Goal: Task Accomplishment & Management: Manage account settings

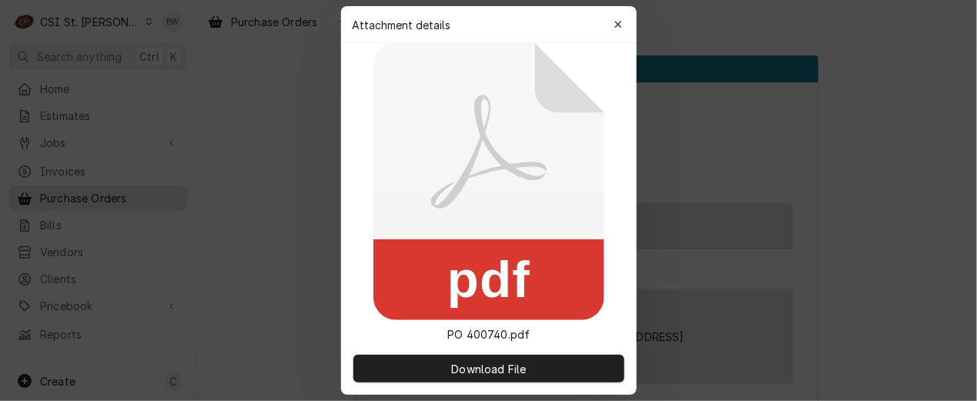
scroll to position [2080, 0]
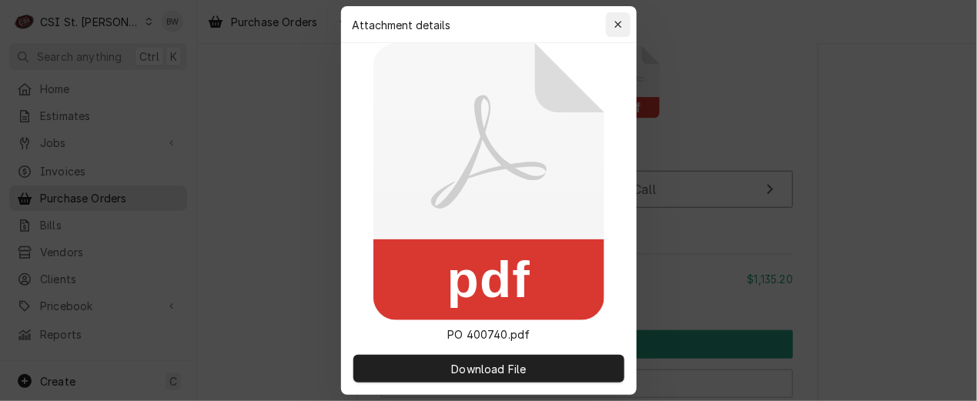
click at [621, 22] on icon "button" at bounding box center [618, 24] width 8 height 11
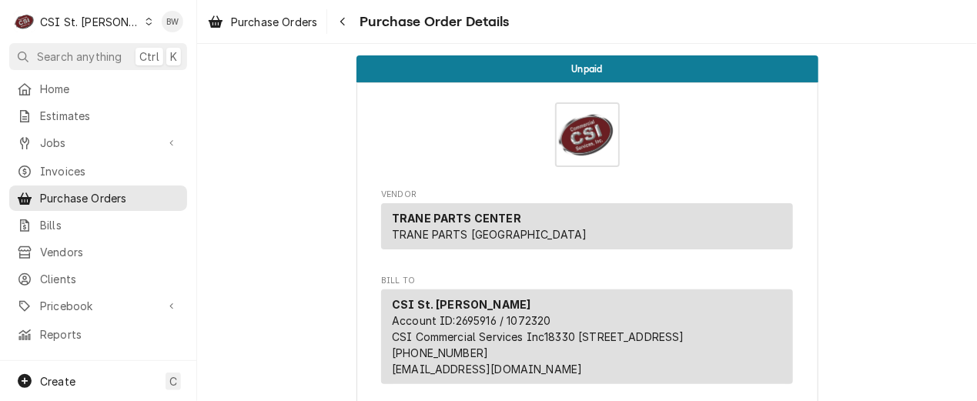
click at [146, 24] on icon "Dynamic Content Wrapper" at bounding box center [149, 22] width 7 height 8
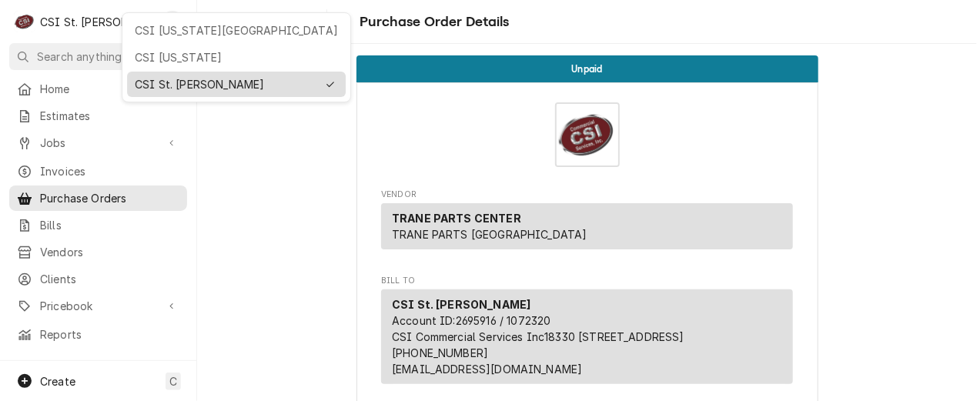
click at [186, 76] on div "CSI St. Louis" at bounding box center [226, 84] width 182 height 16
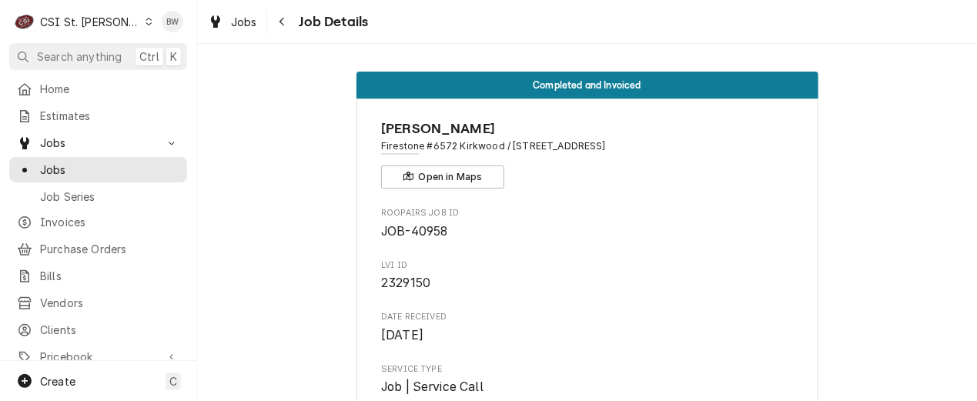
click at [146, 21] on icon "Dynamic Content Wrapper" at bounding box center [149, 22] width 7 height 8
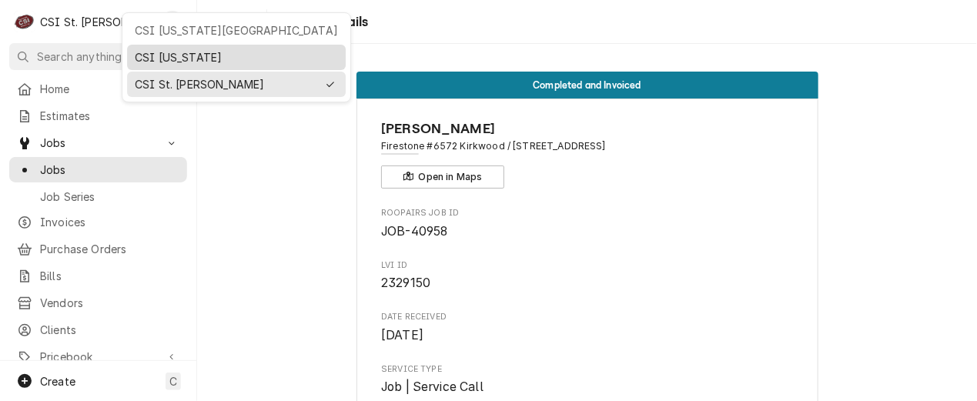
click at [152, 45] on div "CSI [US_STATE]" at bounding box center [236, 57] width 219 height 25
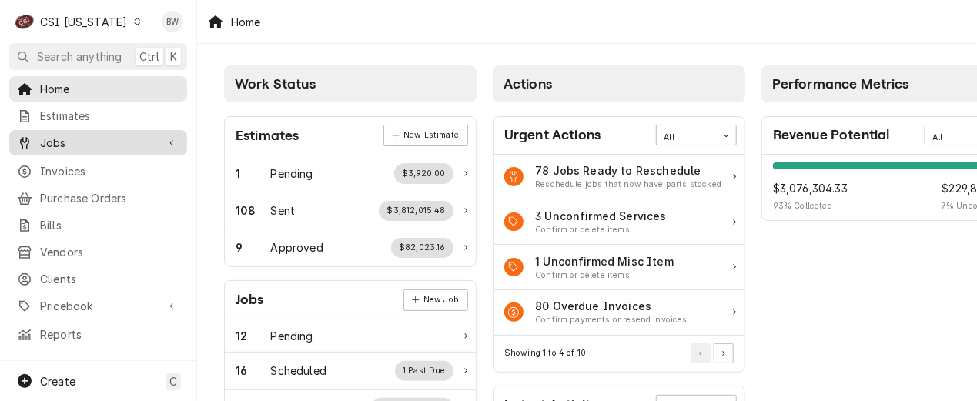
click at [85, 143] on span "Jobs" at bounding box center [98, 143] width 116 height 16
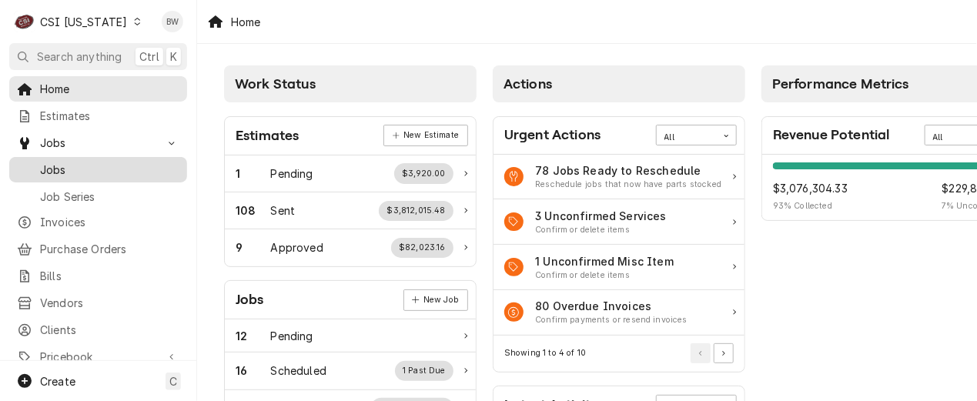
click at [81, 165] on span "Jobs" at bounding box center [109, 170] width 139 height 16
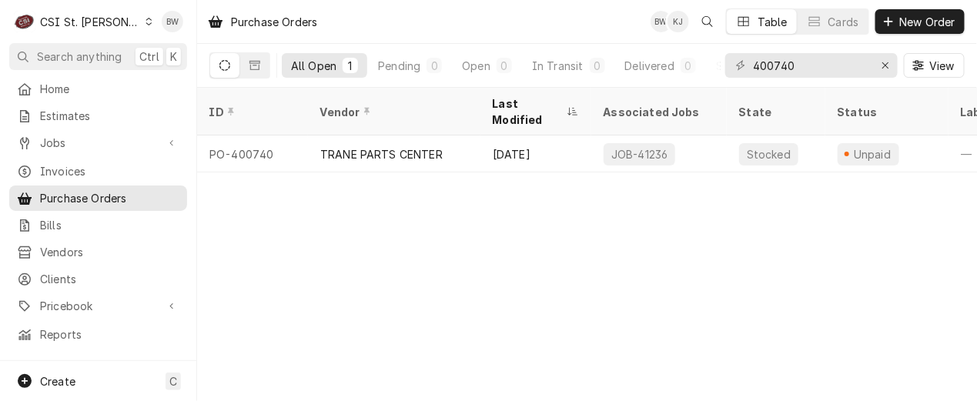
drag, startPoint x: 114, startPoint y: 24, endPoint x: 119, endPoint y: 31, distance: 8.3
click at [146, 25] on icon "Dynamic Content Wrapper" at bounding box center [149, 22] width 7 height 8
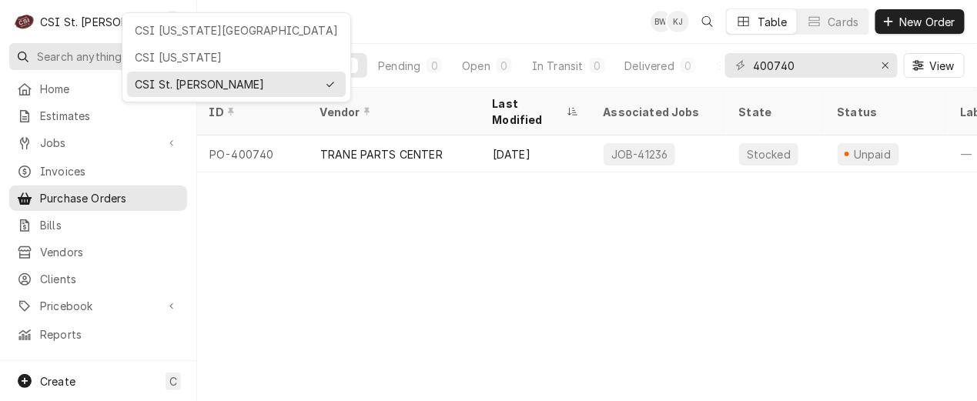
click at [136, 50] on div "CSI [US_STATE]" at bounding box center [236, 57] width 203 height 16
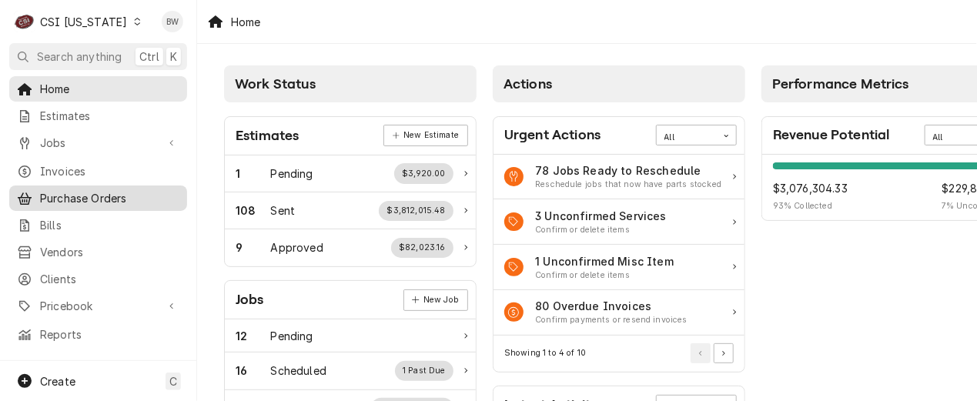
click at [69, 197] on span "Purchase Orders" at bounding box center [109, 198] width 139 height 16
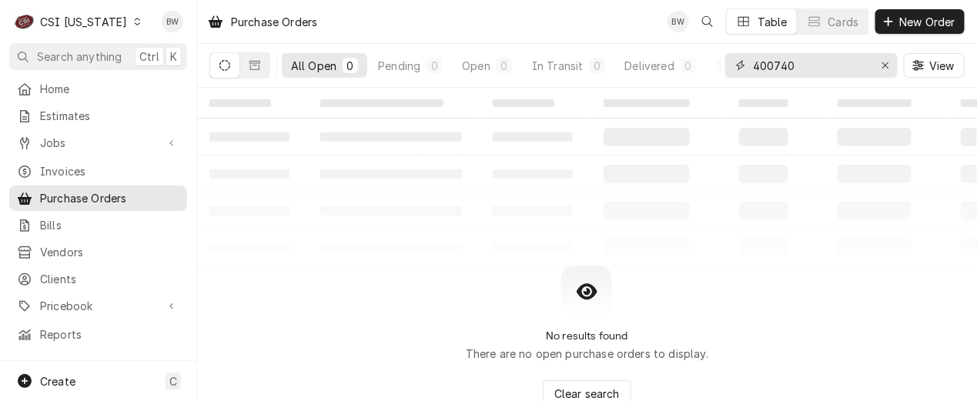
drag, startPoint x: 816, startPoint y: 67, endPoint x: 719, endPoint y: 61, distance: 98.0
click at [719, 61] on div "All Open 0 Pending 0 Open 0 In Transit 0 Delivered 0 Stocked 0 400740 View" at bounding box center [587, 65] width 756 height 43
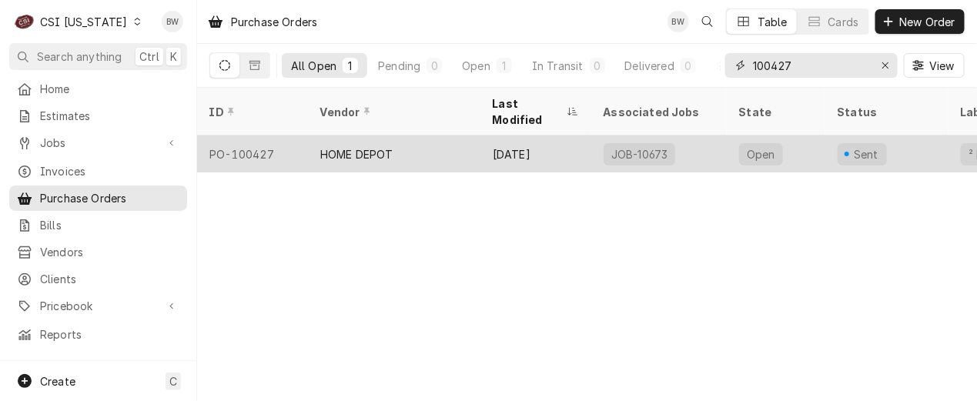
type input "100427"
click at [258, 136] on div "PO-100427" at bounding box center [252, 154] width 111 height 37
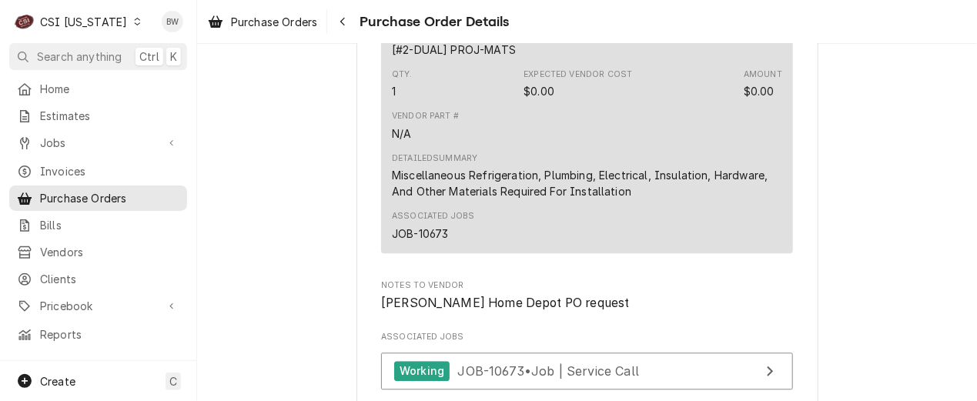
scroll to position [924, 0]
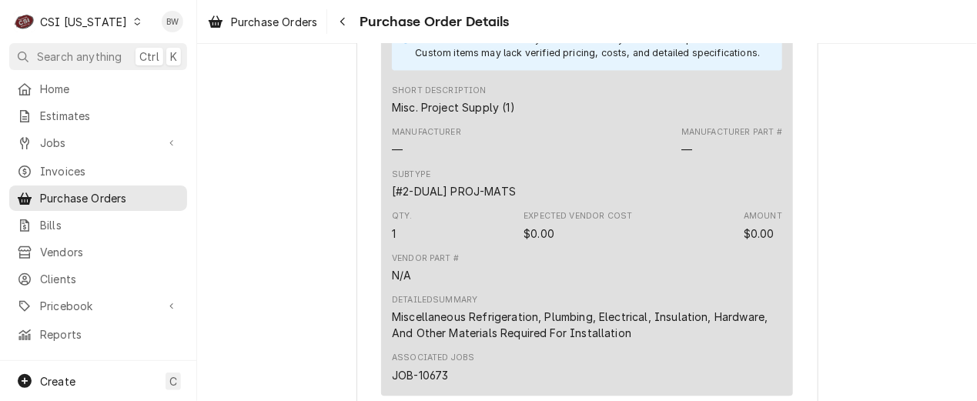
click at [132, 22] on div "Dynamic Content Wrapper" at bounding box center [137, 21] width 11 height 11
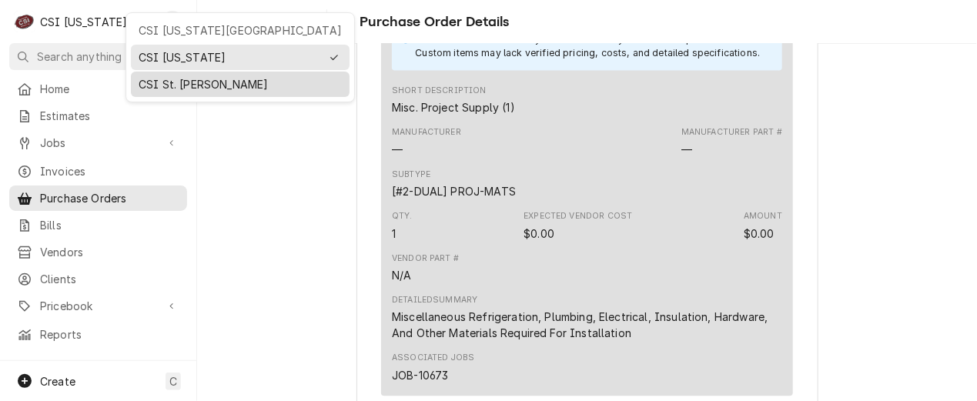
click at [166, 82] on div "CSI St. [PERSON_NAME]" at bounding box center [240, 84] width 203 height 16
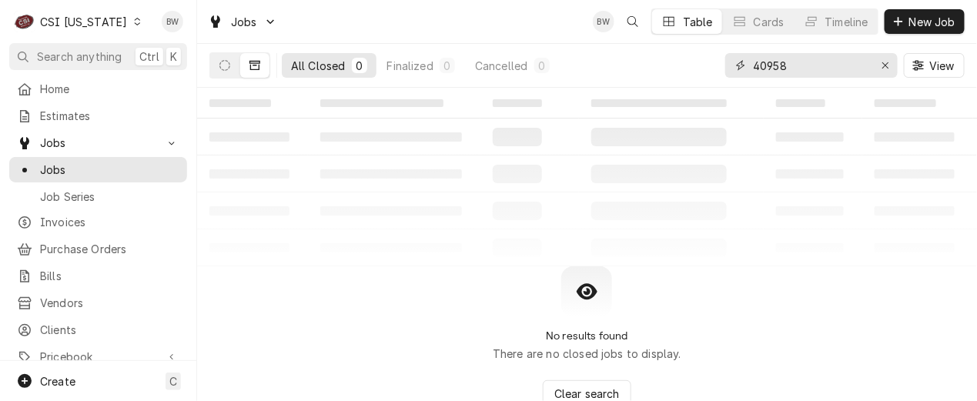
drag, startPoint x: 801, startPoint y: 70, endPoint x: 694, endPoint y: 62, distance: 107.4
click at [697, 62] on div "All Closed 0 Finalized 0 Cancelled 0 40958 View" at bounding box center [587, 65] width 756 height 43
click at [228, 66] on icon "Dynamic Content Wrapper" at bounding box center [225, 65] width 11 height 11
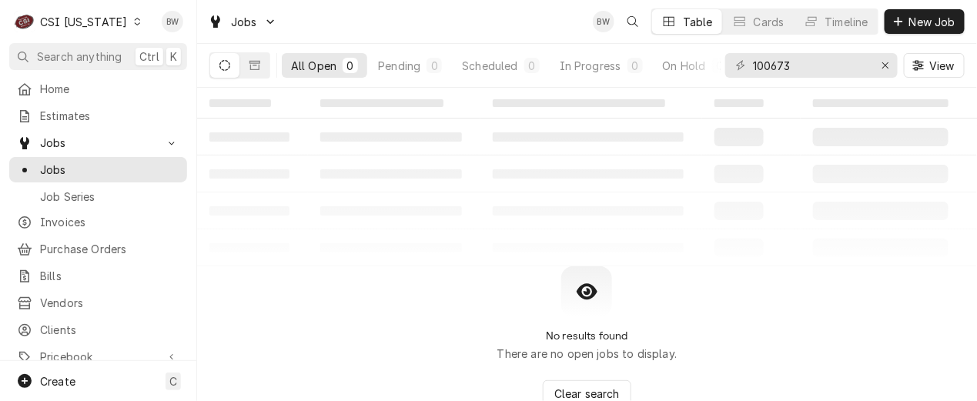
click at [223, 64] on icon "Dynamic Content Wrapper" at bounding box center [225, 65] width 11 height 11
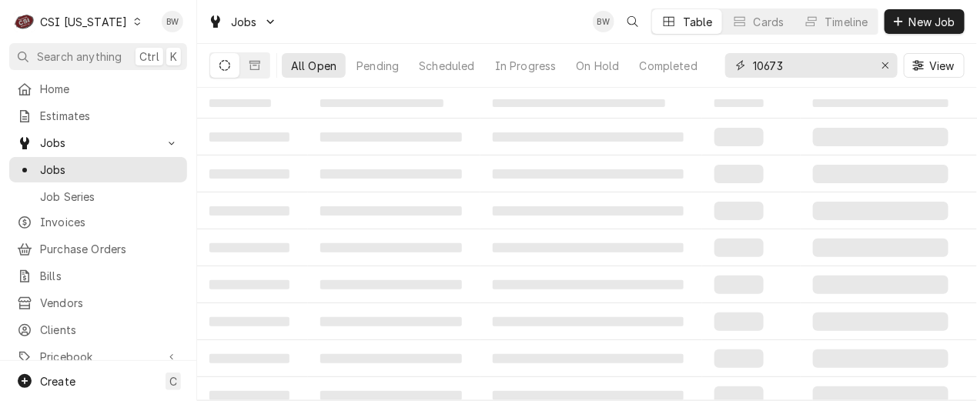
click at [767, 65] on input "10673" at bounding box center [811, 65] width 116 height 25
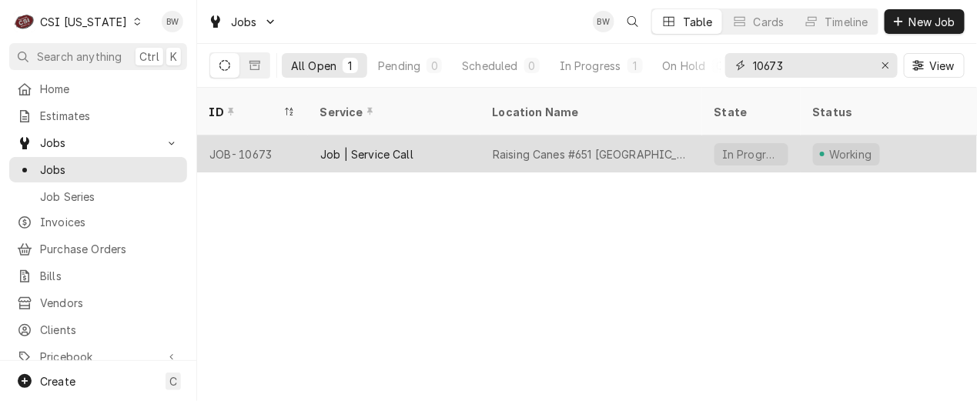
type input "10673"
click at [260, 136] on div "JOB-10673" at bounding box center [252, 154] width 111 height 37
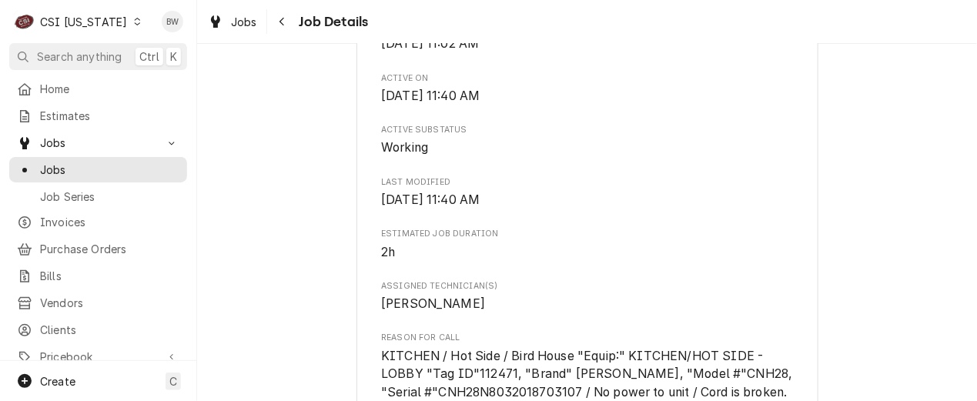
scroll to position [1078, 0]
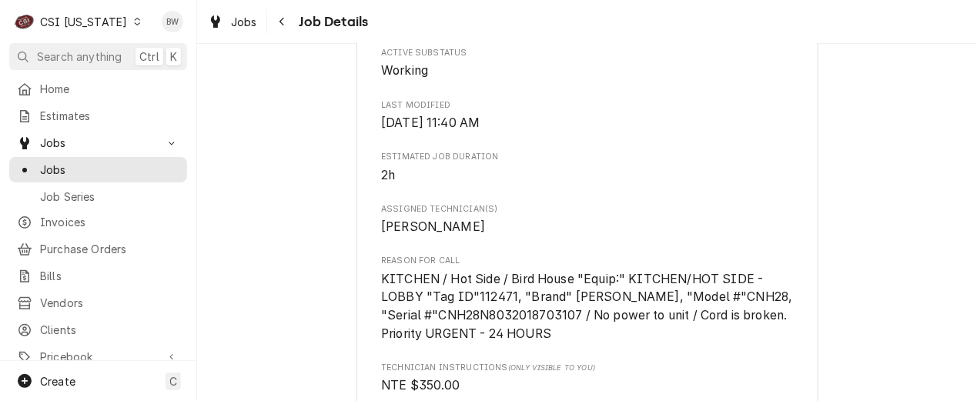
click at [132, 24] on div "Dynamic Content Wrapper" at bounding box center [137, 21] width 11 height 11
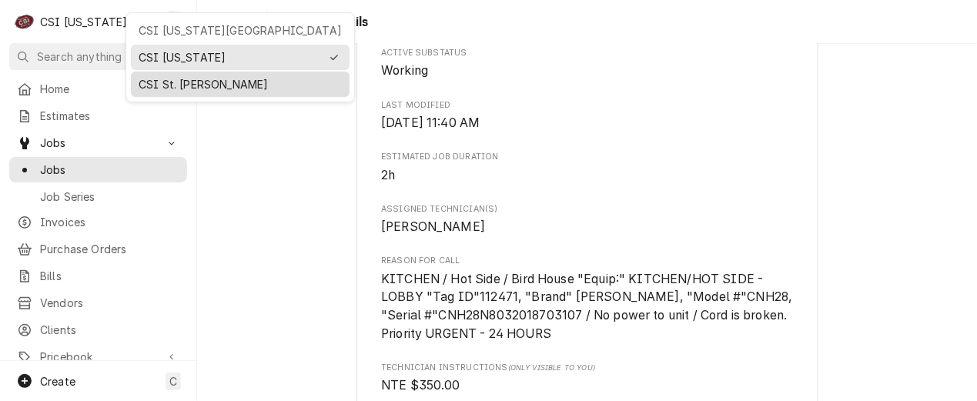
click at [162, 82] on div "CSI St. [PERSON_NAME]" at bounding box center [240, 84] width 203 height 16
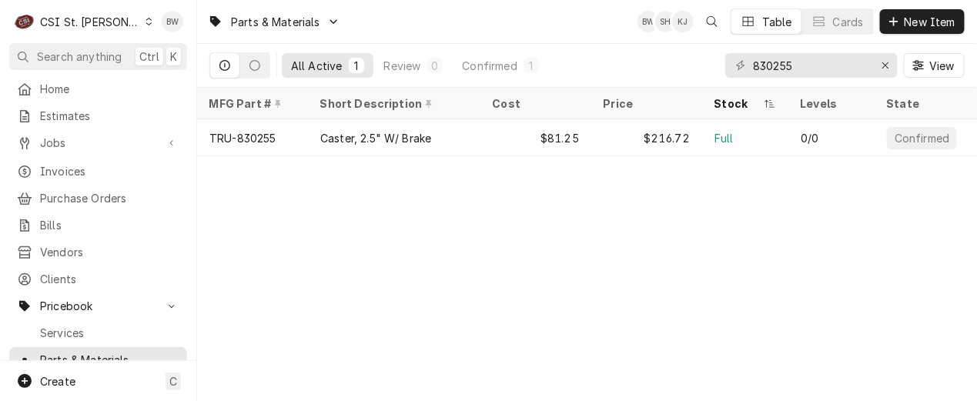
click at [146, 22] on icon "Dynamic Content Wrapper" at bounding box center [149, 22] width 7 height 8
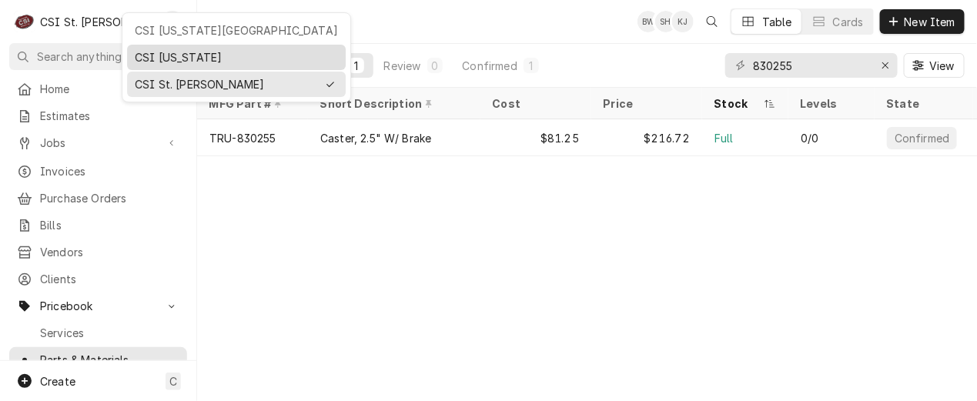
click at [157, 55] on div "CSI Kentucky" at bounding box center [236, 57] width 203 height 16
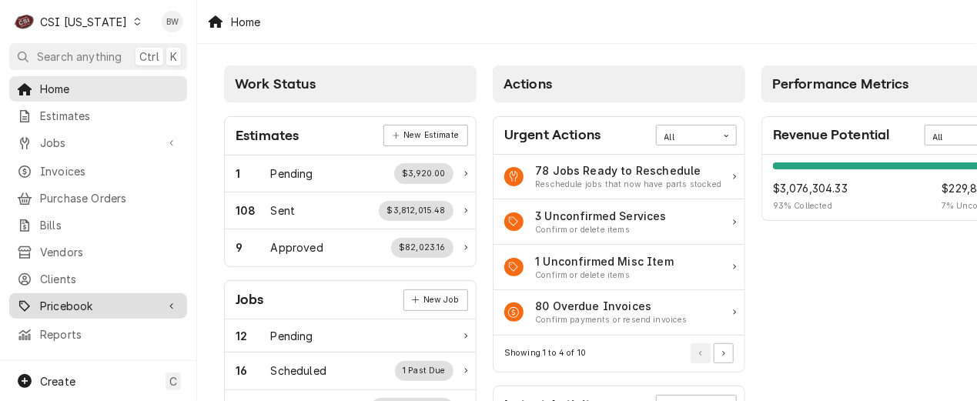
click at [89, 298] on span "Pricebook" at bounding box center [98, 306] width 116 height 16
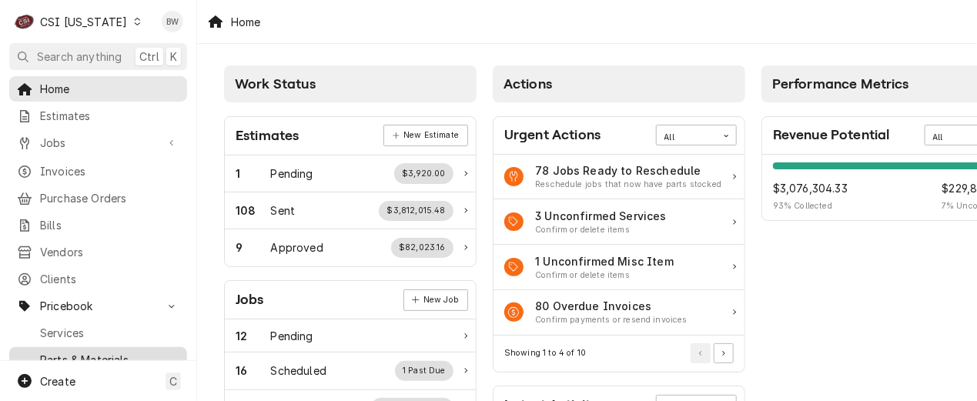
click at [75, 352] on span "Parts & Materials" at bounding box center [109, 360] width 139 height 16
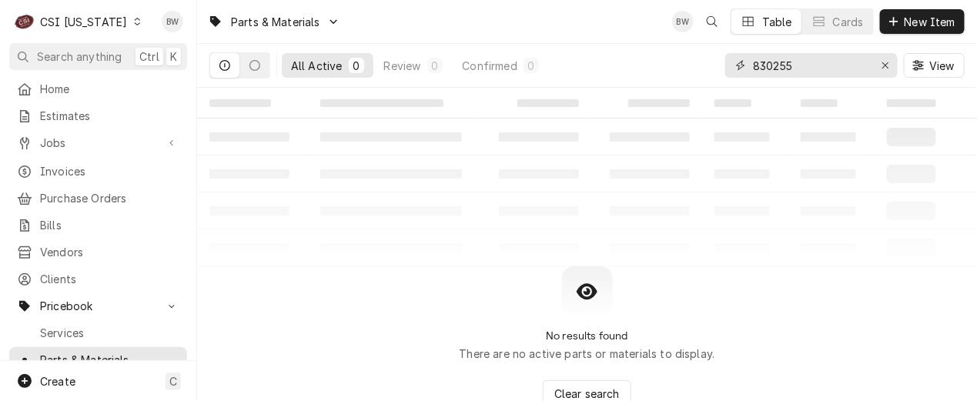
drag, startPoint x: 804, startPoint y: 70, endPoint x: 716, endPoint y: 67, distance: 87.9
click at [716, 67] on div "All Active 0 Review 0 Confirmed 0 830255 View" at bounding box center [587, 65] width 756 height 43
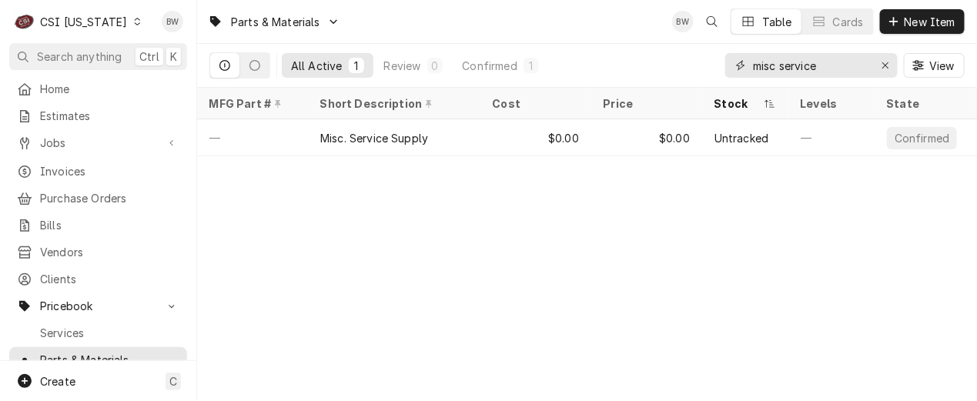
drag, startPoint x: 846, startPoint y: 65, endPoint x: 757, endPoint y: 65, distance: 88.6
click at [757, 65] on input "misc service" at bounding box center [811, 65] width 116 height 25
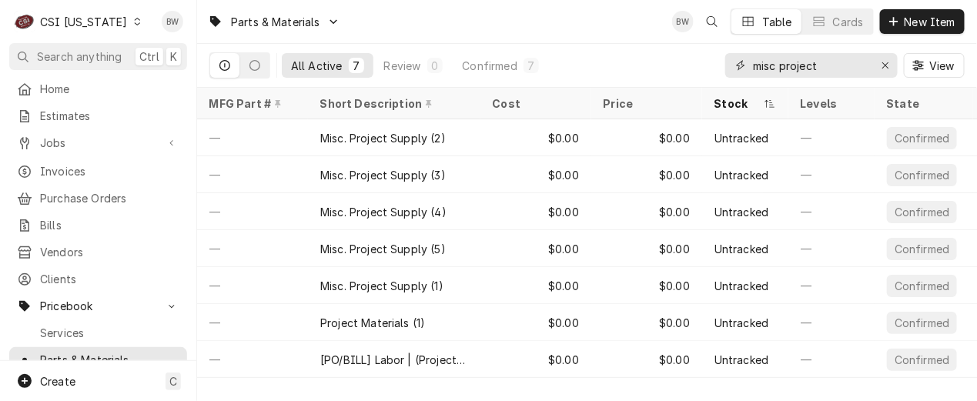
type input "misc project"
click at [134, 22] on icon "Dynamic Content Wrapper" at bounding box center [137, 22] width 7 height 8
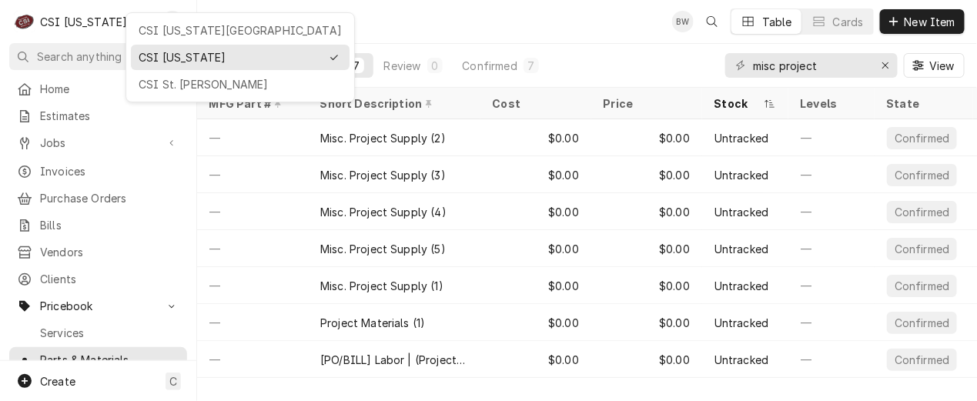
drag, startPoint x: 204, startPoint y: 72, endPoint x: 399, endPoint y: 4, distance: 206.3
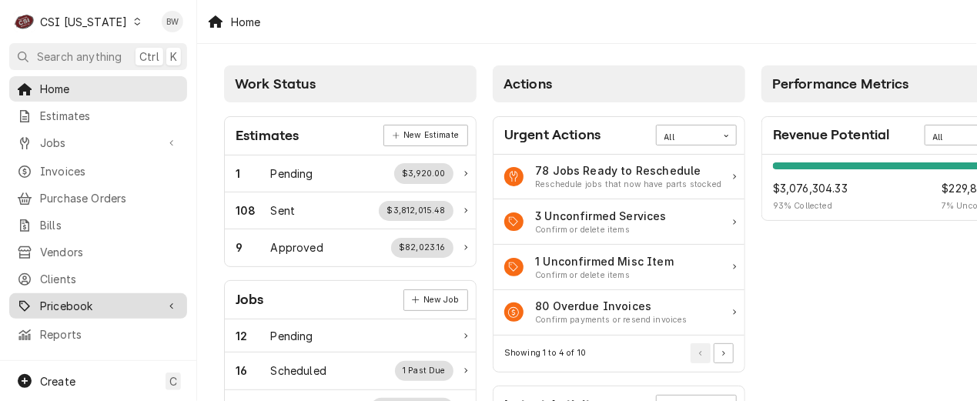
click at [78, 298] on span "Pricebook" at bounding box center [98, 306] width 116 height 16
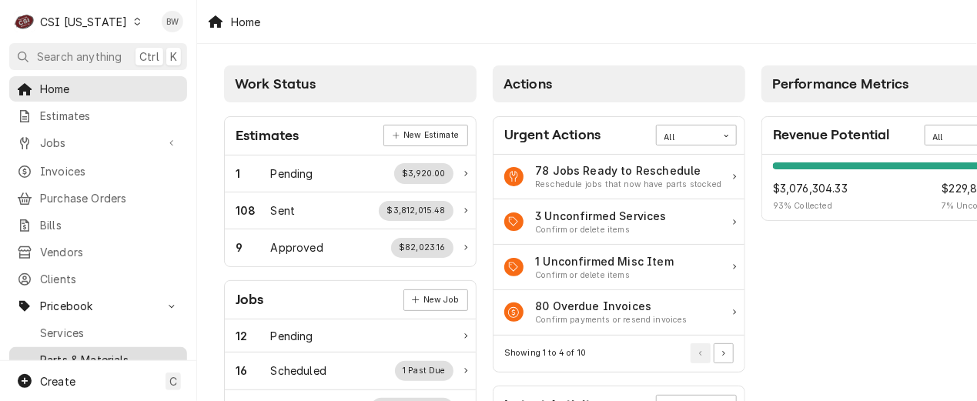
click at [76, 352] on span "Parts & Materials" at bounding box center [109, 360] width 139 height 16
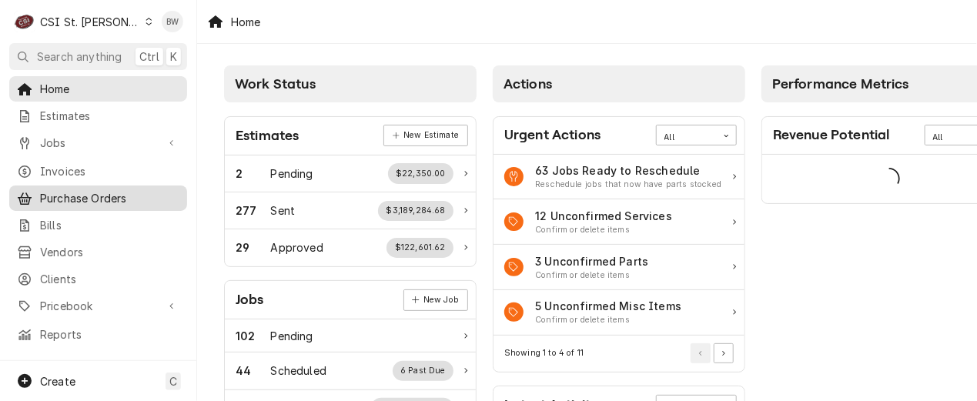
click at [79, 191] on span "Purchase Orders" at bounding box center [109, 198] width 139 height 16
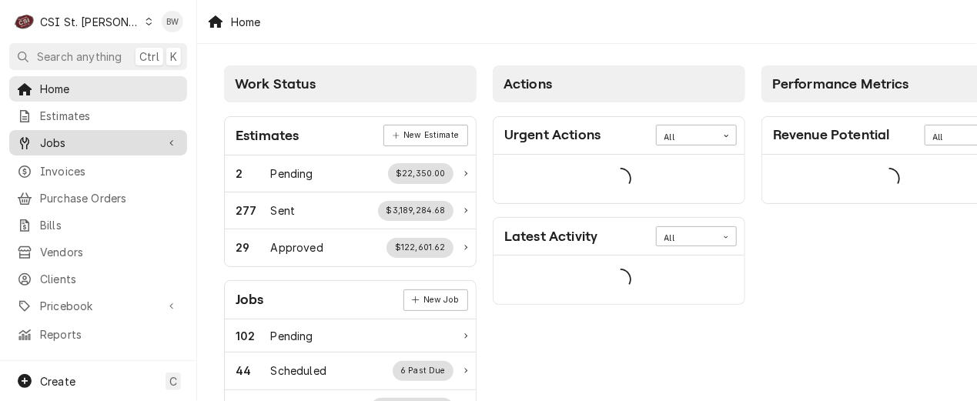
click at [73, 149] on link "Jobs" at bounding box center [98, 142] width 178 height 25
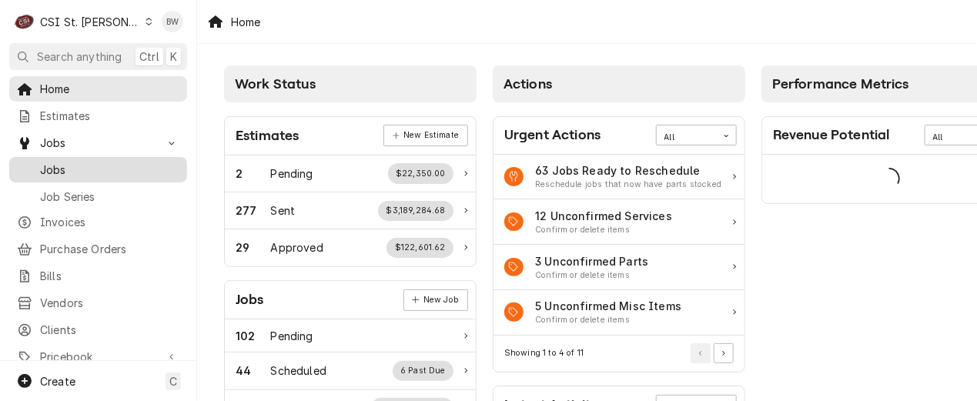
click at [73, 166] on span "Jobs" at bounding box center [109, 170] width 139 height 16
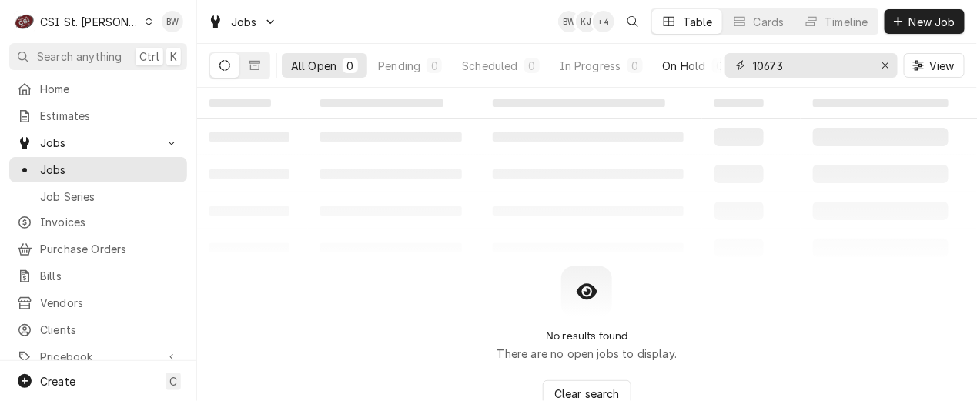
drag, startPoint x: 812, startPoint y: 68, endPoint x: 712, endPoint y: 57, distance: 100.7
click at [712, 57] on div "All Open 0 Pending 0 Scheduled 0 In Progress 0 On Hold 0 Completed 0 10673 View" at bounding box center [587, 65] width 756 height 43
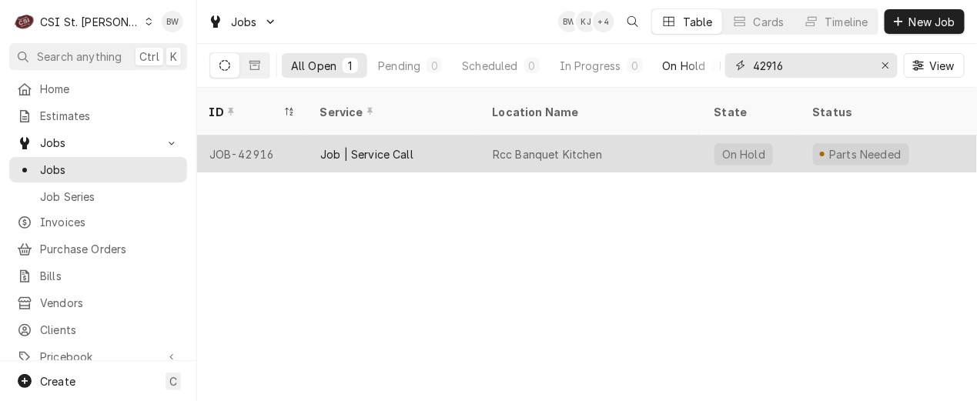
type input "42916"
click at [260, 136] on div "JOB-42916" at bounding box center [252, 154] width 111 height 37
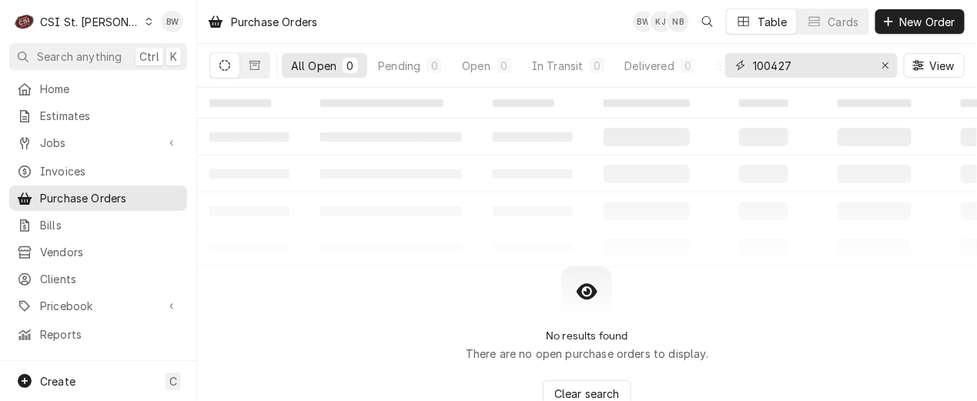
drag, startPoint x: 818, startPoint y: 63, endPoint x: 716, endPoint y: 60, distance: 101.7
click at [716, 60] on div "All Open 0 Pending 0 Open 0 In Transit 0 Delivered 0 Stocked 0 100427 View" at bounding box center [587, 65] width 756 height 43
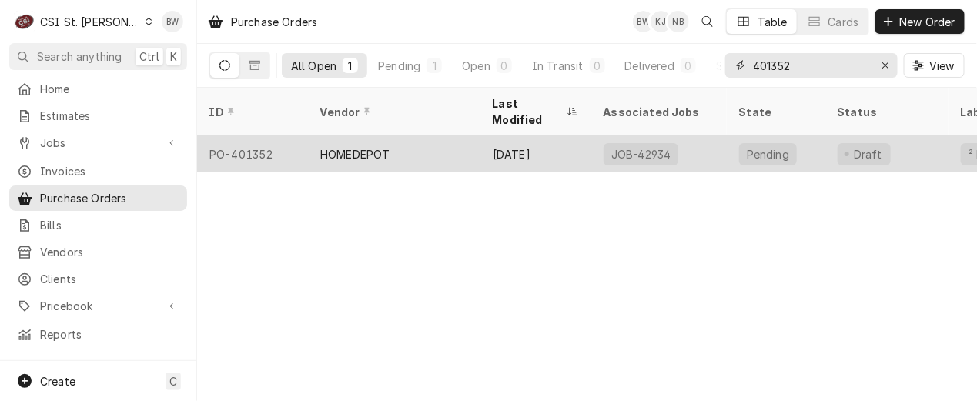
type input "401352"
click at [277, 136] on div "PO-401352" at bounding box center [252, 154] width 111 height 37
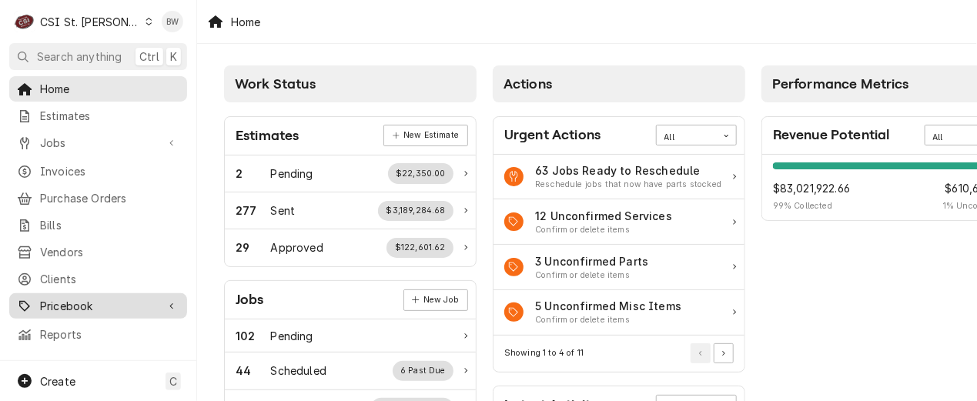
click at [62, 302] on span "Pricebook" at bounding box center [98, 306] width 116 height 16
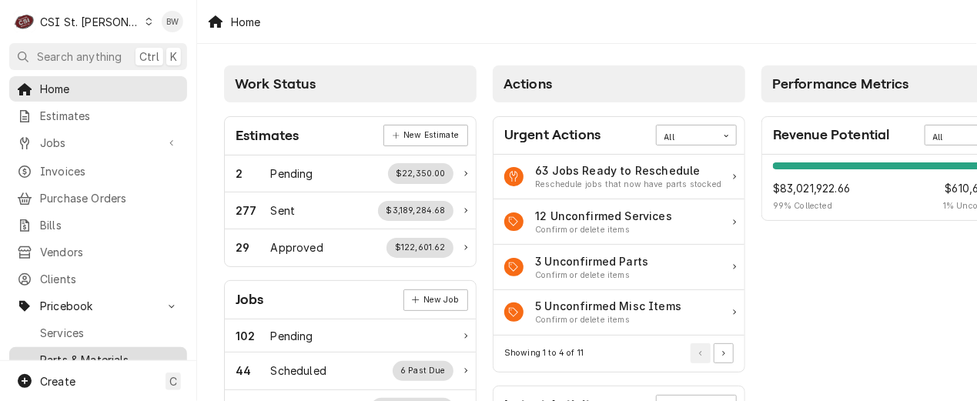
click at [65, 352] on span "Parts & Materials" at bounding box center [109, 360] width 139 height 16
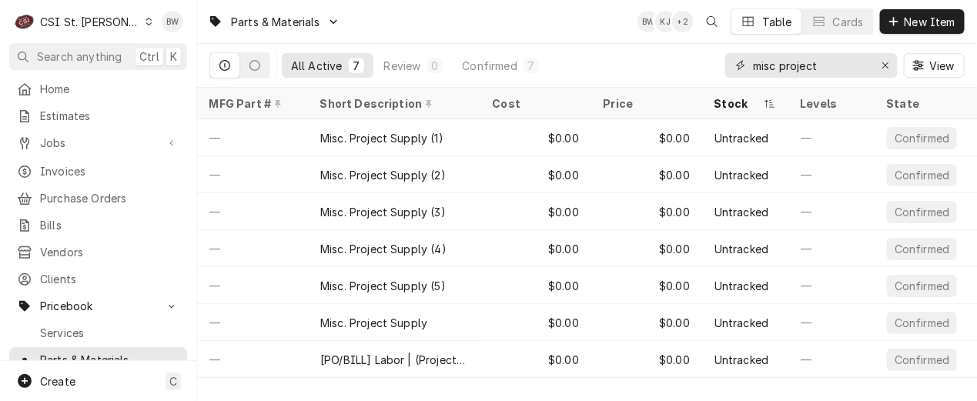
click at [882, 63] on icon "Erase input" at bounding box center [886, 65] width 8 height 11
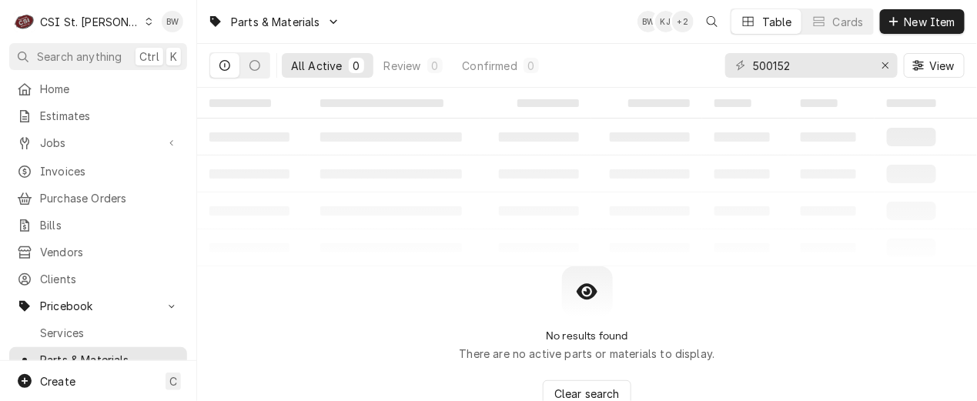
click at [340, 269] on div "No results found There are no active parts or materials to display. Clear search" at bounding box center [587, 337] width 780 height 142
click at [779, 65] on input "500152" at bounding box center [811, 65] width 116 height 25
type input "5001052"
click at [918, 20] on span "New Item" at bounding box center [930, 22] width 57 height 16
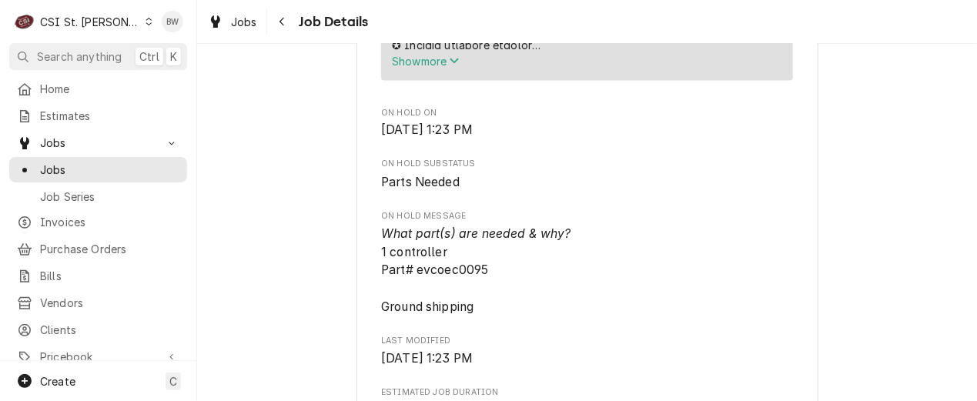
scroll to position [847, 0]
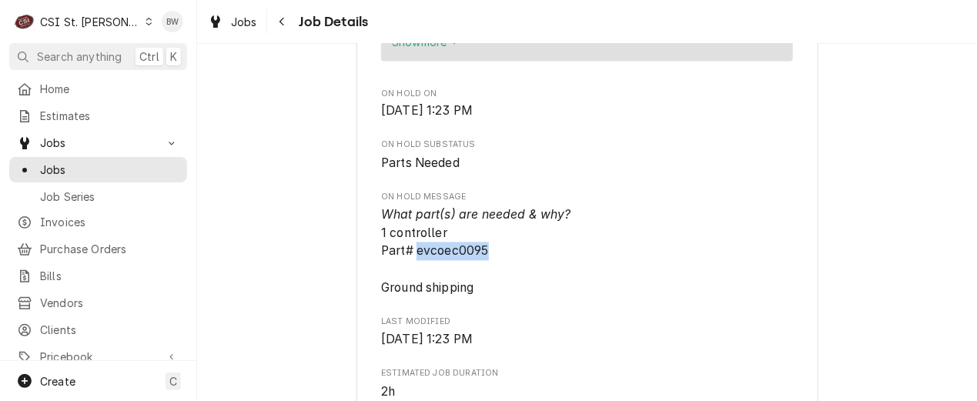
drag, startPoint x: 493, startPoint y: 267, endPoint x: 411, endPoint y: 270, distance: 82.4
click at [411, 270] on span "What part(s) are needed & why? 1 controller Part# evcoec0095 Ground shipping" at bounding box center [587, 251] width 412 height 91
drag, startPoint x: 411, startPoint y: 270, endPoint x: 421, endPoint y: 270, distance: 10.0
copy span "evcoec0095"
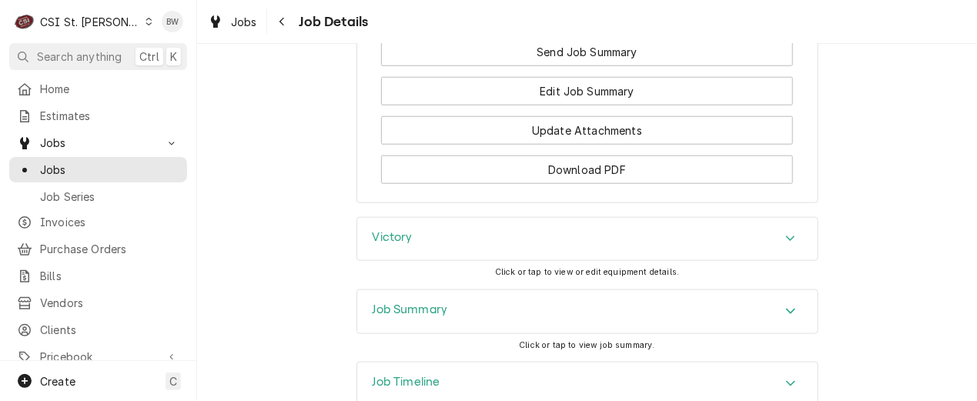
scroll to position [2355, 0]
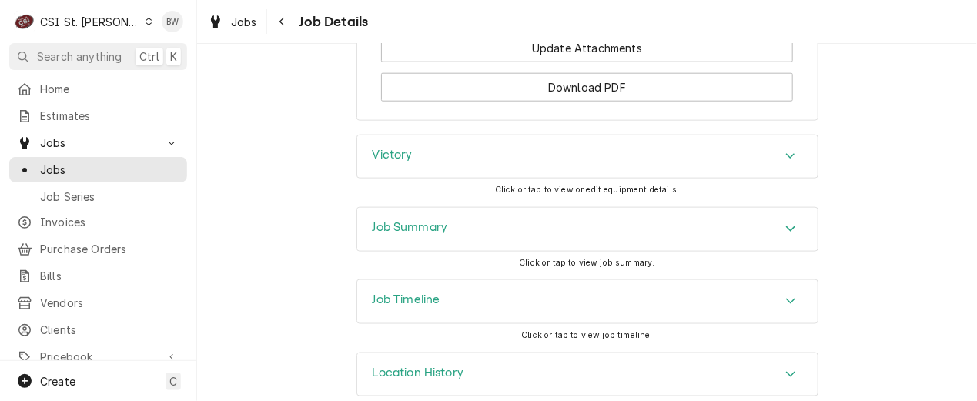
click at [367, 217] on div "Job Summary" at bounding box center [587, 229] width 461 height 43
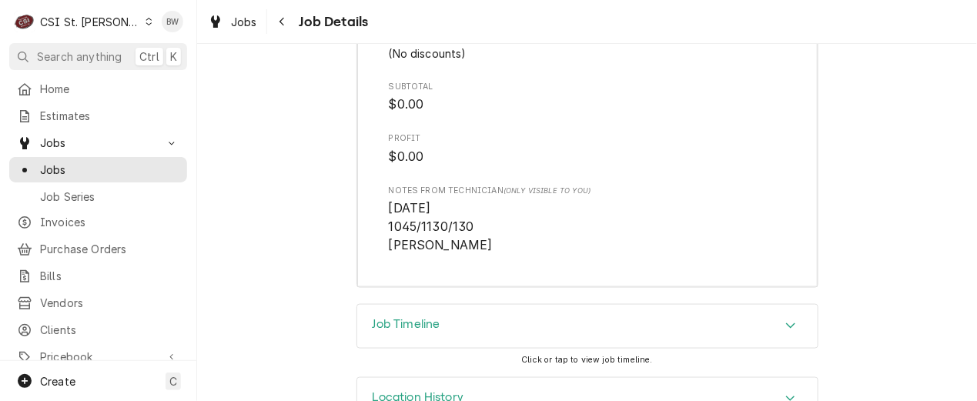
scroll to position [4174, 0]
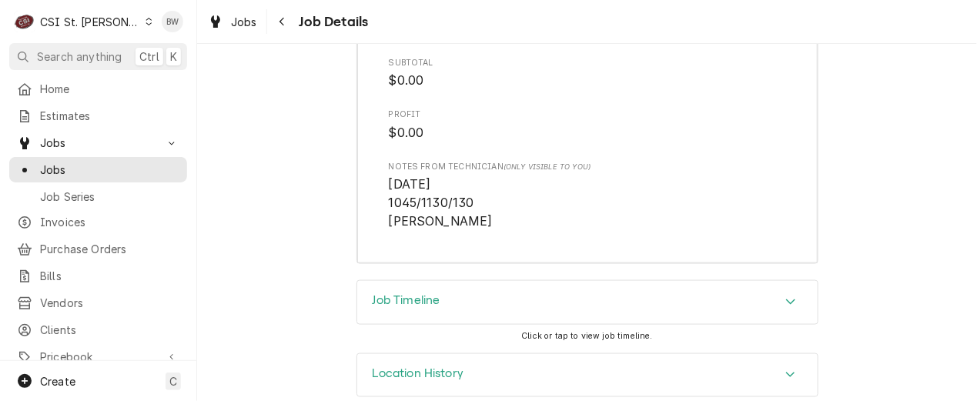
drag, startPoint x: 321, startPoint y: 194, endPoint x: 302, endPoint y: 180, distance: 23.7
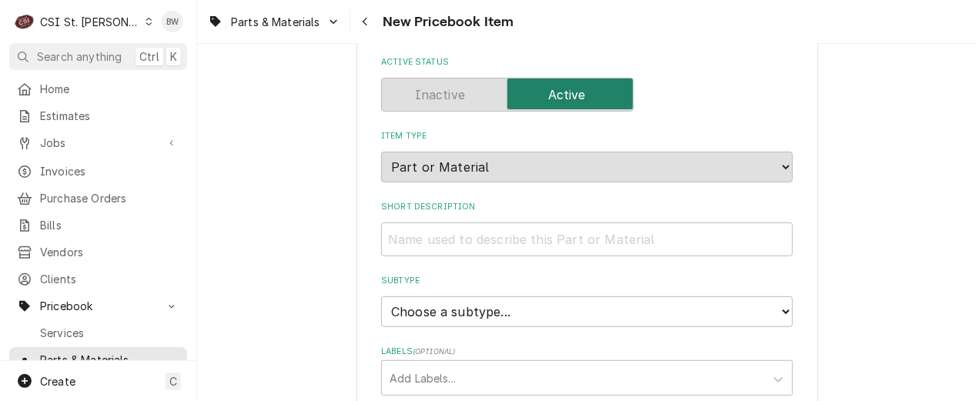
scroll to position [154, 0]
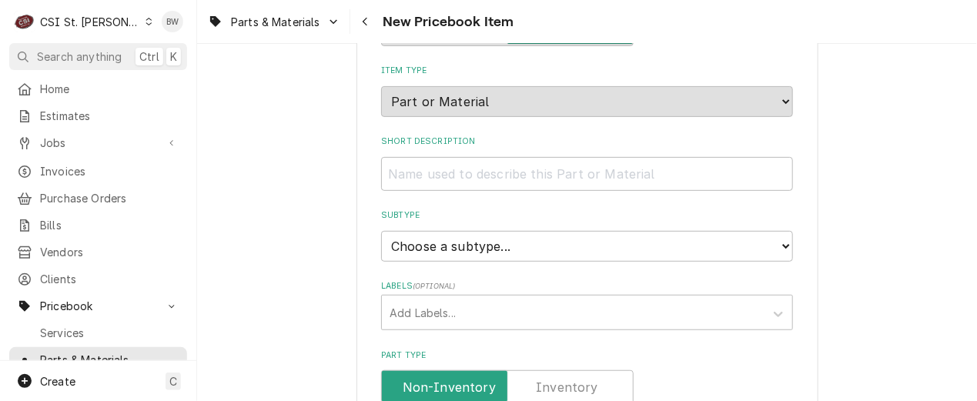
click at [410, 170] on input "Short Description" at bounding box center [587, 174] width 412 height 34
paste input "Housing, 9.75" Paddle Wheel"
type textarea "x"
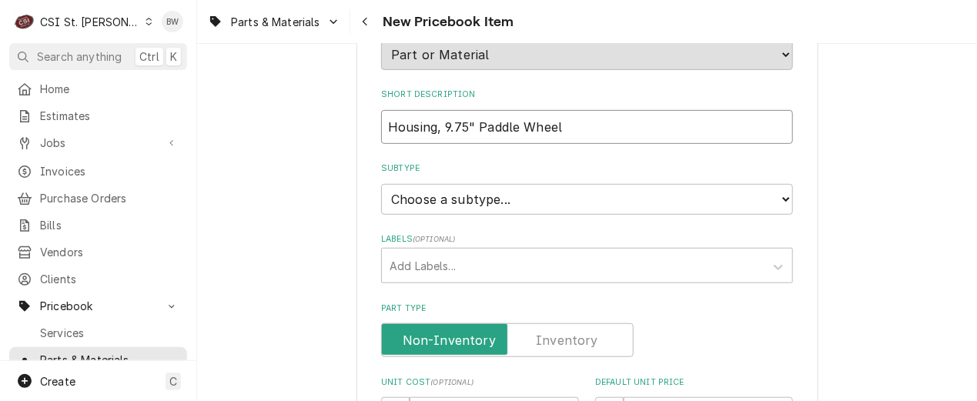
scroll to position [308, 0]
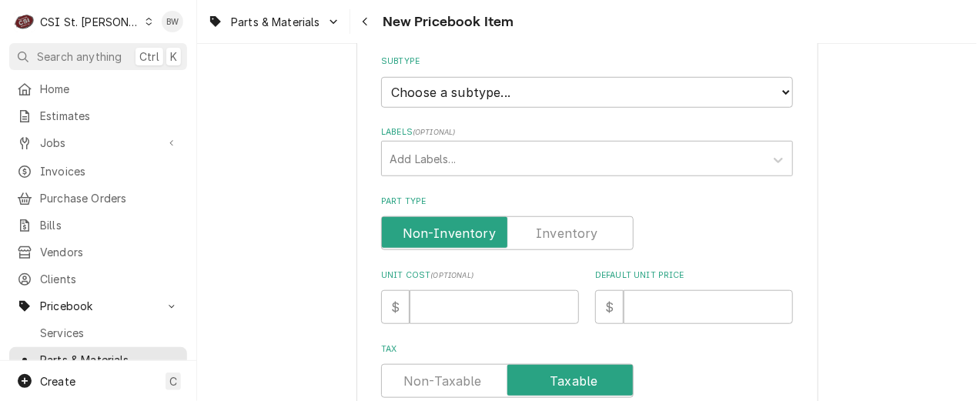
type input "Housing, 9.75" Paddle Wheel"
click at [412, 96] on select "Choose a subtype... [#2-DUAL] AFTERHRS-WH-CHG-2 [#2-DUAL] [PERSON_NAME]-EQUIP […" at bounding box center [587, 92] width 412 height 31
select select "1"
click at [381, 77] on select "Choose a subtype... [#2-DUAL] AFTERHRS-WH-CHG-2 [#2-DUAL] BEV-EQUIP [#2-DUAL] B…" at bounding box center [587, 92] width 412 height 31
type textarea "x"
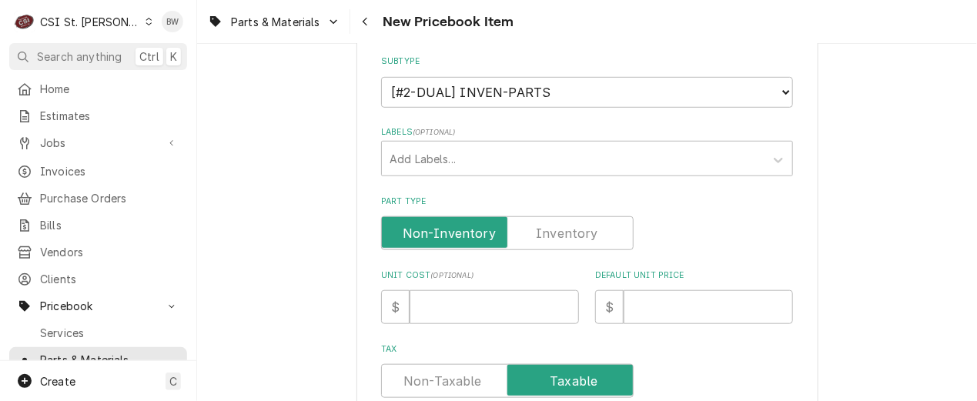
click at [542, 234] on label "Part Type" at bounding box center [507, 233] width 253 height 34
click at [542, 234] on input "Part Type" at bounding box center [507, 233] width 239 height 34
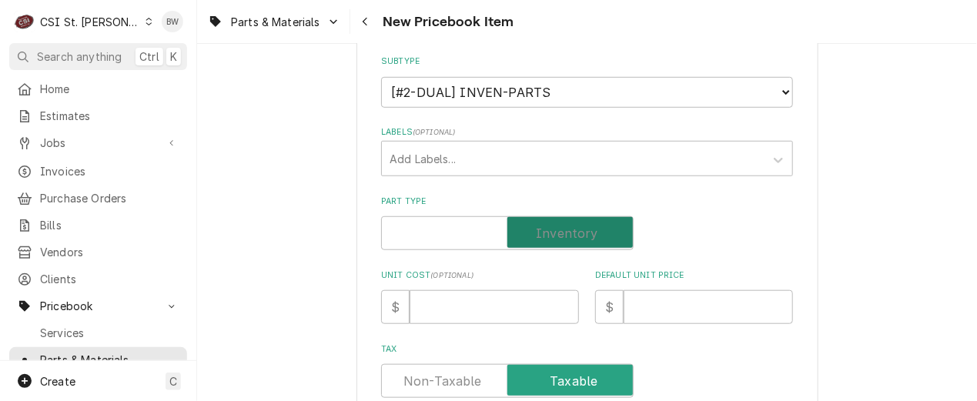
checkbox input "true"
click at [465, 303] on input "Unit Cost ( optional )" at bounding box center [494, 307] width 169 height 34
type textarea "x"
type input "1"
type textarea "x"
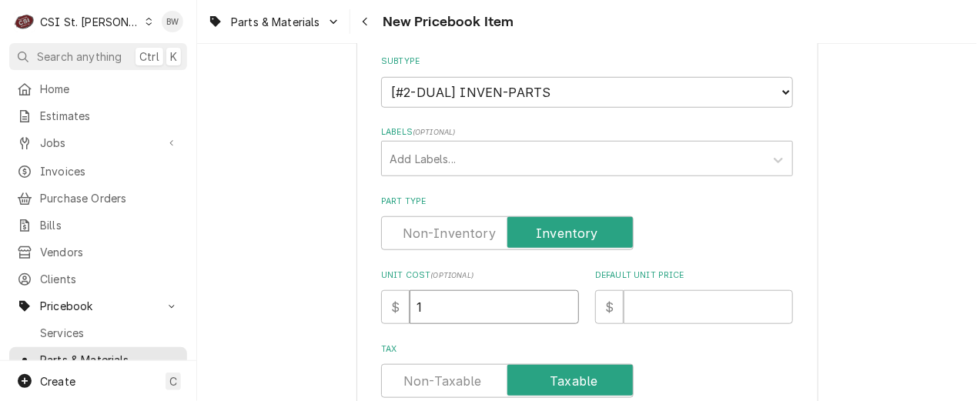
type input "14"
type textarea "x"
type input "141"
type textarea "x"
type input "141.1"
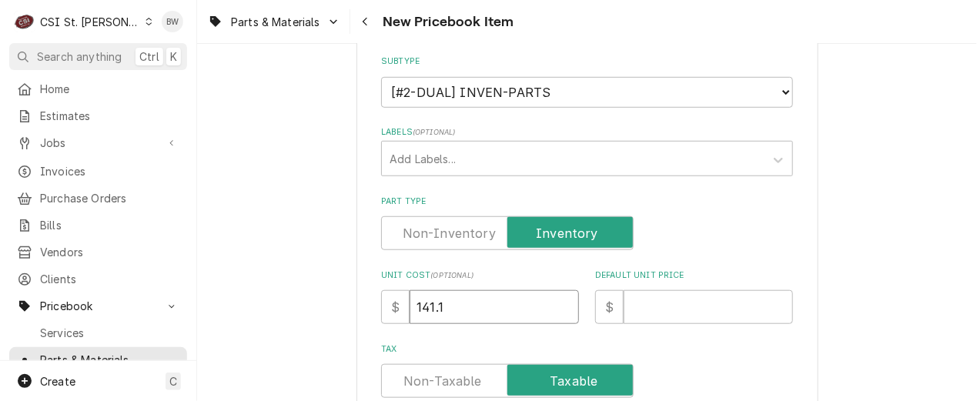
type textarea "x"
type input "141.19"
drag, startPoint x: 211, startPoint y: 273, endPoint x: 230, endPoint y: 274, distance: 19.3
click at [634, 300] on input "Default Unit Price" at bounding box center [708, 307] width 169 height 34
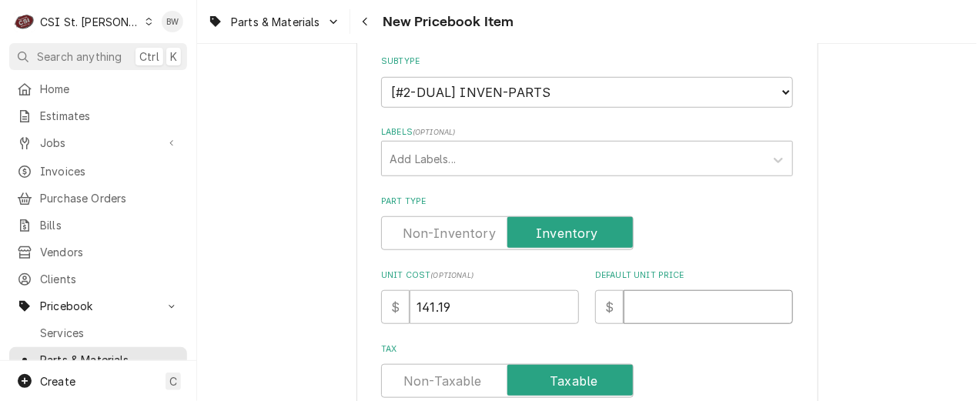
type textarea "x"
type input "2"
type textarea "x"
type input "28"
type textarea "x"
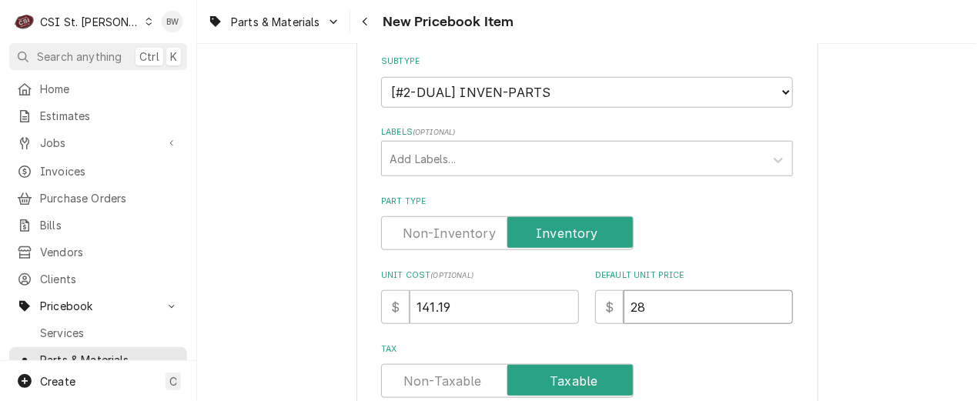
type input "282"
type textarea "x"
type input "282.3"
type textarea "x"
type input "282.38"
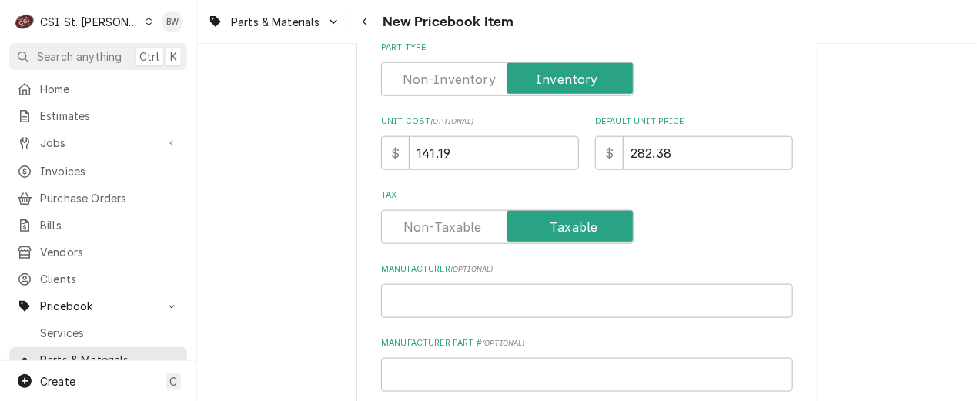
scroll to position [539, 0]
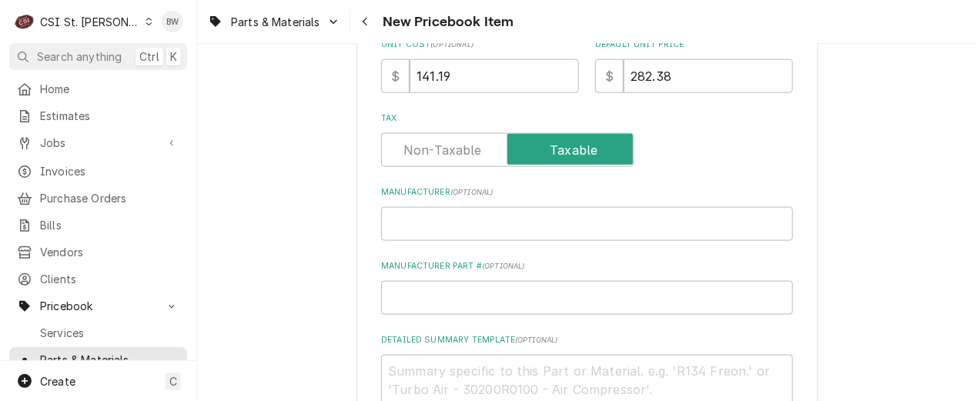
click at [415, 296] on input "Manufacturer Part # ( optional )" at bounding box center [587, 298] width 412 height 34
type textarea "x"
type input "5"
type textarea "x"
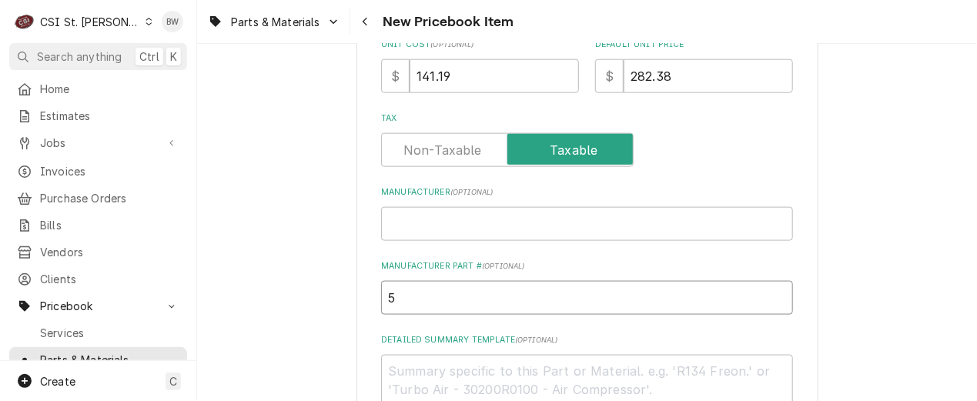
type input "50"
type textarea "x"
type input "500"
type textarea "x"
type input "5000"
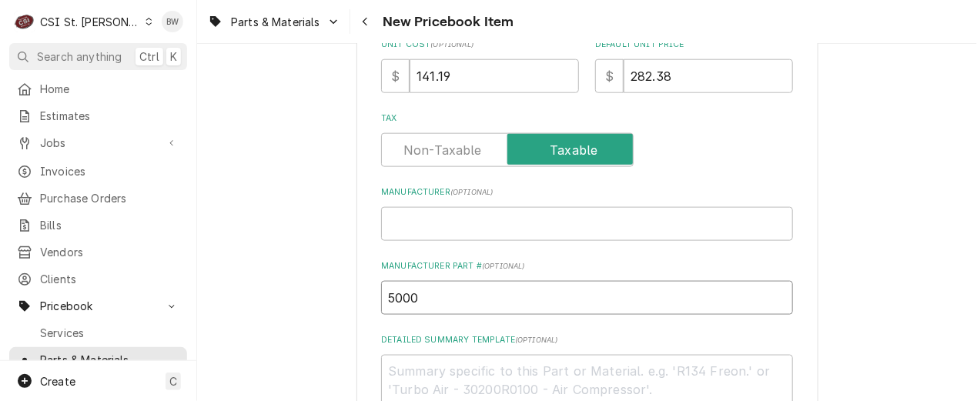
type textarea "x"
type input "50001"
type textarea "x"
type input "500010"
type textarea "x"
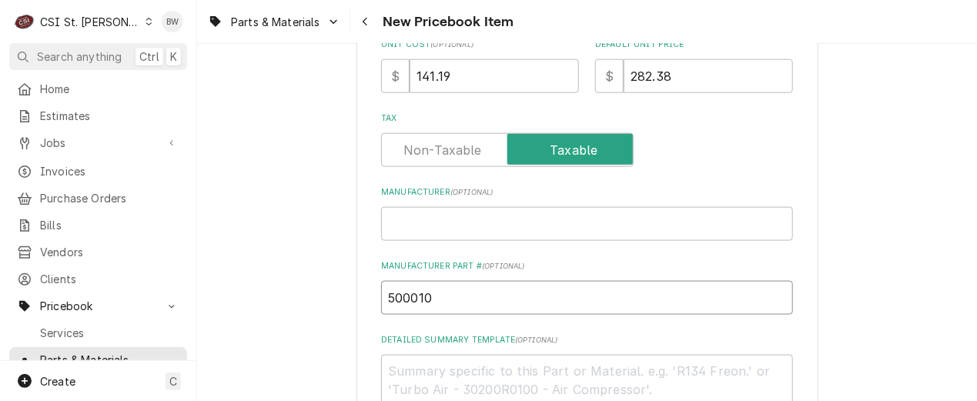
type input "5000105"
type textarea "x"
type input "50001052"
click at [414, 295] on input "50001052" at bounding box center [587, 298] width 412 height 34
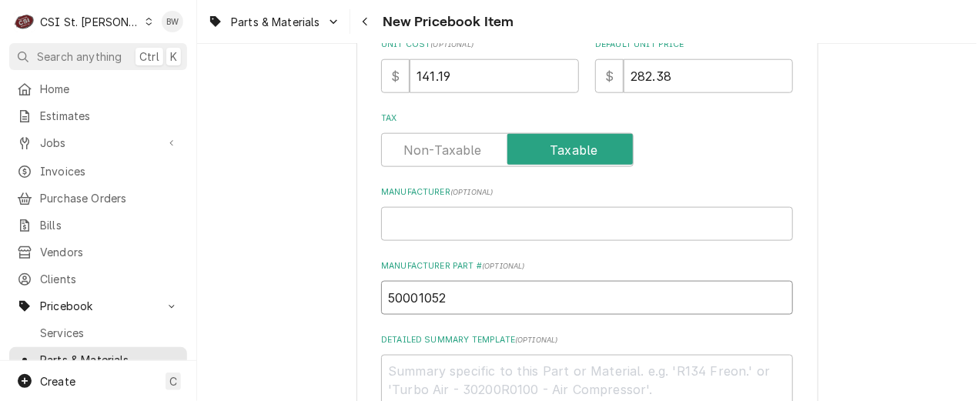
type textarea "x"
type input "5001052"
click at [384, 297] on input "5001052" at bounding box center [587, 298] width 412 height 34
type textarea "x"
type input "M5001052"
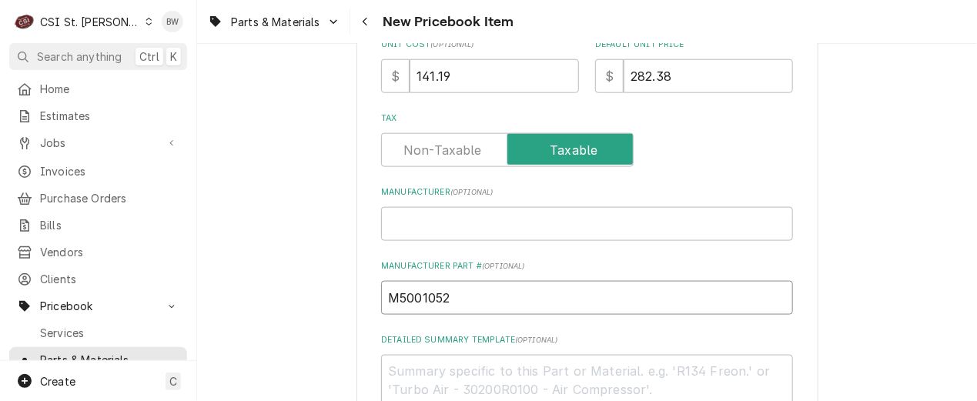
type textarea "x"
type input "MU5001052"
type textarea "x"
type input "MUL5001052"
type textarea "x"
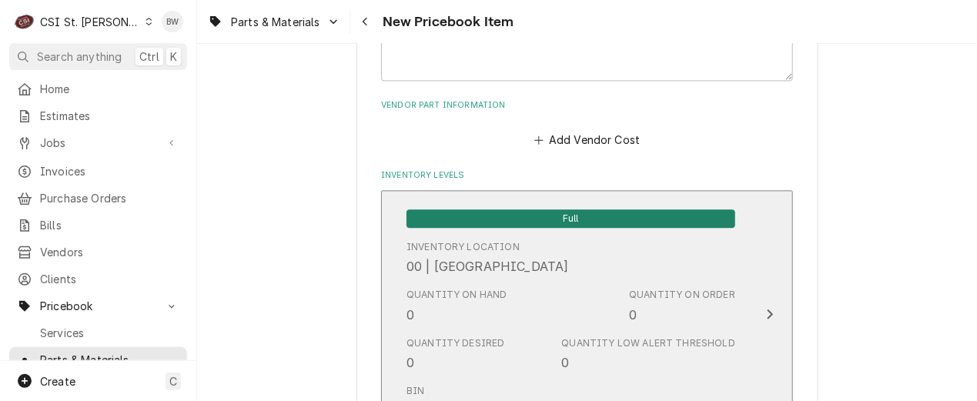
scroll to position [1001, 0]
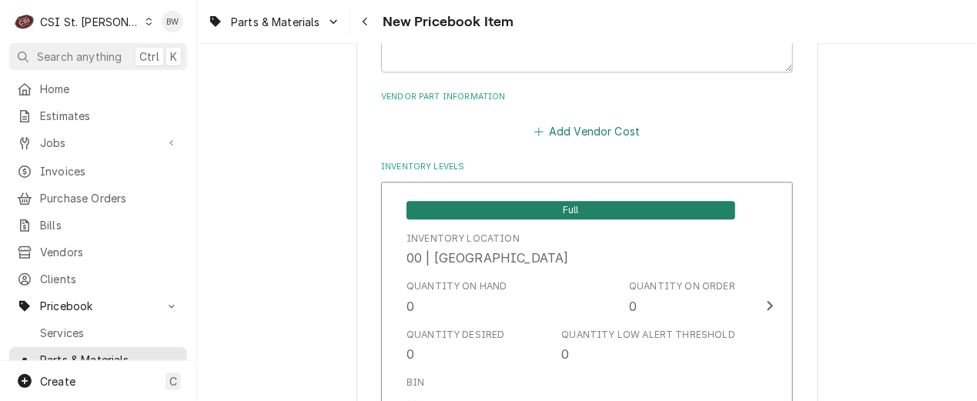
type input "MUL-5001052"
click at [558, 132] on button "Add Vendor Cost" at bounding box center [587, 131] width 112 height 22
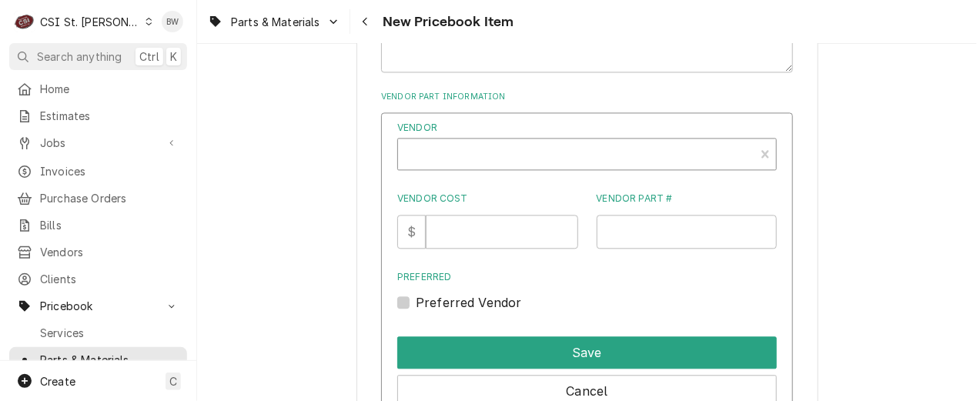
type textarea "x"
click at [489, 152] on div "Vendor" at bounding box center [576, 160] width 341 height 37
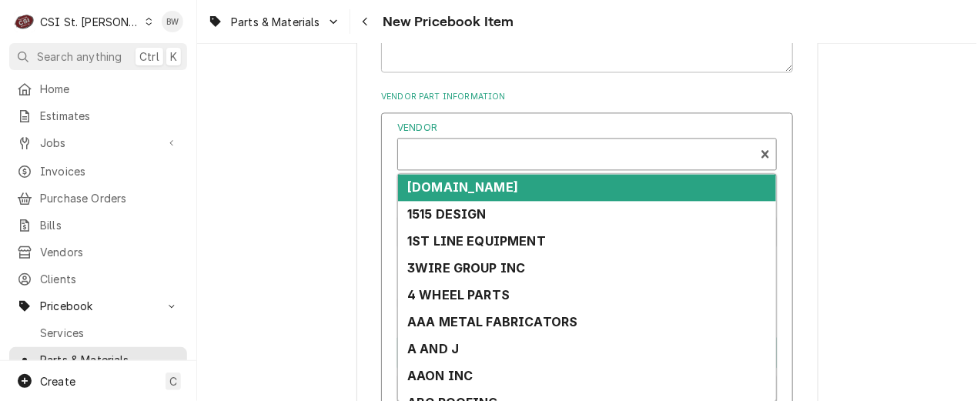
scroll to position [5, 0]
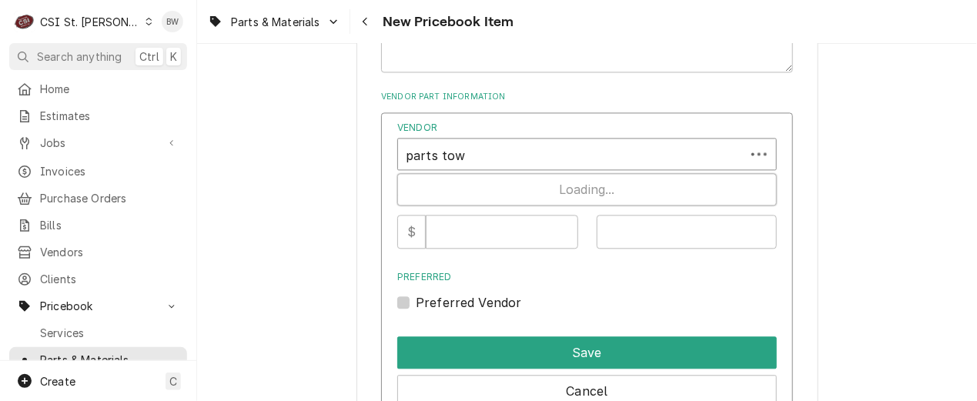
type input "parts town"
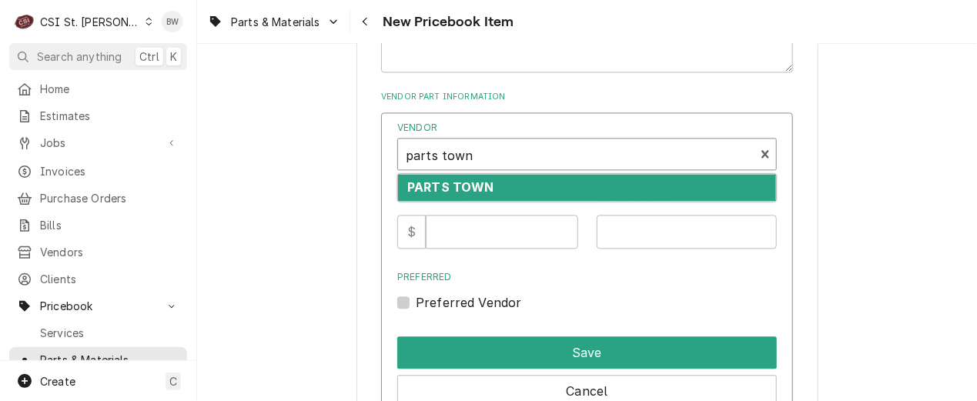
click at [471, 189] on strong "PARTS TOWN" at bounding box center [450, 186] width 87 height 15
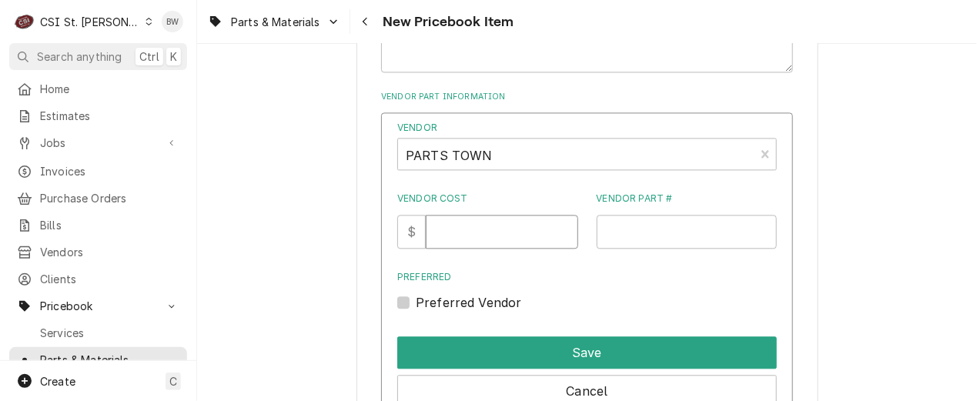
click at [464, 227] on input "Vendor Cost" at bounding box center [502, 232] width 152 height 34
type input "141.19"
click at [671, 229] on input "MUL-50010152" at bounding box center [687, 232] width 181 height 34
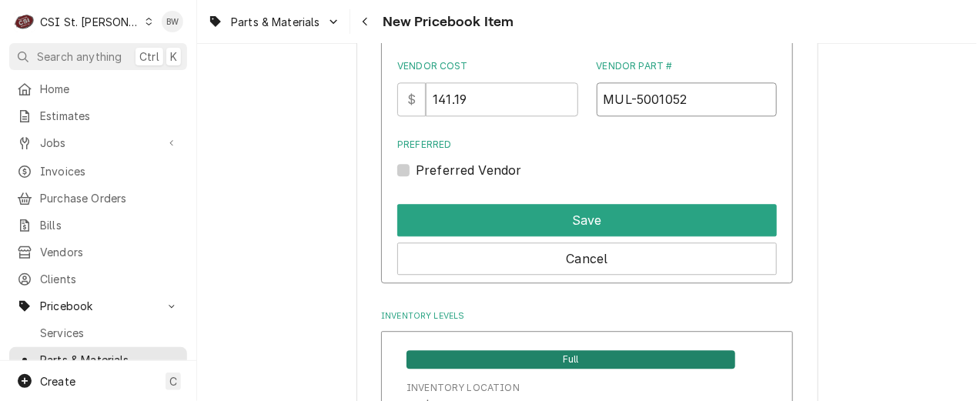
scroll to position [1155, 0]
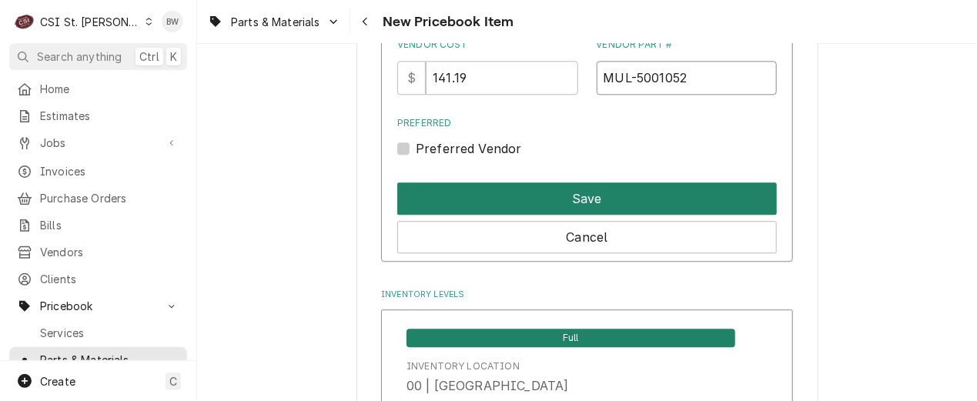
type input "MUL-5001052"
click at [569, 206] on button "Save" at bounding box center [587, 199] width 380 height 32
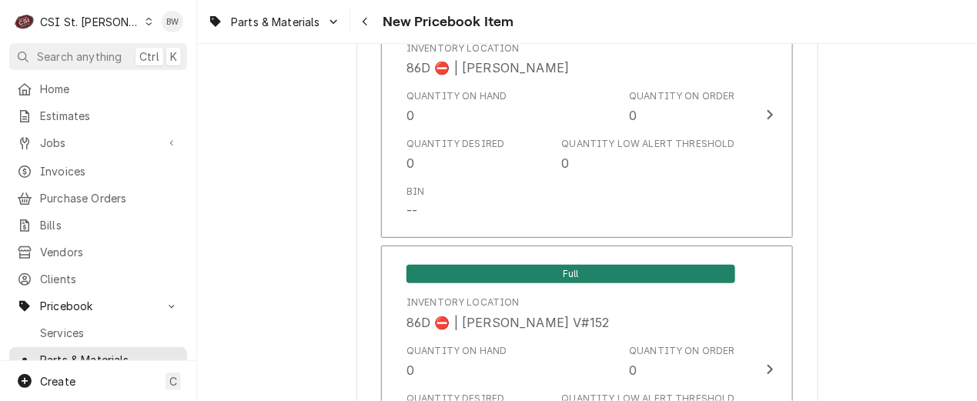
scroll to position [12988, 0]
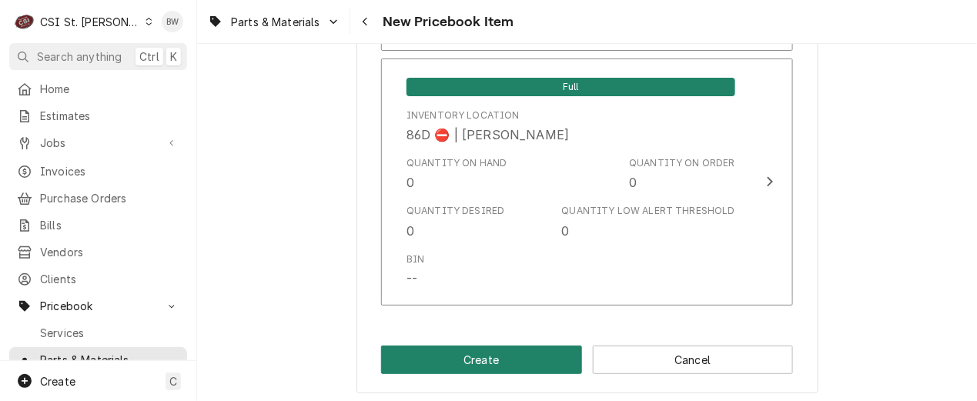
click at [464, 348] on button "Create" at bounding box center [481, 360] width 201 height 28
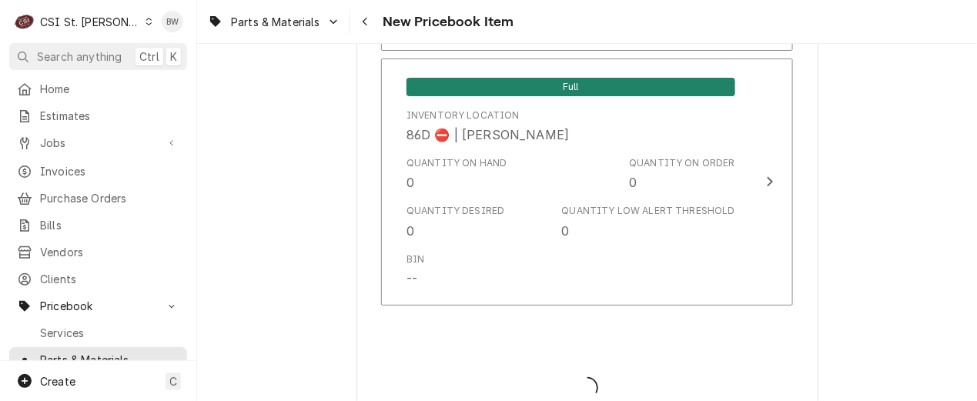
type textarea "x"
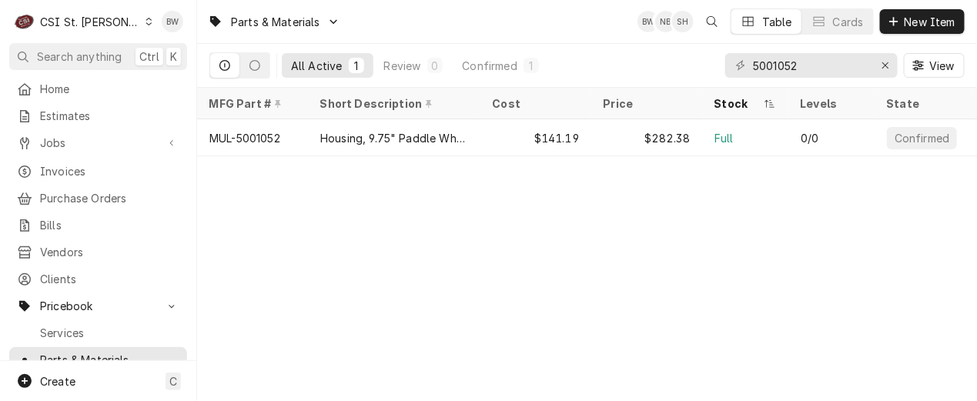
click at [212, 238] on div "Parts & Materials BW NB SH Table Cards New Item All Active 1 Review 0 Confirmed…" at bounding box center [587, 200] width 780 height 401
drag, startPoint x: 823, startPoint y: 66, endPoint x: 685, endPoint y: 67, distance: 137.9
click at [685, 66] on div "All Active 1 Review 0 Confirmed 1 5001052 View" at bounding box center [587, 65] width 756 height 43
paste input "EVCOEC009S"
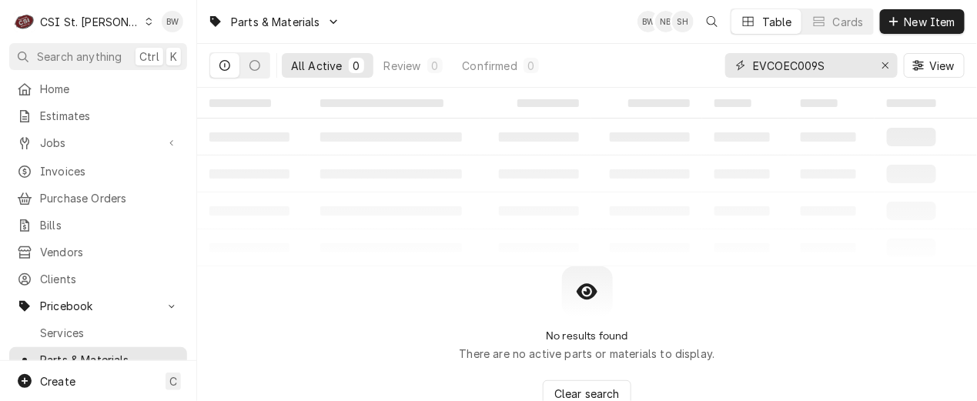
type input "EVCOEC009S"
drag, startPoint x: 302, startPoint y: 264, endPoint x: 308, endPoint y: 254, distance: 11.8
click at [302, 266] on div "‌ ‌ ‌ ‌ ‌ ‌ ‌ ‌ ‌ ‌ ‌ ‌ ‌ ‌ ‌ ‌ ‌ ‌ ‌ ‌ ‌ ‌ ‌ ‌ ‌ ‌ ‌ ‌ ‌ ‌ ‌ ‌ ‌ ‌ ‌ ‌ ‌ ‌ ‌ ‌…" at bounding box center [587, 244] width 780 height 313
drag, startPoint x: 844, startPoint y: 65, endPoint x: 699, endPoint y: 65, distance: 145.6
click at [699, 65] on div "All Active 0 Review 0 Confirmed 0 EVCOEC009S View" at bounding box center [587, 65] width 756 height 43
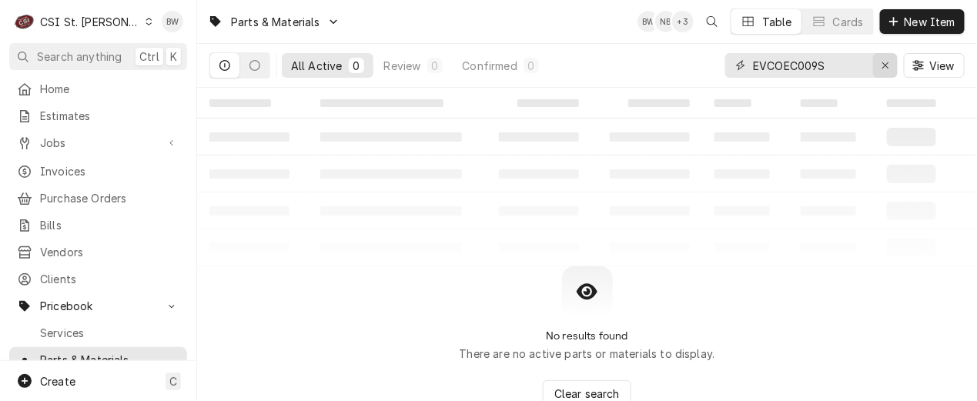
click at [883, 63] on icon "Erase input" at bounding box center [886, 65] width 8 height 11
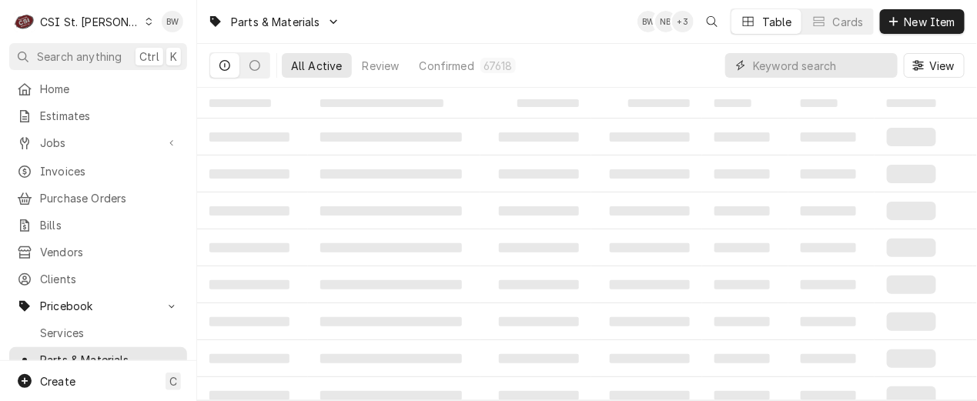
click at [762, 63] on input "Dynamic Content Wrapper" at bounding box center [821, 65] width 137 height 25
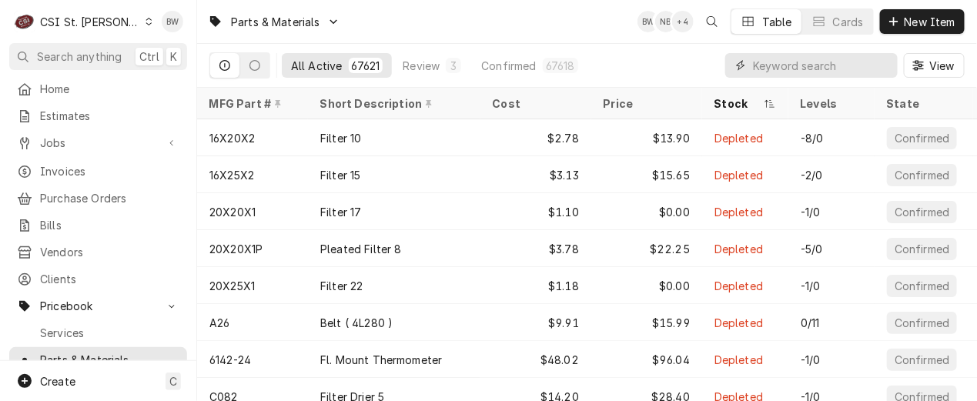
paste input "EVCOEC009S"
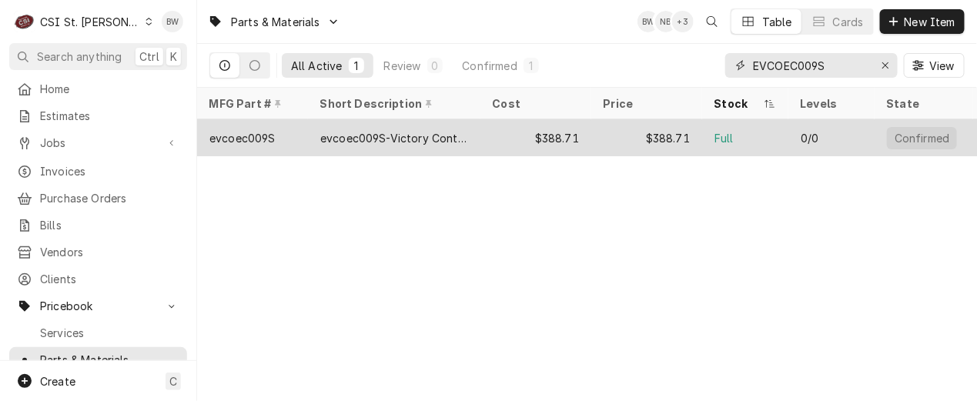
type input "EVCOEC009S"
click at [265, 134] on div "evcoec009S" at bounding box center [242, 138] width 66 height 16
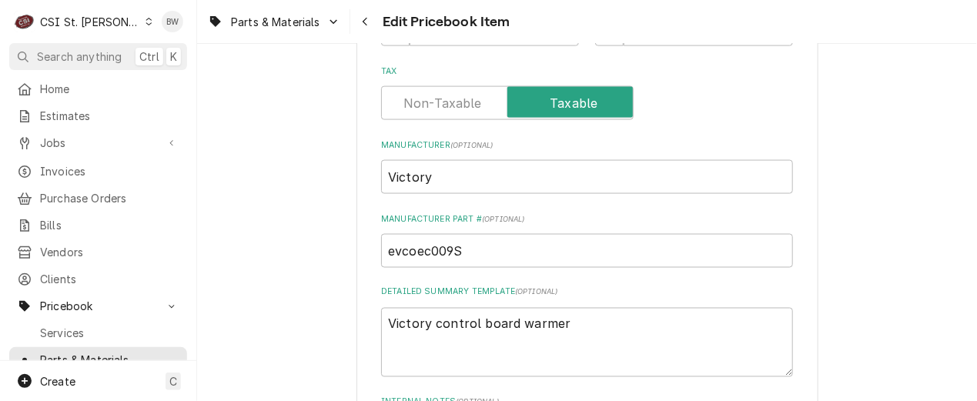
scroll to position [616, 0]
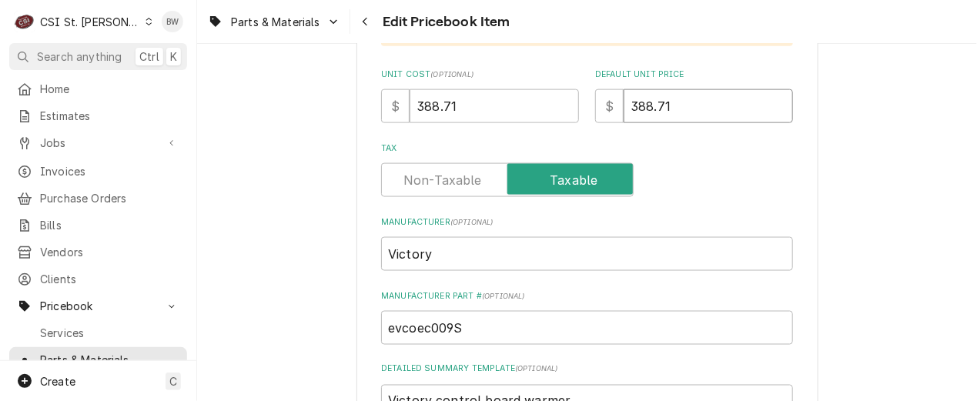
drag, startPoint x: 682, startPoint y: 106, endPoint x: 582, endPoint y: 110, distance: 100.2
click at [582, 110] on div "Unit Cost ( optional ) $ 388.71 Default Unit Price $ 388.71" at bounding box center [587, 96] width 412 height 55
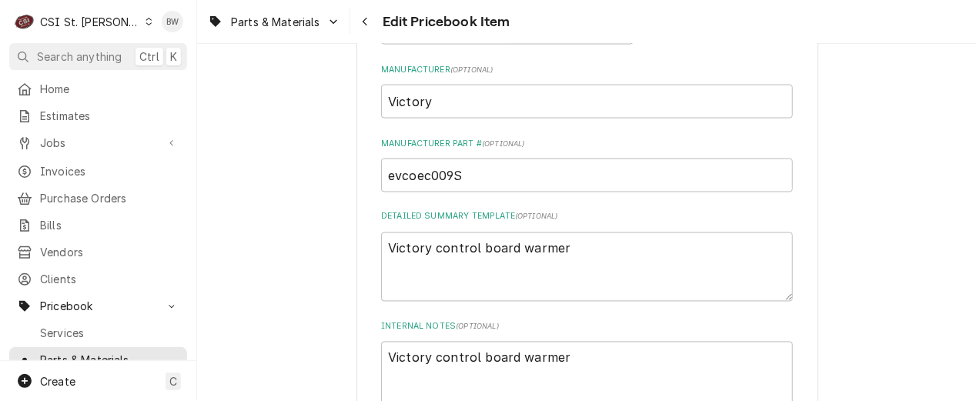
scroll to position [770, 0]
click at [386, 175] on input "evcoec009S" at bounding box center [587, 174] width 412 height 34
type textarea "x"
type input "Vevcoec009S"
type textarea "x"
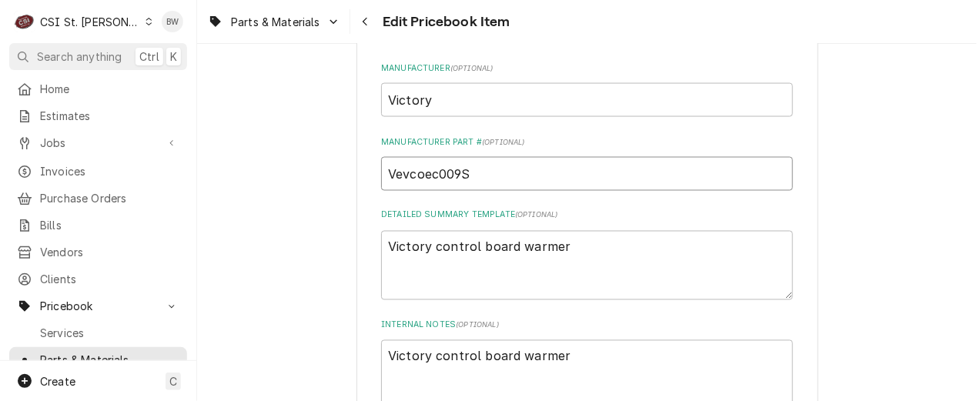
type input "VIevcoec009S"
type textarea "x"
type input "VICevcoec009S"
type textarea "x"
type input "VIC-evcoec009S"
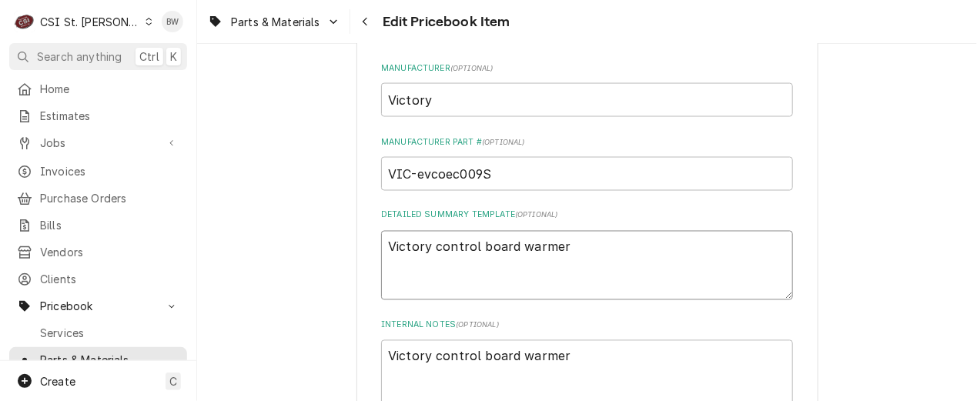
drag, startPoint x: 558, startPoint y: 252, endPoint x: 351, endPoint y: 234, distance: 207.9
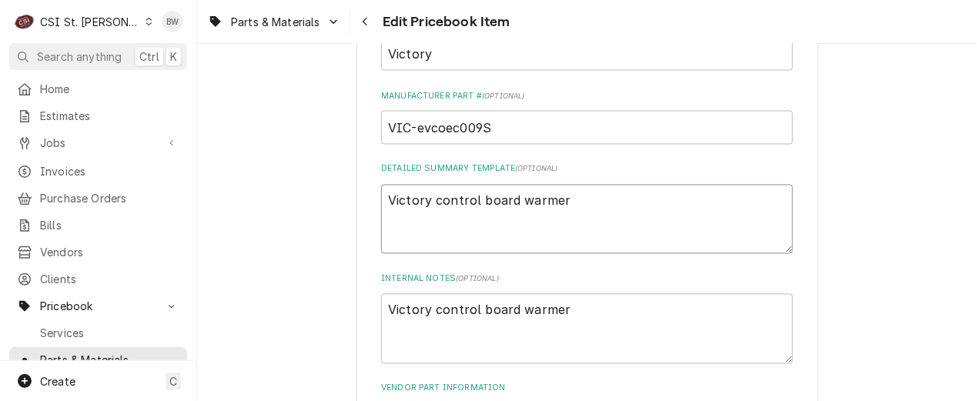
scroll to position [847, 0]
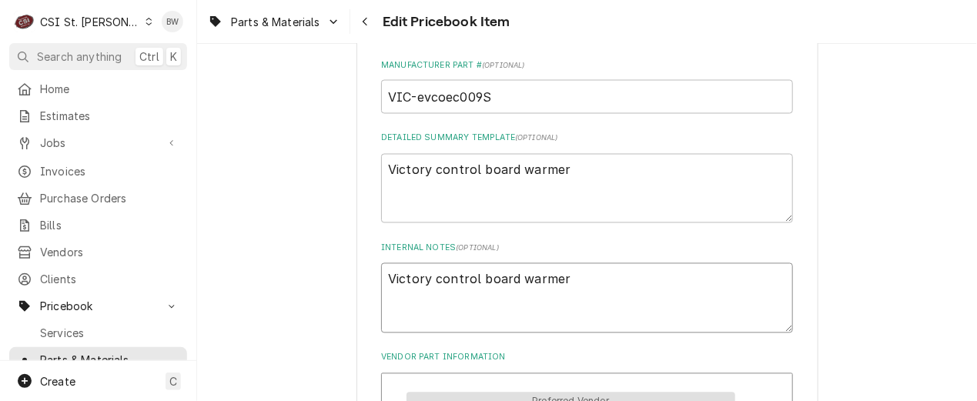
drag, startPoint x: 567, startPoint y: 275, endPoint x: 386, endPoint y: 263, distance: 181.4
click at [386, 263] on textarea "Victory control board warmer" at bounding box center [587, 297] width 412 height 69
click at [616, 146] on div "Detailed Summary Template ( optional ) Victory control board warmer" at bounding box center [587, 177] width 412 height 91
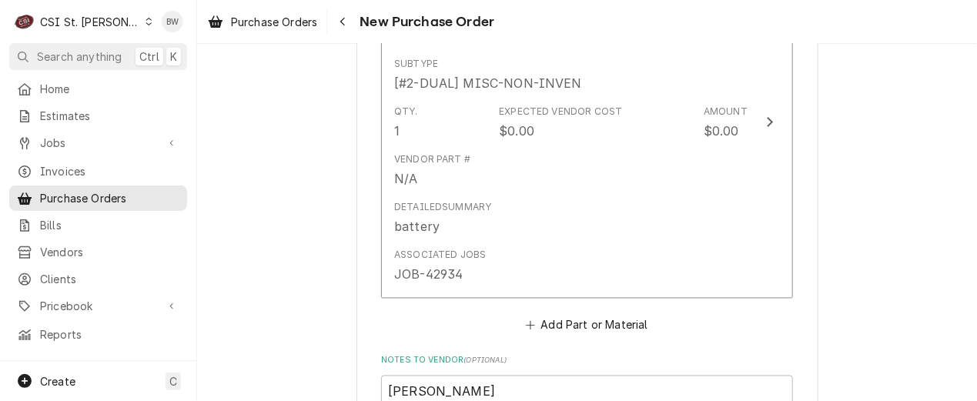
scroll to position [847, 0]
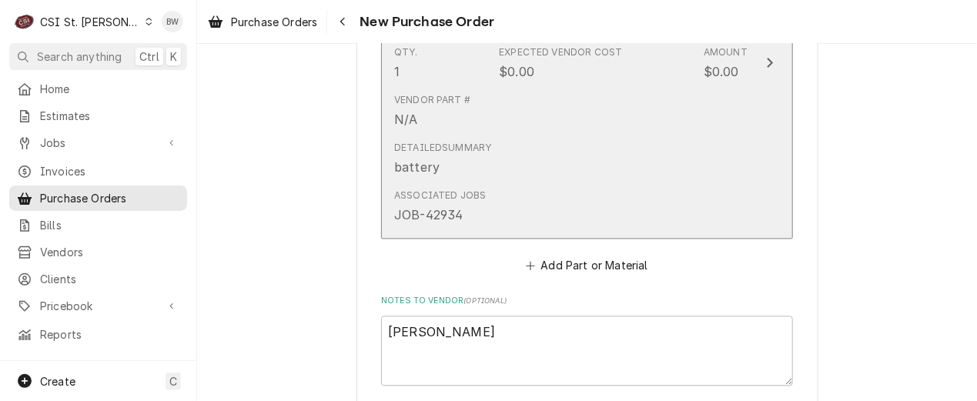
click at [582, 150] on div "Detailed Summary battery" at bounding box center [571, 160] width 354 height 48
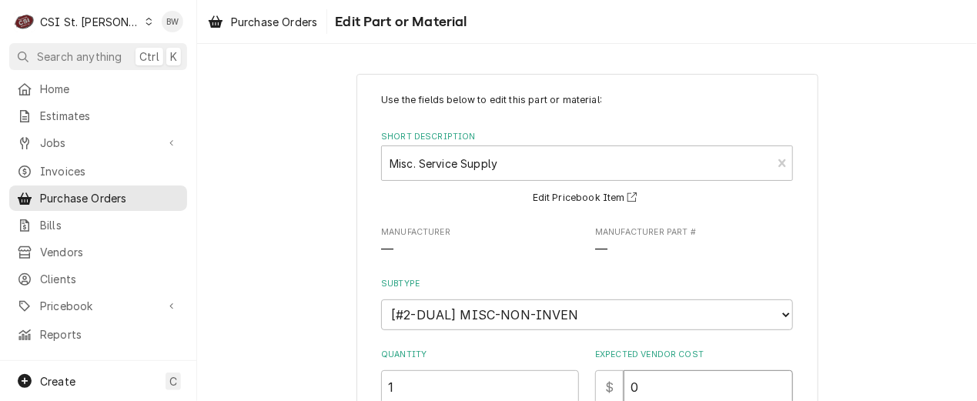
drag, startPoint x: 659, startPoint y: 390, endPoint x: 578, endPoint y: 375, distance: 81.4
click at [578, 375] on div "Quantity 1 Expected Vendor Cost $ 0" at bounding box center [587, 376] width 412 height 55
type textarea "x"
type input "6"
type textarea "x"
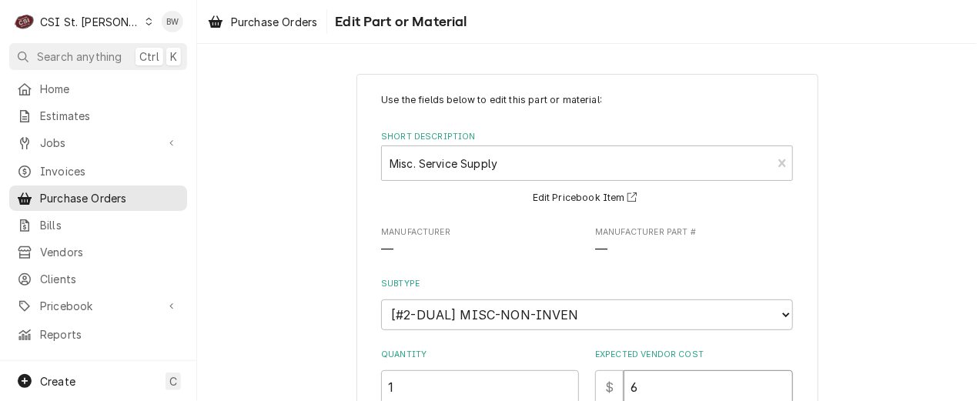
type input "6.8"
type textarea "x"
type input "6.87"
click at [560, 273] on div "Use the fields below to edit this part or material: Short Description Misc. Ser…" at bounding box center [587, 384] width 412 height 583
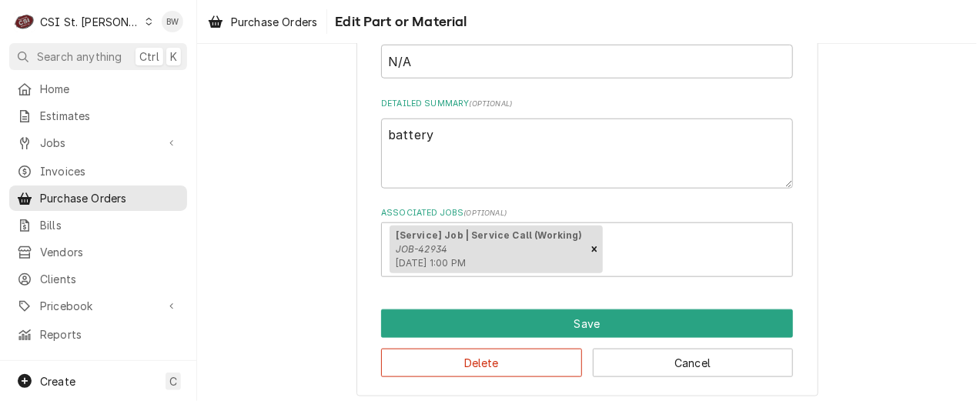
scroll to position [407, 0]
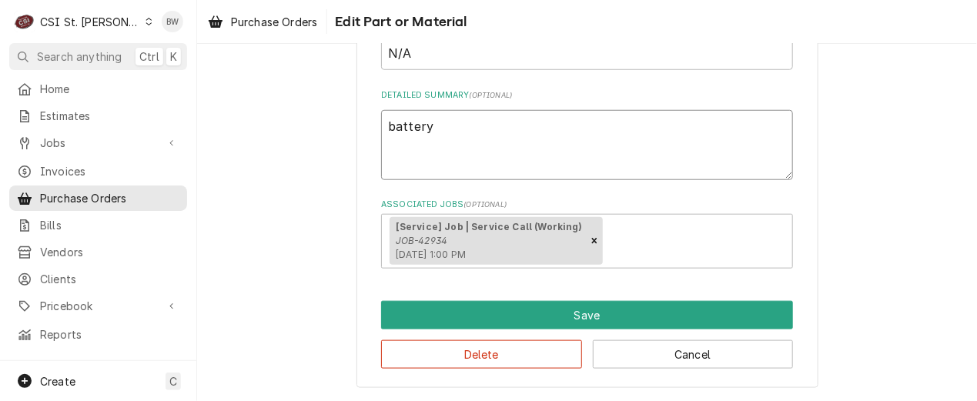
click at [452, 133] on textarea "battery" at bounding box center [587, 144] width 412 height 69
type textarea "x"
type textarea "battery"
type textarea "x"
type textarea "battery K"
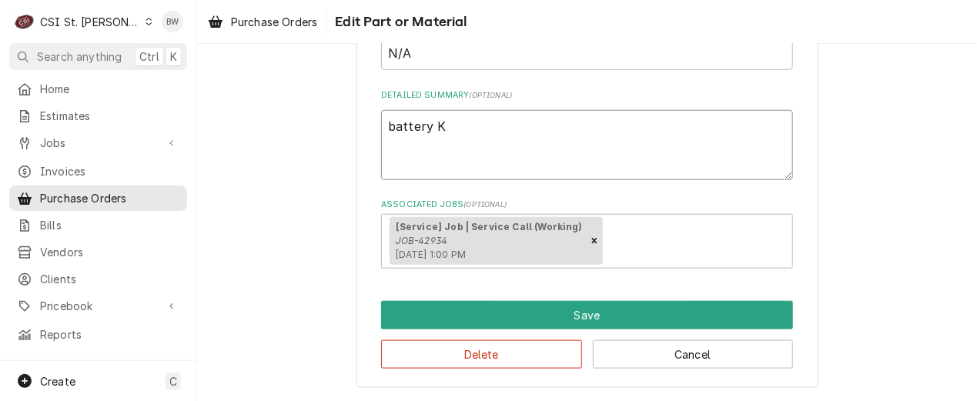
type textarea "x"
type textarea "battery Ke"
type textarea "x"
type textarea "battery Kev"
type textarea "x"
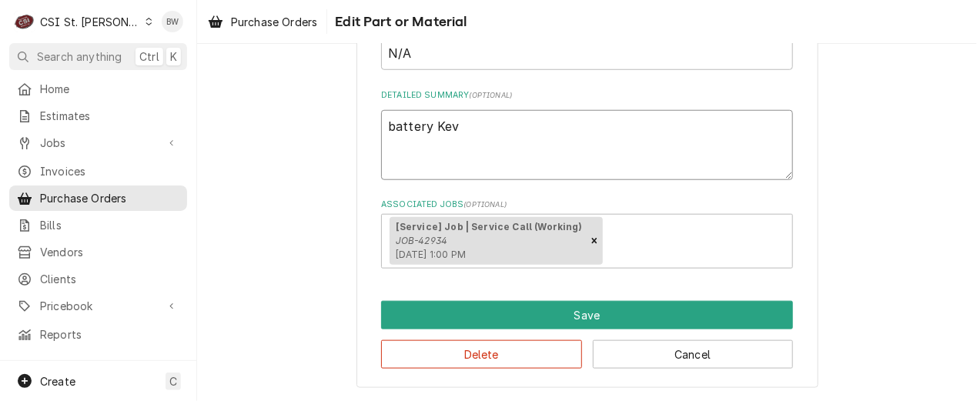
type textarea "battery Kevi"
type textarea "x"
type textarea "battery Kevin"
type textarea "x"
type textarea "battery Kevin"
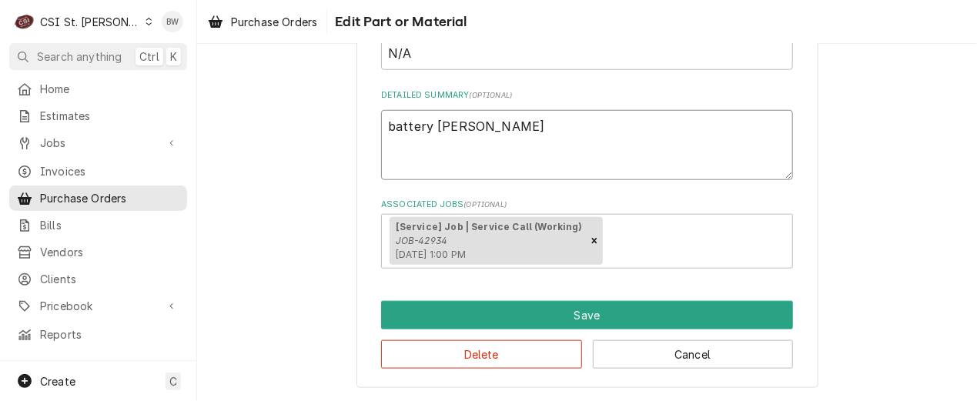
type textarea "x"
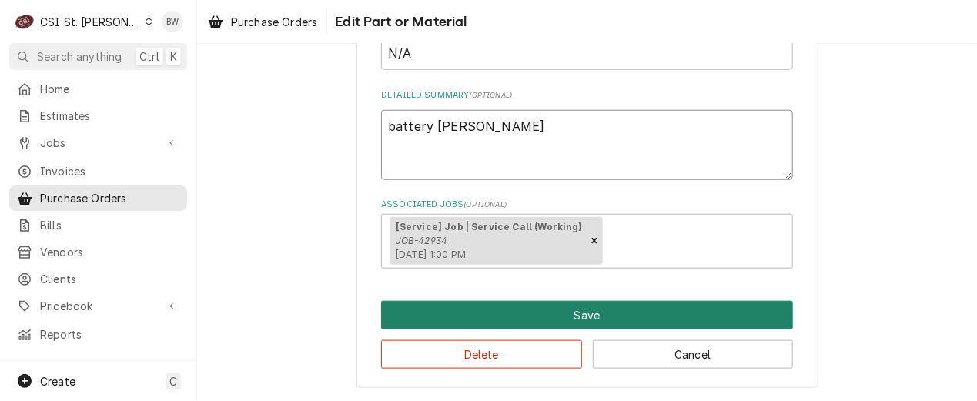
type textarea "battery [PERSON_NAME]"
click at [511, 317] on button "Save" at bounding box center [587, 315] width 412 height 28
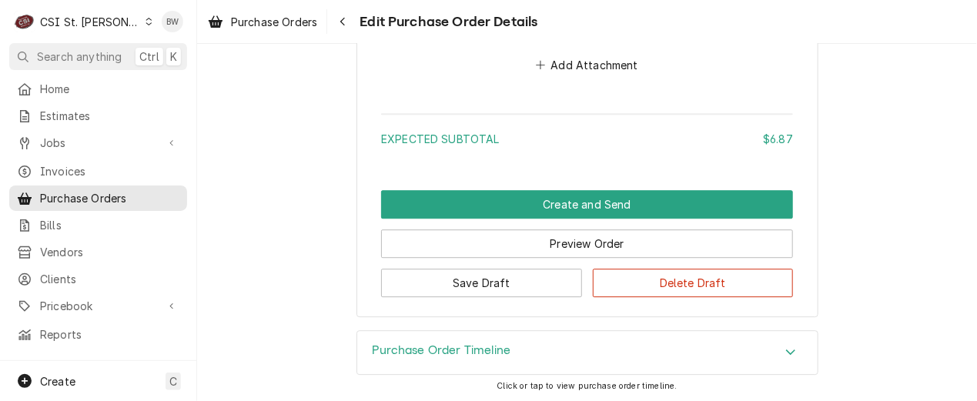
scroll to position [1228, 0]
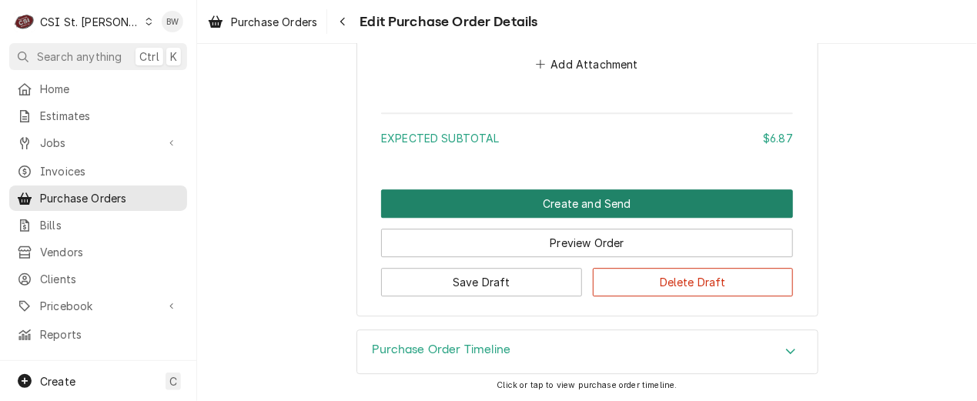
click at [585, 206] on button "Create and Send" at bounding box center [587, 203] width 412 height 28
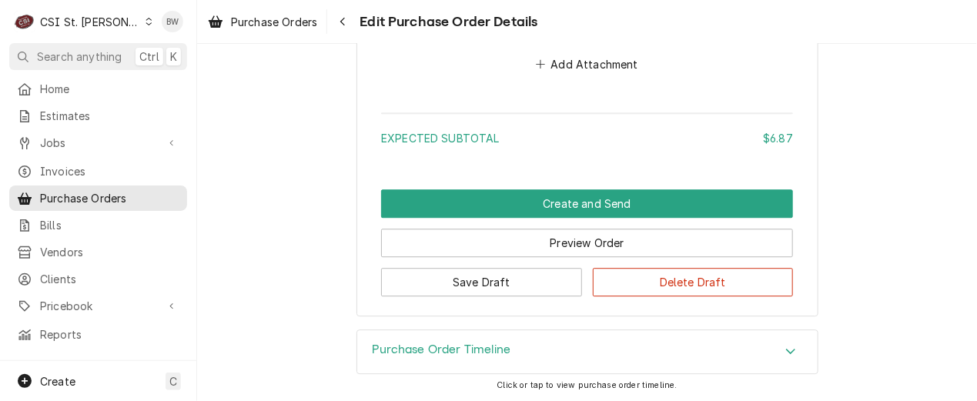
scroll to position [1179, 0]
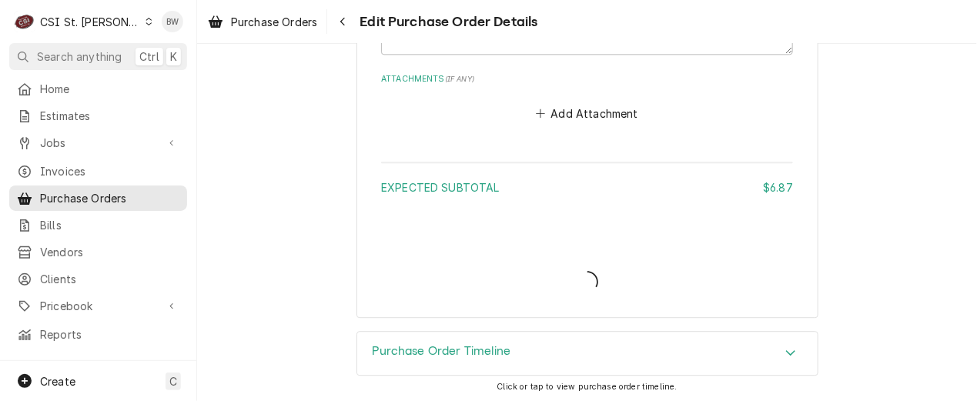
type textarea "x"
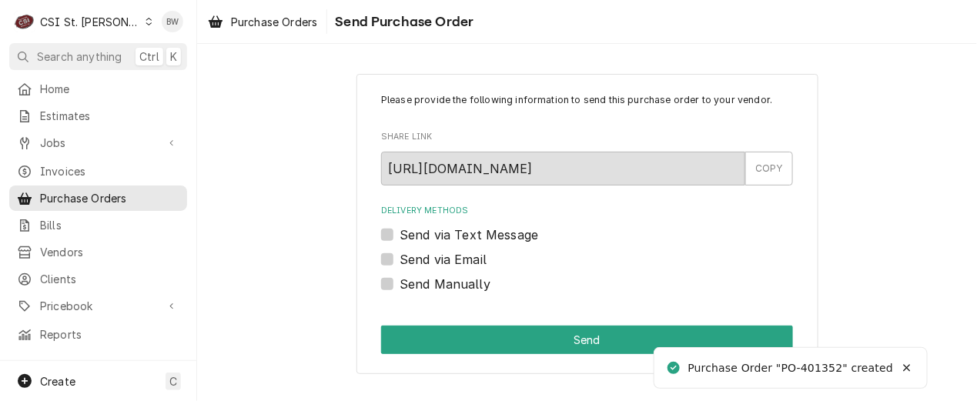
click at [424, 281] on label "Send Manually" at bounding box center [445, 284] width 91 height 18
click at [424, 281] on input "Send Manually" at bounding box center [606, 292] width 412 height 34
checkbox input "true"
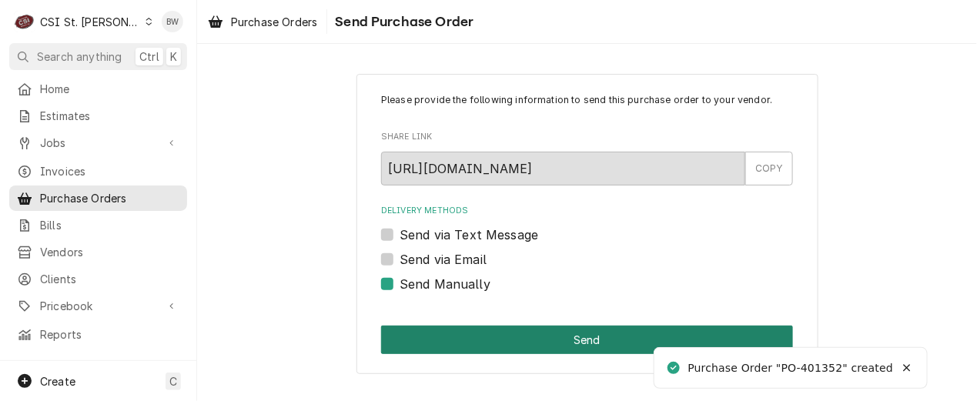
click at [517, 340] on button "Send" at bounding box center [587, 340] width 412 height 28
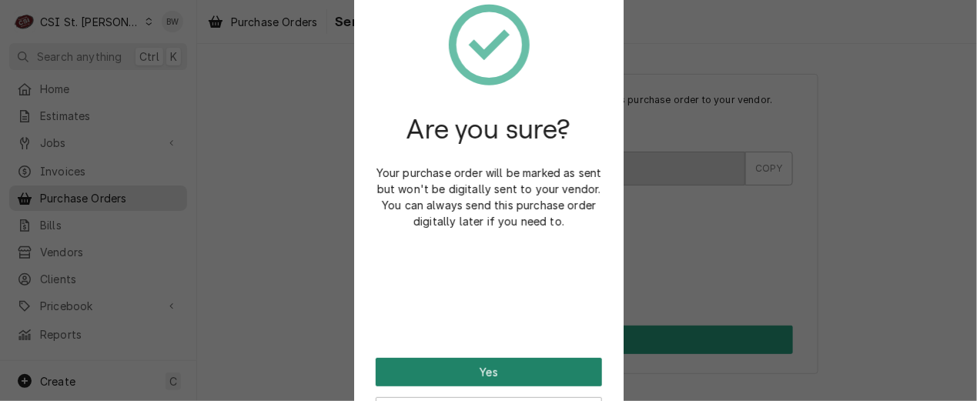
drag, startPoint x: 480, startPoint y: 364, endPoint x: 474, endPoint y: 357, distance: 9.3
click at [480, 364] on button "Yes" at bounding box center [489, 372] width 226 height 28
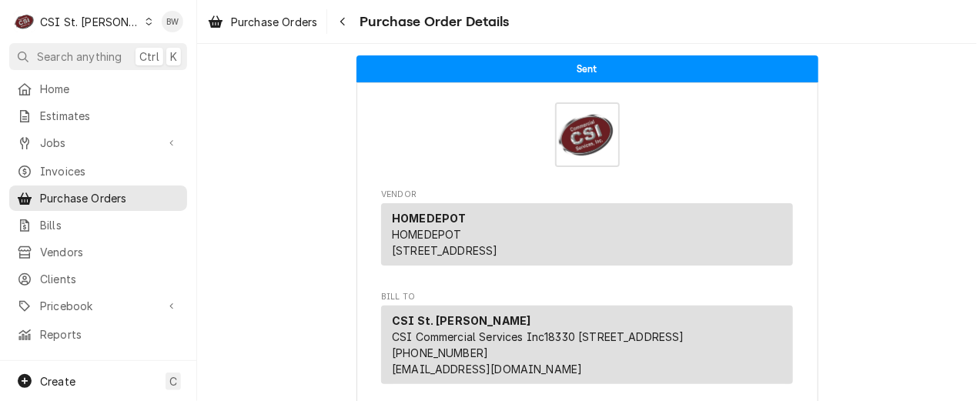
click at [145, 25] on div "Dynamic Content Wrapper" at bounding box center [149, 21] width 8 height 11
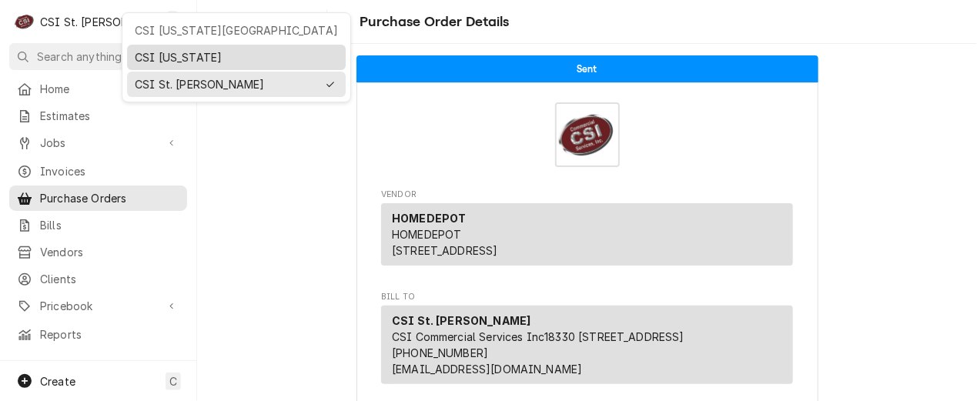
click at [154, 56] on div "CSI Kentucky" at bounding box center [236, 57] width 203 height 16
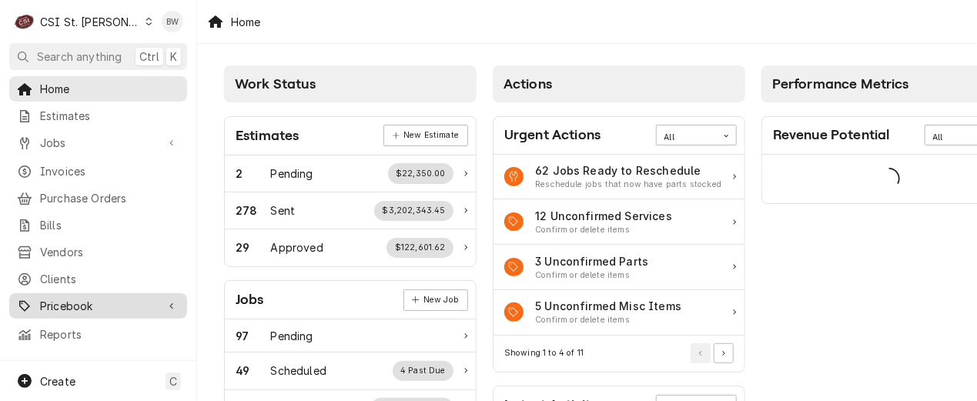
click at [86, 293] on link "Pricebook" at bounding box center [98, 305] width 178 height 25
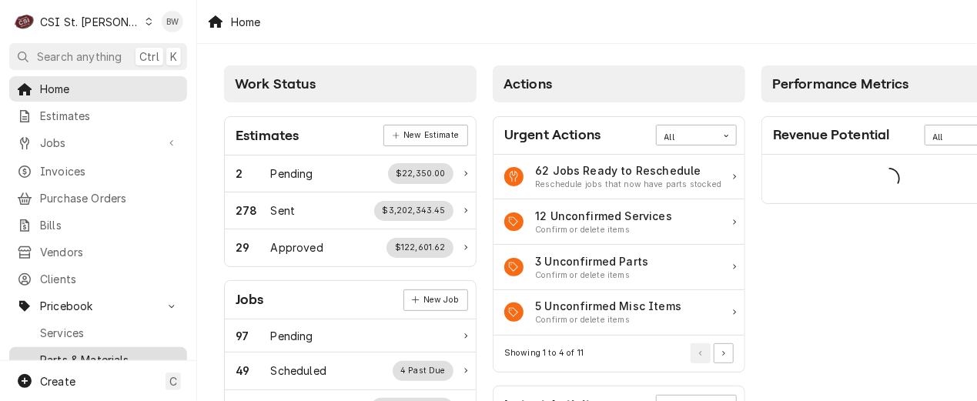
click at [85, 347] on link "Parts & Materials" at bounding box center [98, 359] width 178 height 25
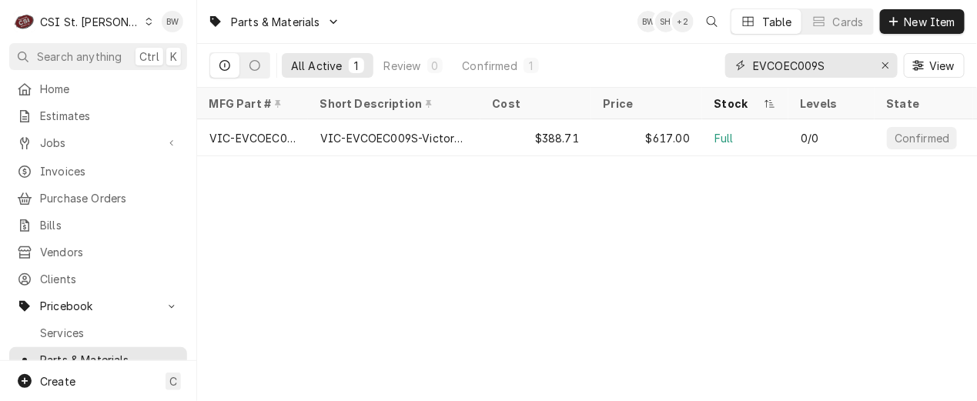
drag, startPoint x: 829, startPoint y: 64, endPoint x: 724, endPoint y: 67, distance: 104.8
click at [724, 67] on div "All Active 1 Review 0 Confirmed 1 EVCOEC009S View" at bounding box center [587, 65] width 756 height 43
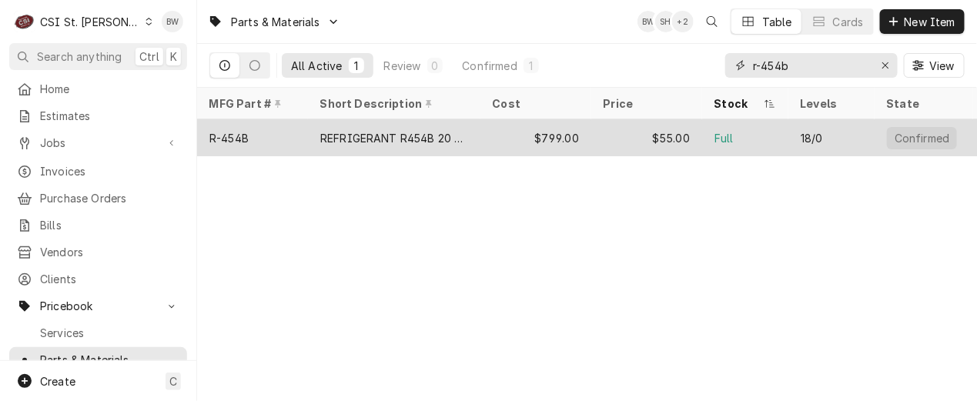
type input "r-454b"
click at [257, 132] on div "R-454B" at bounding box center [252, 137] width 111 height 37
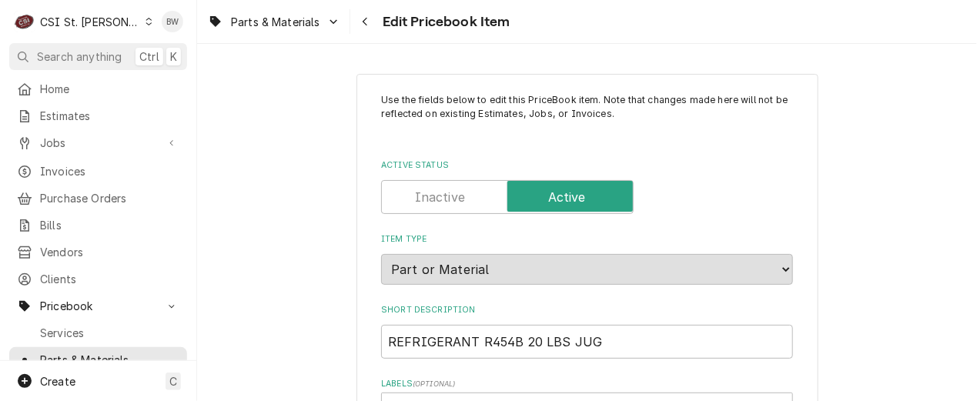
type textarea "x"
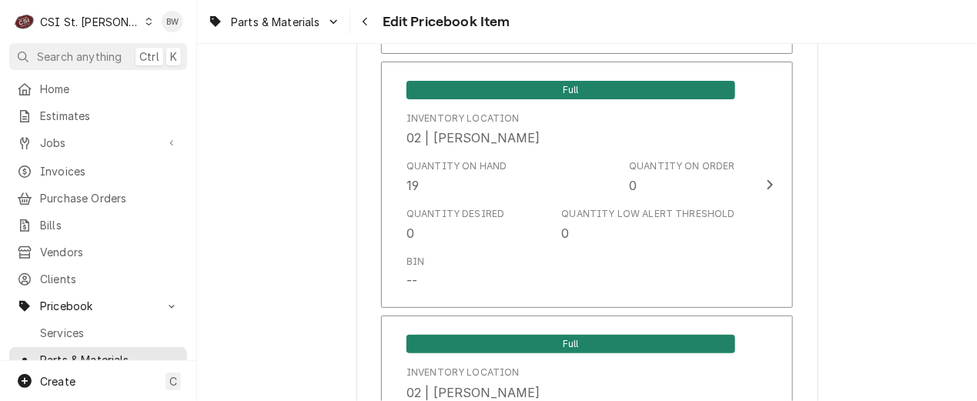
scroll to position [7240, 0]
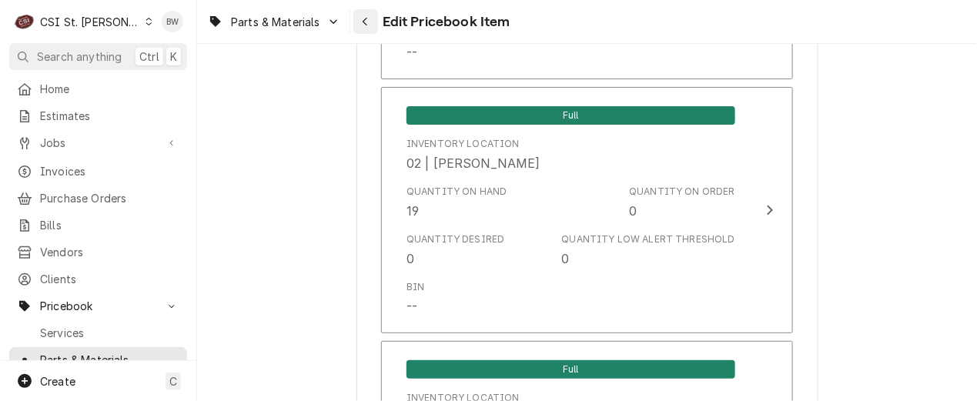
click at [363, 19] on icon "Navigate back" at bounding box center [365, 21] width 7 height 11
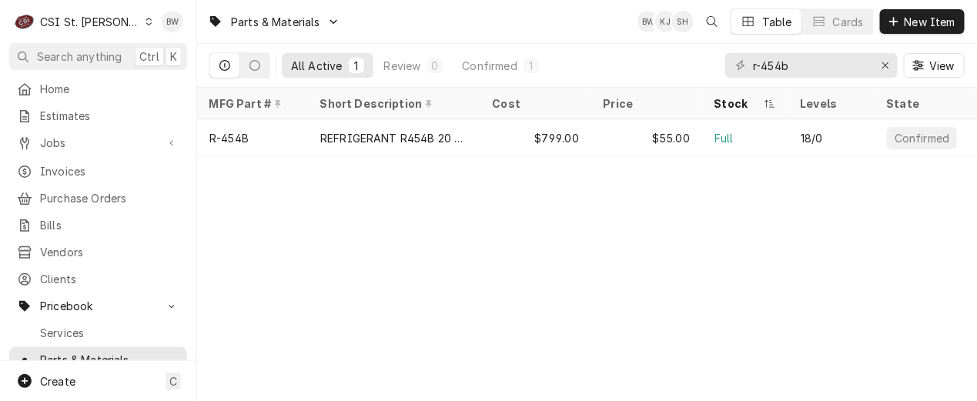
click at [146, 21] on icon "Dynamic Content Wrapper" at bounding box center [149, 22] width 7 height 8
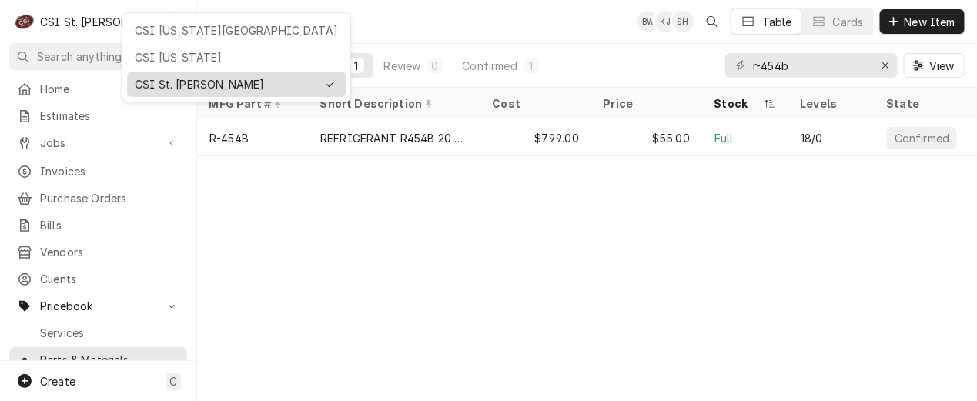
click at [155, 78] on div "CSI St. [PERSON_NAME]" at bounding box center [226, 84] width 182 height 16
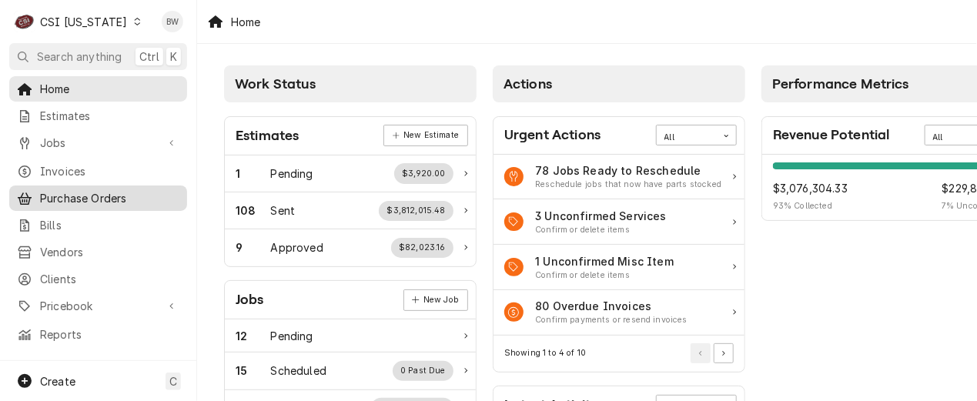
click at [77, 199] on span "Purchase Orders" at bounding box center [109, 198] width 139 height 16
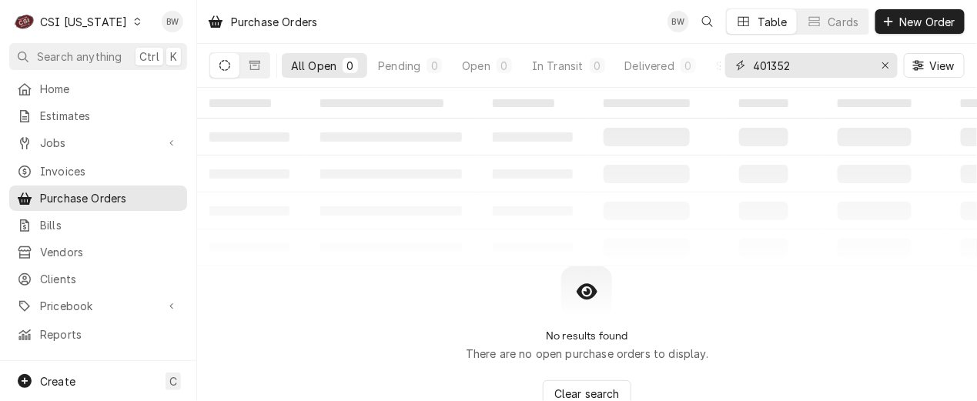
drag, startPoint x: 794, startPoint y: 72, endPoint x: 715, endPoint y: 70, distance: 79.3
click at [715, 70] on div "All Open 0 Pending 0 Open 0 In Transit 0 Delivered 0 Stocked 0 401352 View" at bounding box center [587, 65] width 756 height 43
drag, startPoint x: 825, startPoint y: 69, endPoint x: 699, endPoint y: 69, distance: 126.3
click at [699, 69] on div "All Open 0 Pending 0 Open 0 In Transit 0 Delivered 0 Stocked 0 10673 View" at bounding box center [587, 65] width 756 height 43
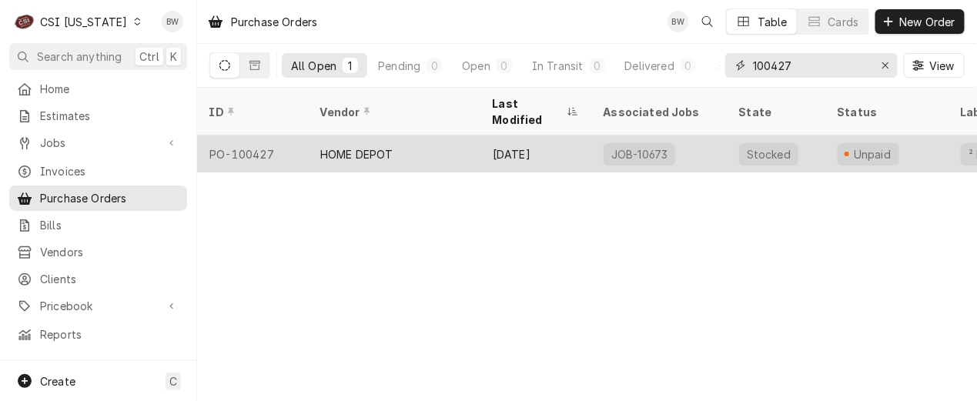
type input "100427"
click at [275, 136] on div "PO-100427" at bounding box center [252, 154] width 111 height 37
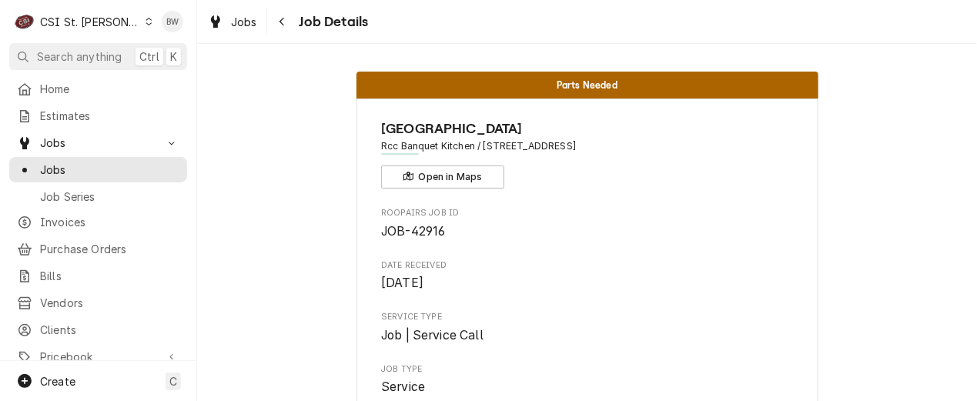
scroll to position [4253, 0]
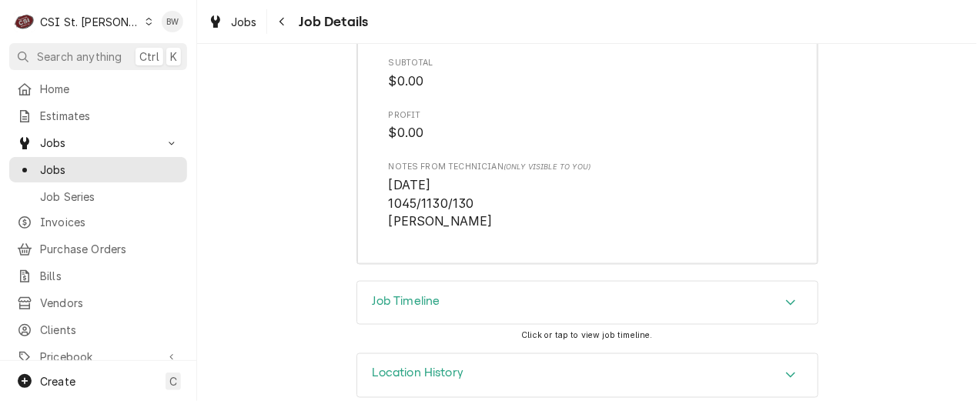
click at [146, 22] on icon "Dynamic Content Wrapper" at bounding box center [149, 22] width 7 height 8
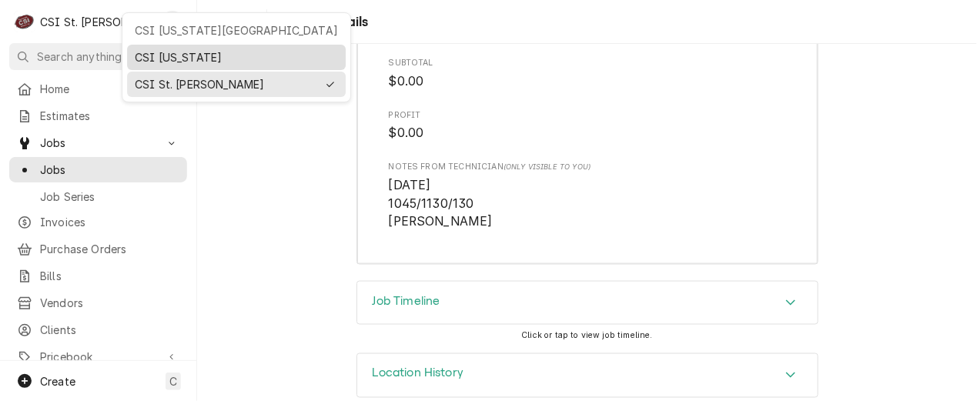
click at [139, 61] on div "CSI [US_STATE]" at bounding box center [236, 57] width 203 height 16
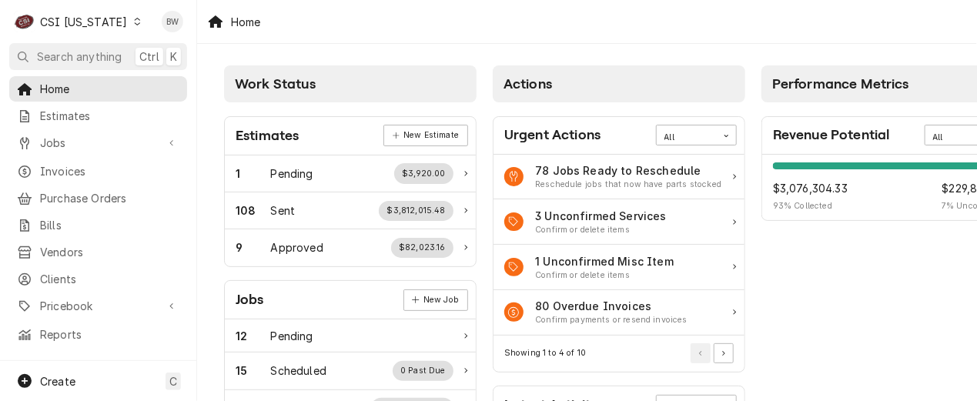
click at [115, 22] on div "C CSI [US_STATE]" at bounding box center [78, 21] width 138 height 31
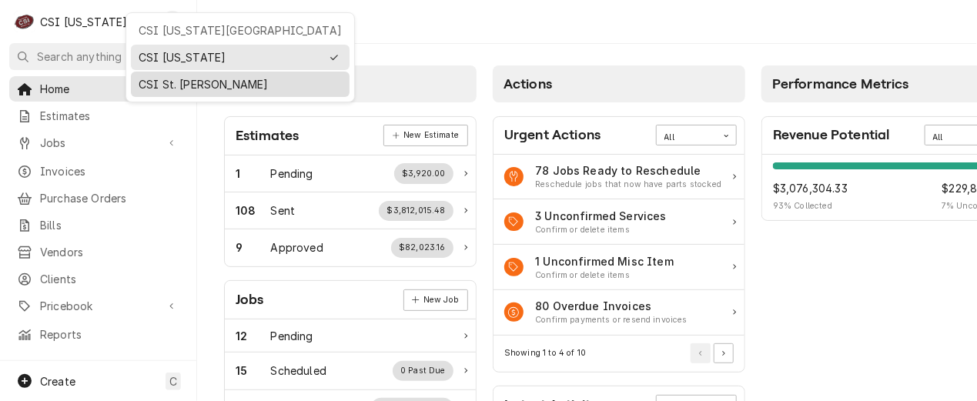
click at [172, 82] on div "CSI St. [PERSON_NAME]" at bounding box center [240, 84] width 203 height 16
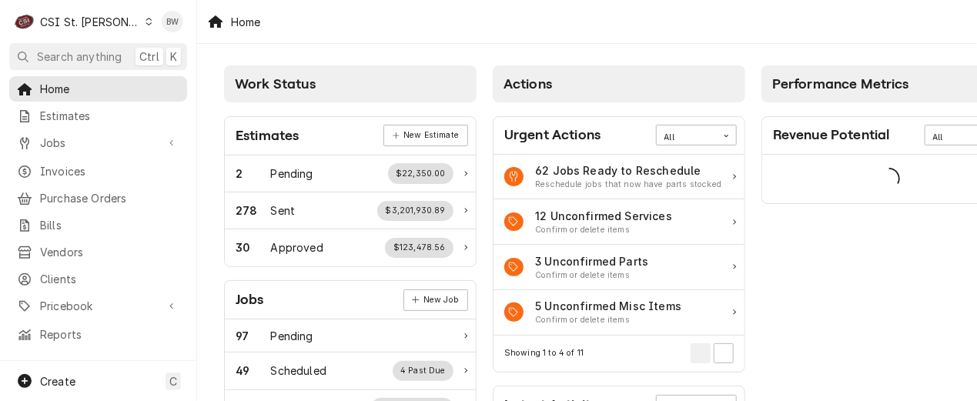
click at [146, 22] on icon "Dynamic Content Wrapper" at bounding box center [149, 22] width 7 height 8
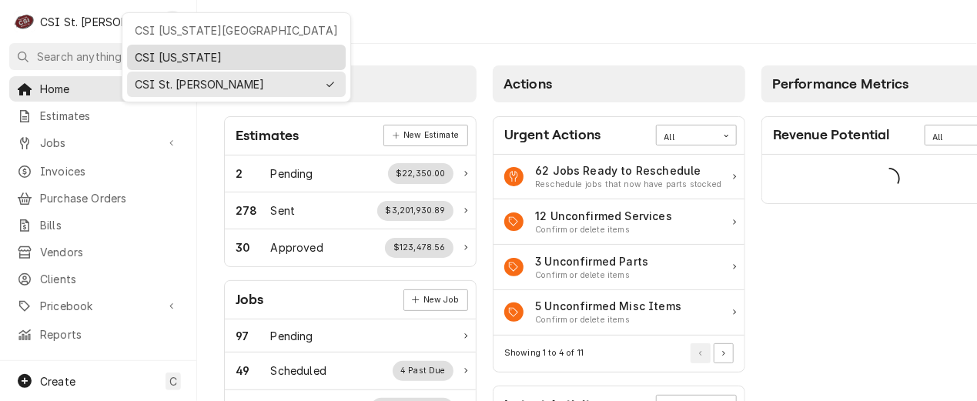
click at [138, 55] on div "CSI [US_STATE]" at bounding box center [236, 57] width 203 height 16
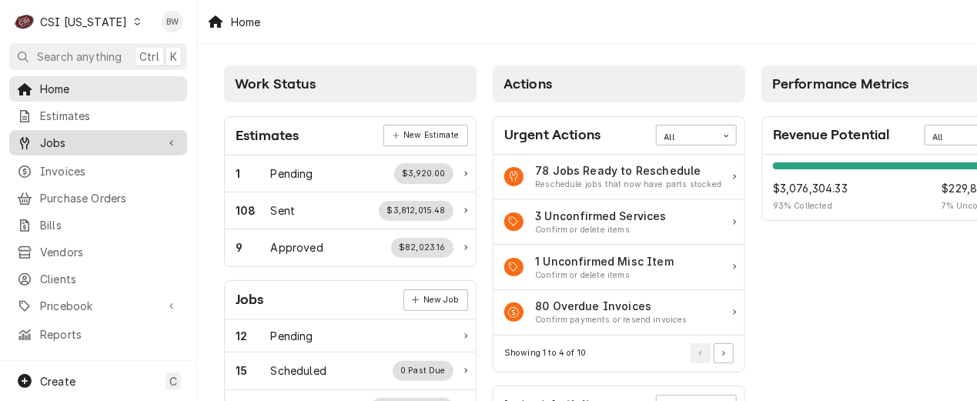
click at [62, 135] on span "Jobs" at bounding box center [98, 143] width 116 height 16
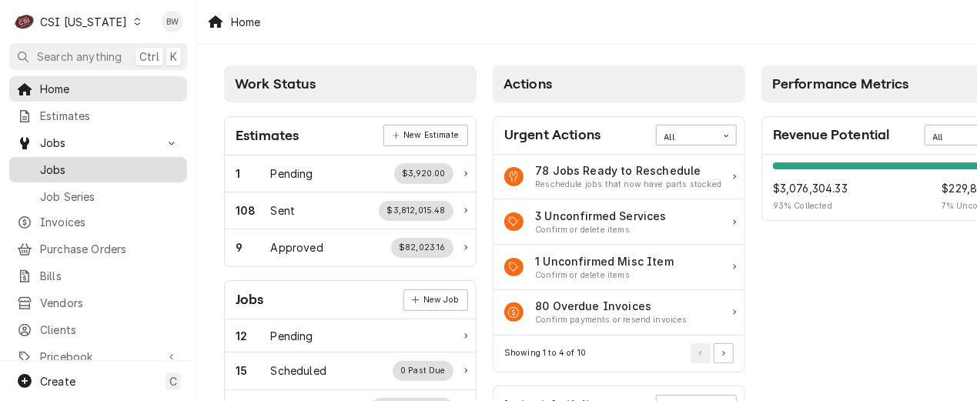
click at [71, 169] on span "Jobs" at bounding box center [109, 170] width 139 height 16
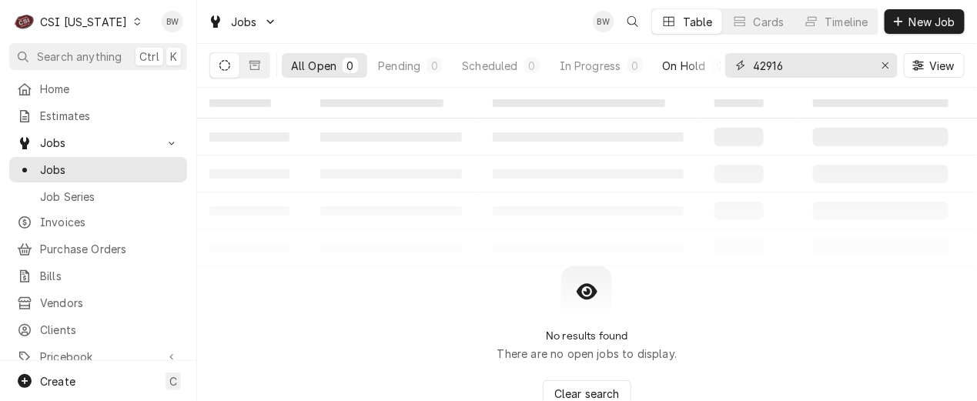
drag, startPoint x: 790, startPoint y: 68, endPoint x: 712, endPoint y: 63, distance: 78.7
click at [712, 63] on div "All Open 0 Pending 0 Scheduled 0 In Progress 0 On Hold 0 Completed 0 42916 View" at bounding box center [587, 65] width 756 height 43
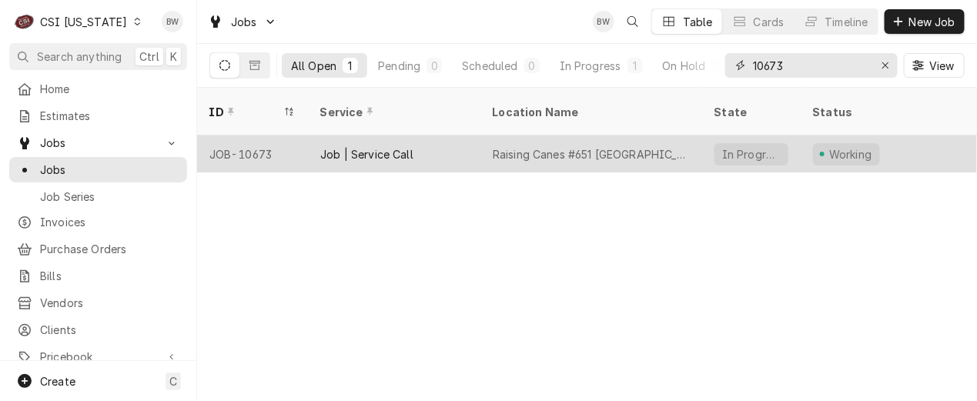
type input "10673"
click at [266, 136] on div "JOB-10673" at bounding box center [252, 154] width 111 height 37
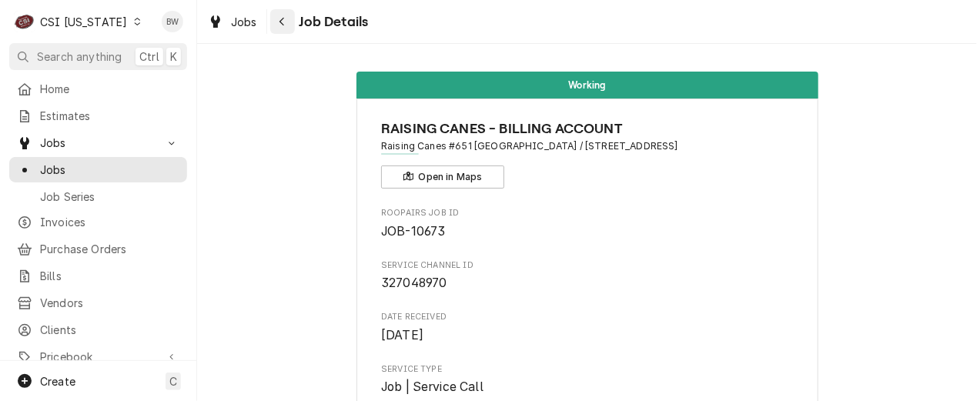
click at [287, 22] on div "Navigate back" at bounding box center [282, 21] width 15 height 15
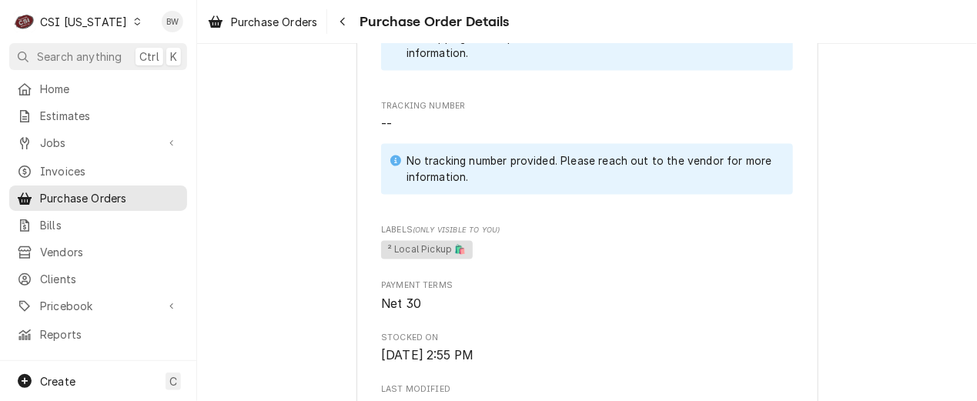
scroll to position [693, 0]
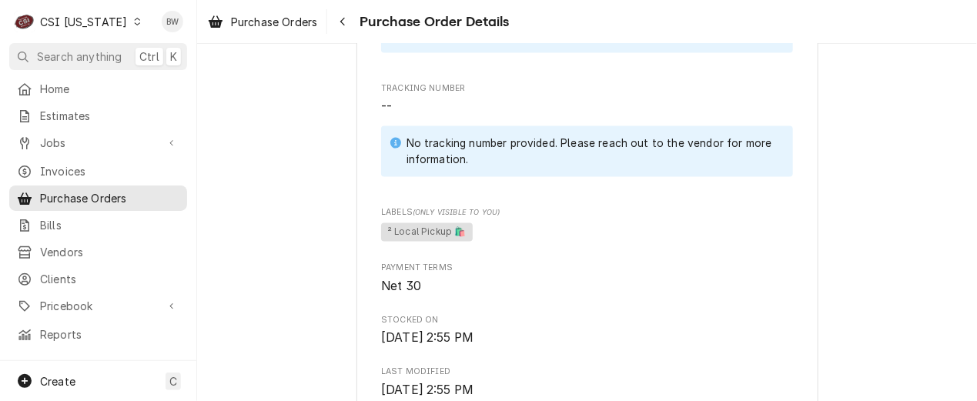
click at [328, 184] on div "Unpaid Vendor HOME DEPOT HOME DEPOT PO Box 6031 The Lakes, NV 88901-6031 Bill T…" at bounding box center [587, 289] width 780 height 1877
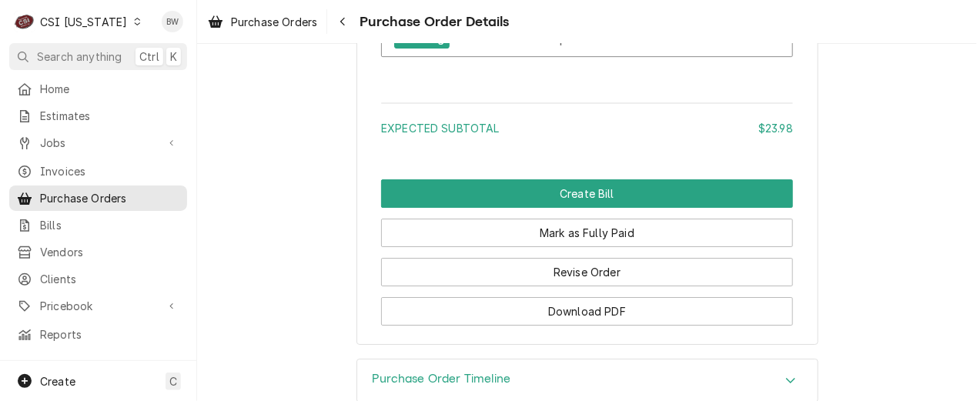
scroll to position [1656, 0]
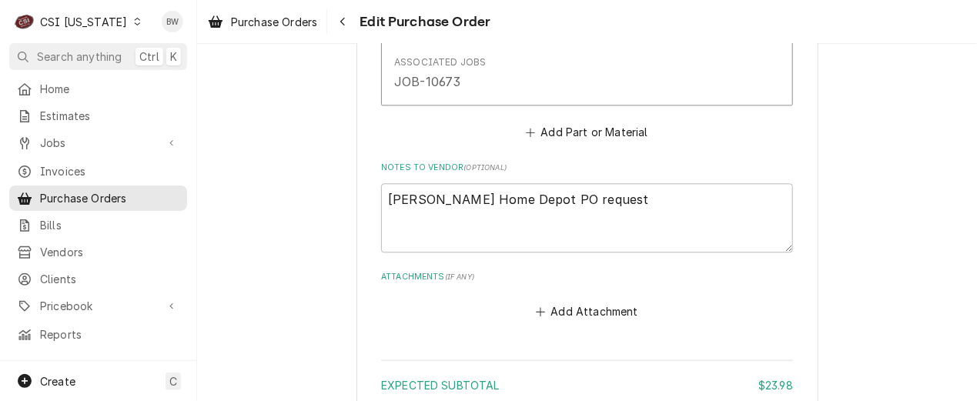
scroll to position [1078, 0]
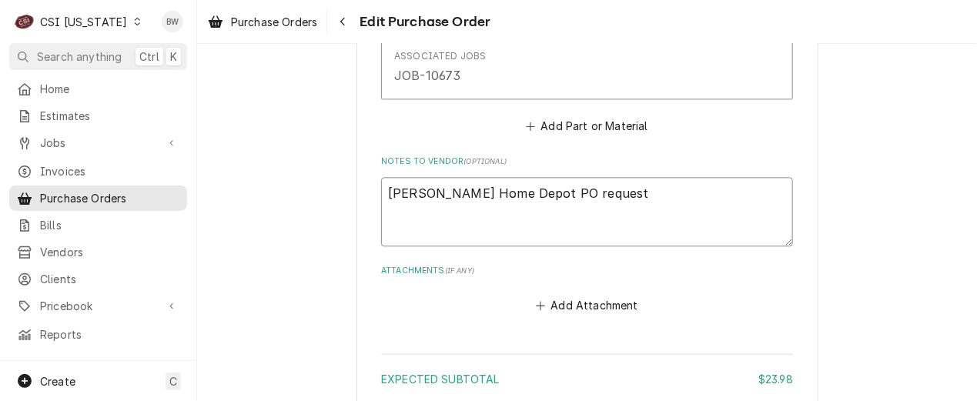
click at [622, 196] on textarea "[PERSON_NAME] Home Depot PO request" at bounding box center [587, 211] width 412 height 69
type textarea "x"
type textarea "[PERSON_NAME] Home Depot PO request"
type textarea "x"
type textarea "[PERSON_NAME] Home Depot PO request S"
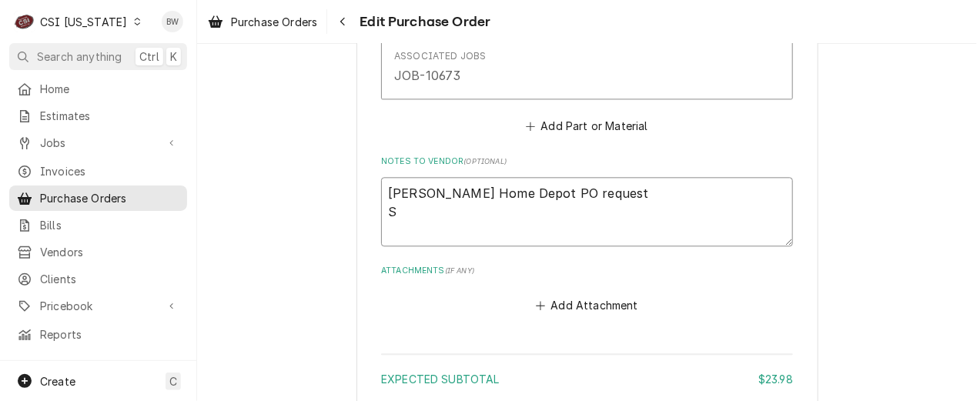
type textarea "x"
type textarea "[PERSON_NAME] Home Depot PO request Sh"
type textarea "x"
type textarea "[PERSON_NAME] Home Depot PO request Sho"
type textarea "x"
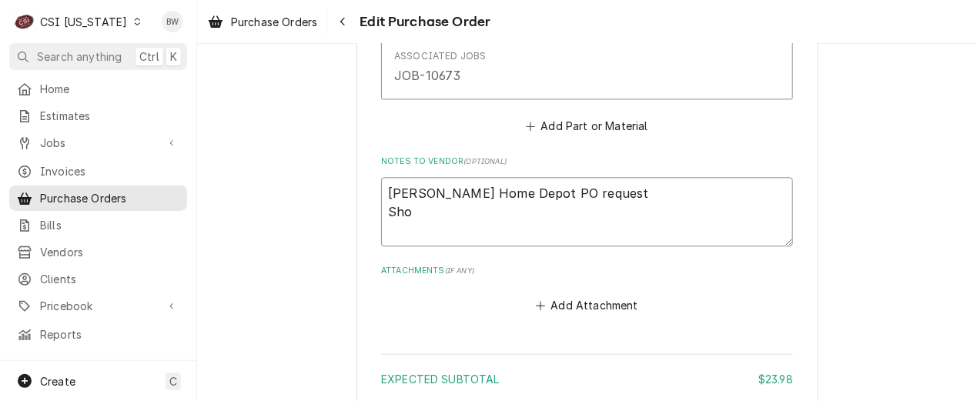
type textarea "Jeff Hartley Home Depot PO request Show"
type textarea "x"
type textarea "Jeff Hartley Home Depot PO request Shows"
type textarea "x"
type textarea "Jeff Hartley Home Depot PO request Shows a"
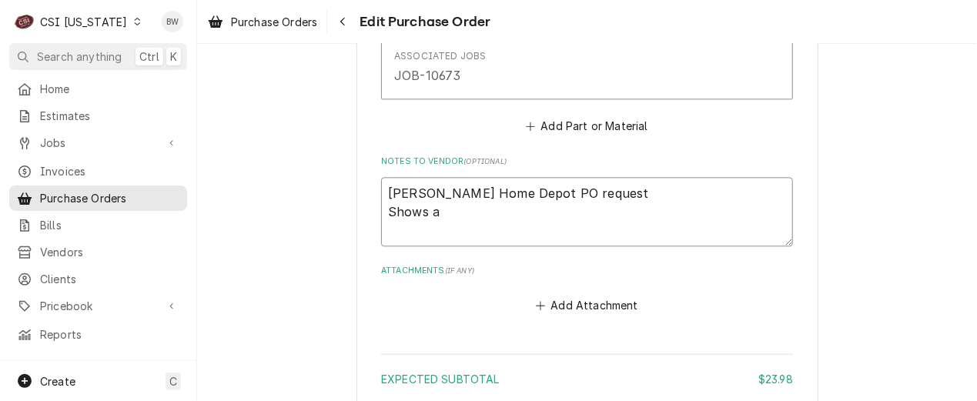
type textarea "x"
type textarea "Jeff Hartley Home Depot PO request Shows as"
type textarea "x"
type textarea "Jeff Hartley Home Depot PO request Shows as"
type textarea "x"
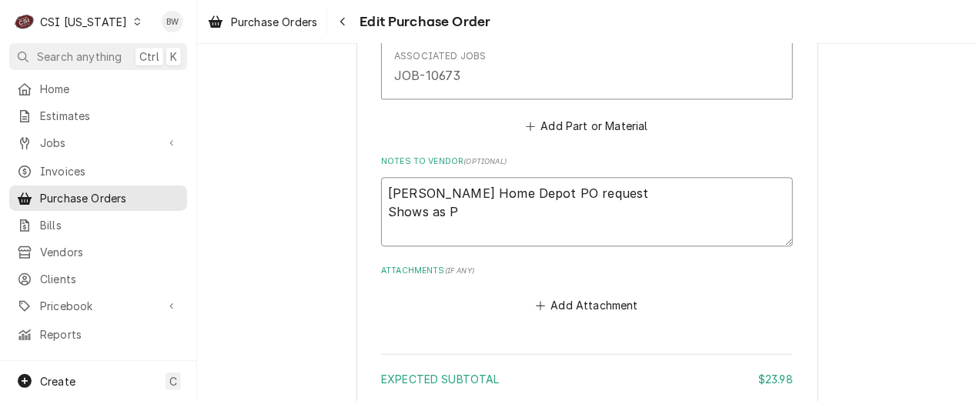
type textarea "Jeff Hartley Home Depot PO request Shows as PO"
type textarea "x"
type textarea "Jeff Hartley Home Depot PO request Shows as PO"
type textarea "x"
type textarea "Jeff Hartley Home Depot PO request Shows as PO 1"
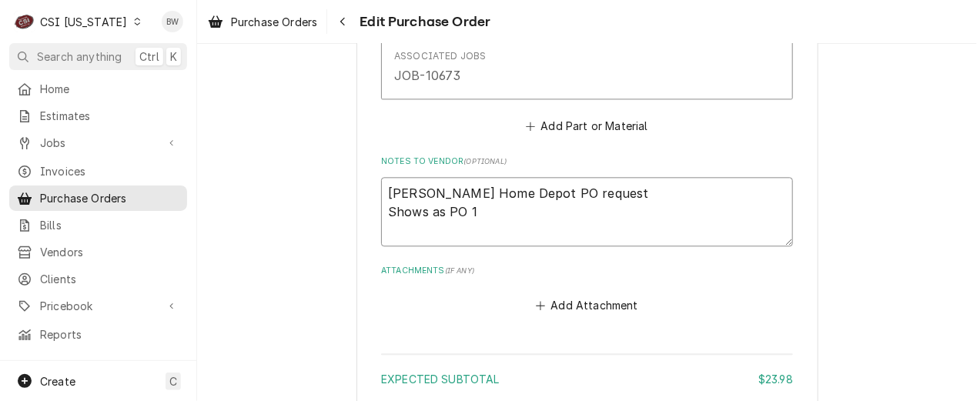
type textarea "x"
type textarea "Jeff Hartley Home Depot PO request Shows as PO 10"
type textarea "x"
type textarea "Jeff Hartley Home Depot PO request Shows as PO 106"
type textarea "x"
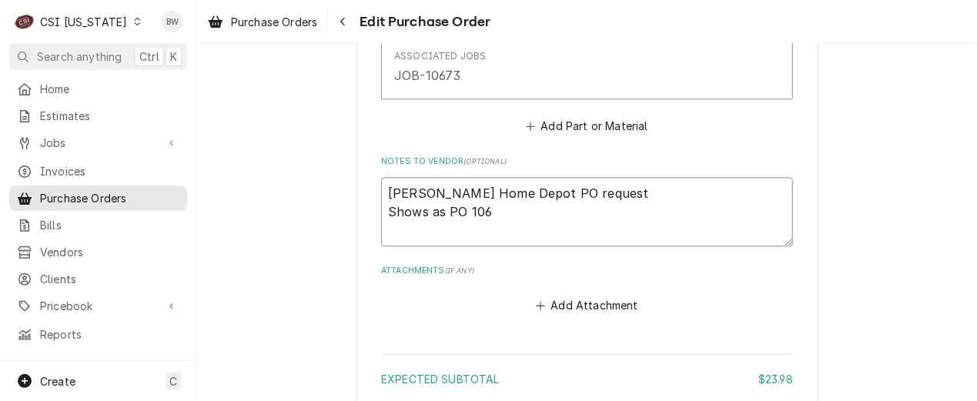
type textarea "Jeff Hartley Home Depot PO request Shows as PO 1067"
type textarea "x"
type textarea "Jeff Hartley Home Depot PO request Shows as PO 10673"
type textarea "x"
type textarea "Jeff Hartley Home Depot PO request Shows as PO 10673"
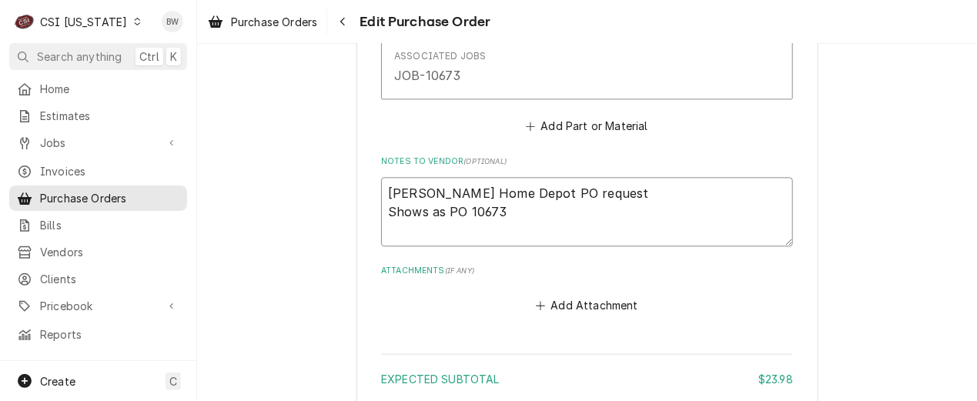
type textarea "x"
type textarea "Jeff Hartley Home Depot PO request Shows as PO 10673 o"
type textarea "x"
type textarea "Jeff Hartley Home Depot PO request Shows as PO 10673 on"
type textarea "x"
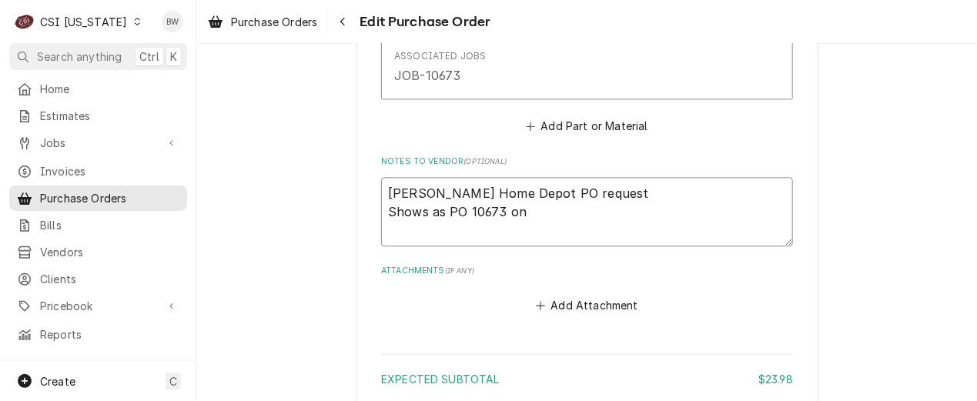
type textarea "Jeff Hartley Home Depot PO request Shows as PO 10673 on"
type textarea "x"
type textarea "Jeff Hartley Home Depot PO request Shows as PO 10673 on H"
type textarea "x"
type textarea "Jeff Hartley Home Depot PO request Shows as PO 10673 on HD"
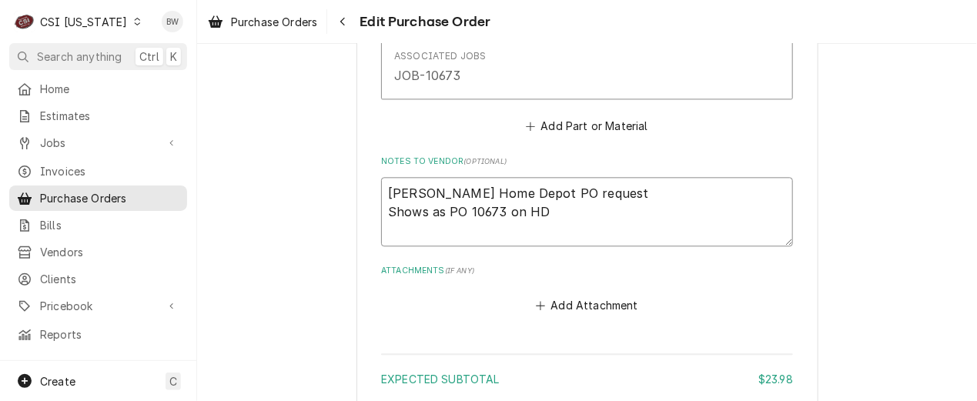
type textarea "x"
type textarea "Jeff Hartley Home Depot PO request Shows as PO 10673 on HD"
type textarea "x"
type textarea "Jeff Hartley Home Depot PO request Shows as PO 10673 on HD R"
type textarea "x"
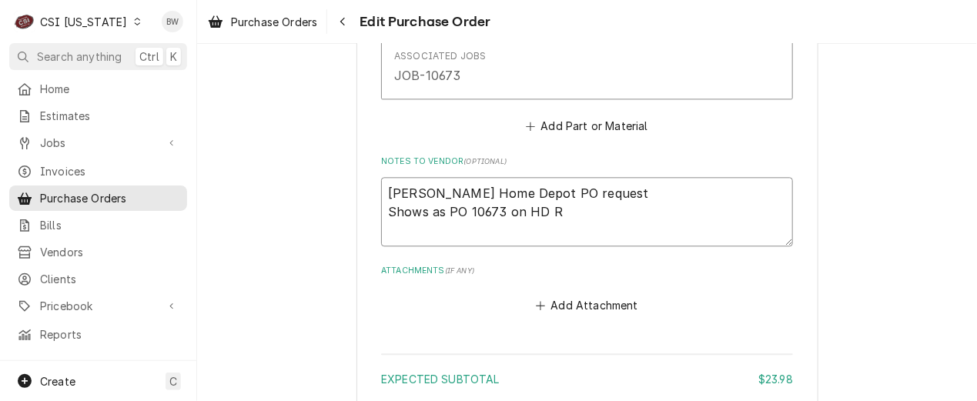
type textarea "Jeff Hartley Home Depot PO request Shows as PO 10673 on HD Re"
type textarea "x"
type textarea "Jeff Hartley Home Depot PO request Shows as PO 10673 on HD Rec"
type textarea "x"
type textarea "Jeff Hartley Home Depot PO request Shows as PO 10673 on HD Rece"
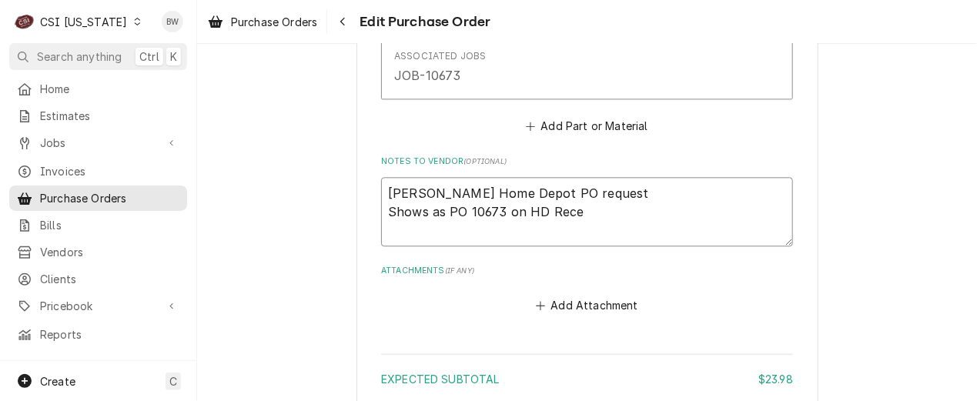
type textarea "x"
type textarea "Jeff Hartley Home Depot PO request Shows as PO 10673 on HD Recei"
type textarea "x"
type textarea "Jeff Hartley Home Depot PO request Shows as PO 10673 on HD Receip"
type textarea "x"
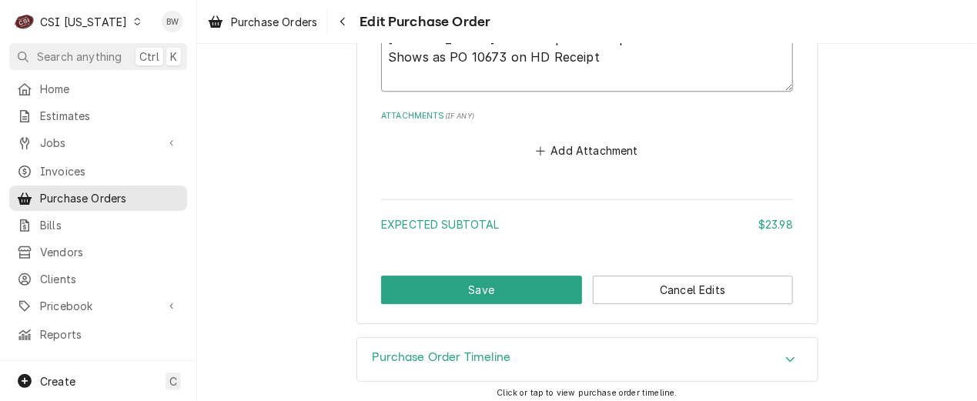
scroll to position [1240, 0]
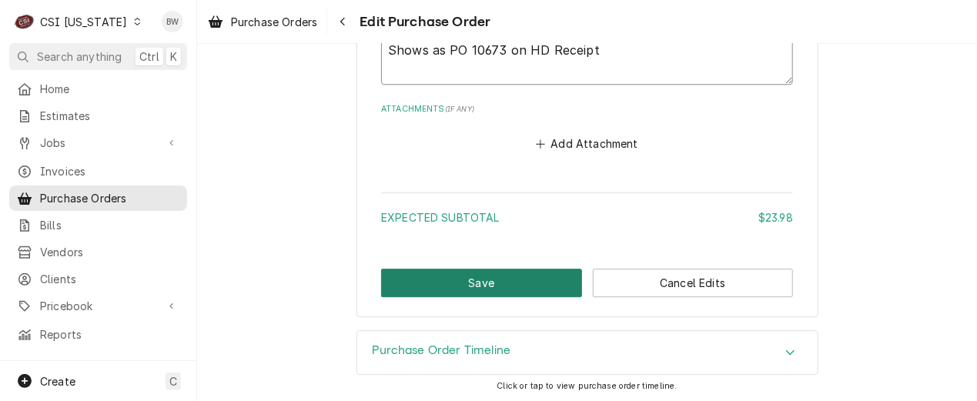
type textarea "Jeff Hartley Home Depot PO request Shows as PO 10673 on HD Receipt"
click at [438, 281] on button "Save" at bounding box center [481, 283] width 201 height 28
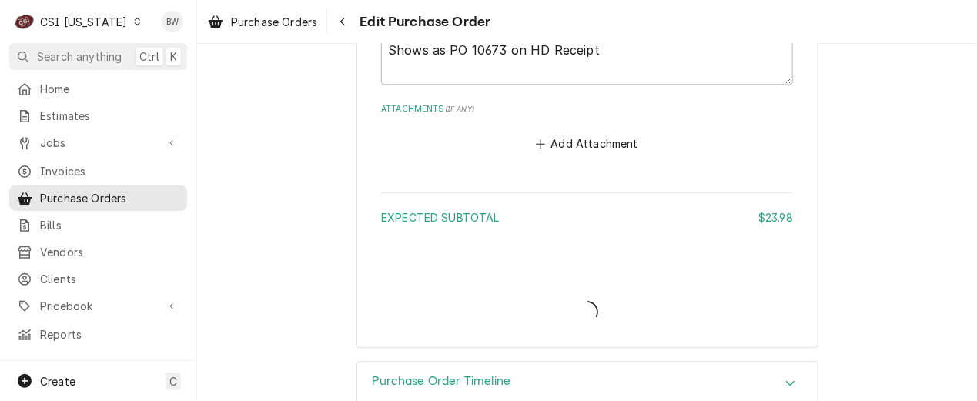
type textarea "x"
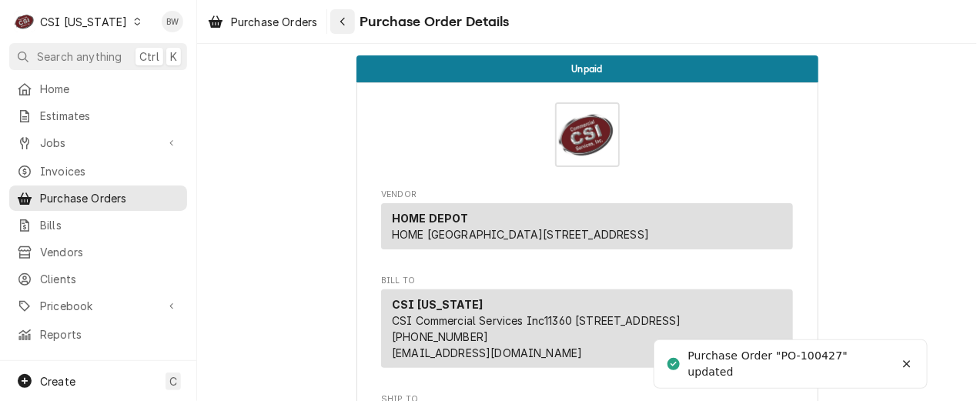
click at [338, 18] on div "Navigate back" at bounding box center [342, 21] width 15 height 15
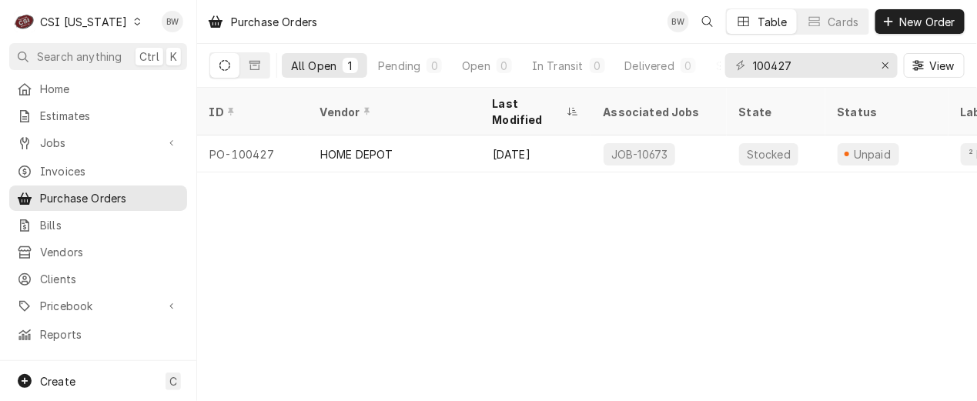
click at [134, 22] on icon "Dynamic Content Wrapper" at bounding box center [137, 22] width 7 height 8
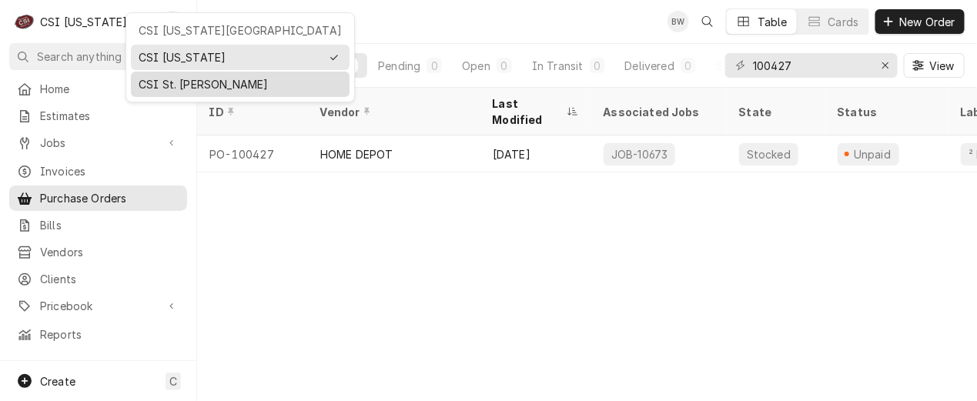
click at [164, 82] on div "CSI St. [PERSON_NAME]" at bounding box center [240, 84] width 203 height 16
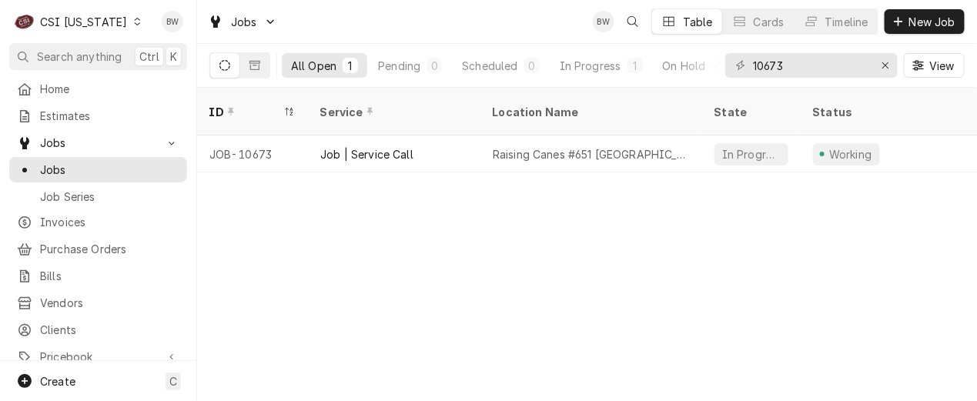
click at [134, 20] on icon "Dynamic Content Wrapper" at bounding box center [137, 22] width 7 height 8
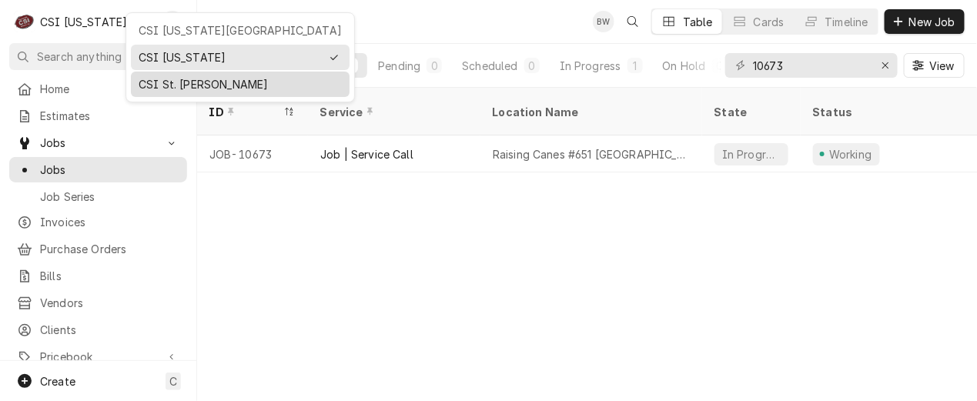
click at [168, 82] on div "CSI St. [PERSON_NAME]" at bounding box center [240, 84] width 203 height 16
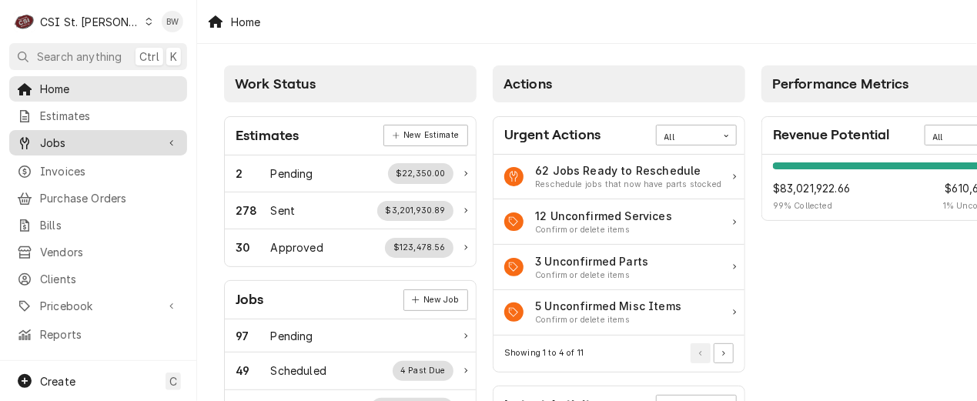
click at [77, 150] on link "Jobs" at bounding box center [98, 142] width 178 height 25
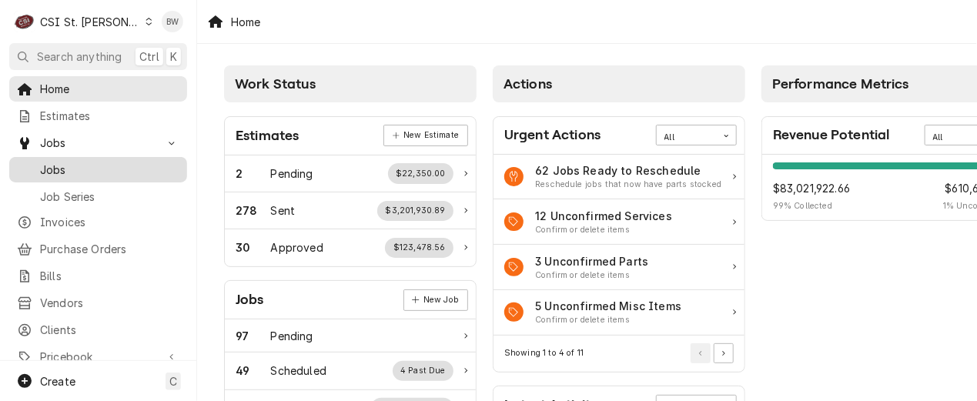
click at [74, 165] on span "Jobs" at bounding box center [109, 170] width 139 height 16
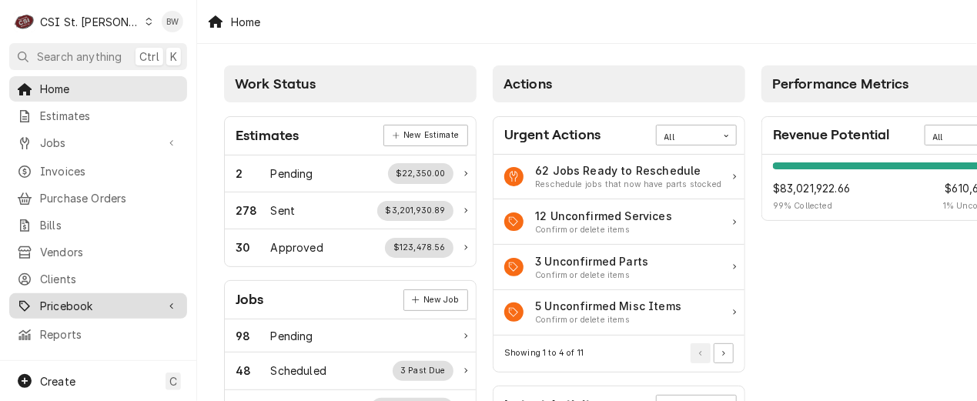
click at [91, 298] on span "Pricebook" at bounding box center [98, 306] width 116 height 16
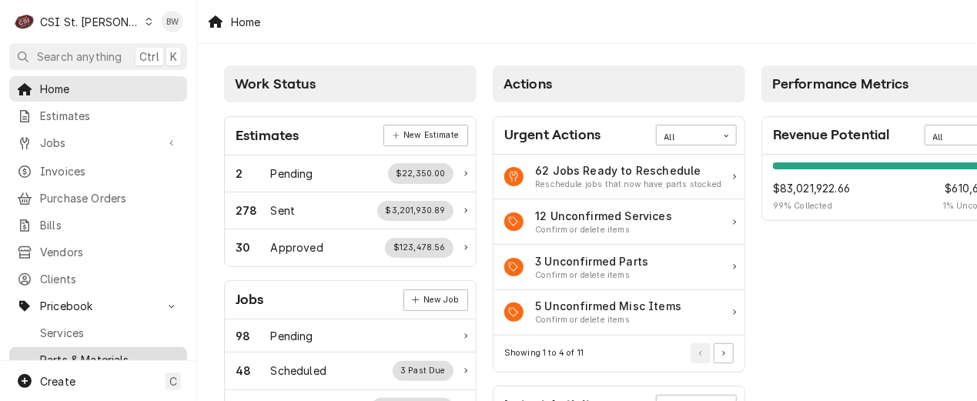
click at [94, 352] on span "Parts & Materials" at bounding box center [109, 360] width 139 height 16
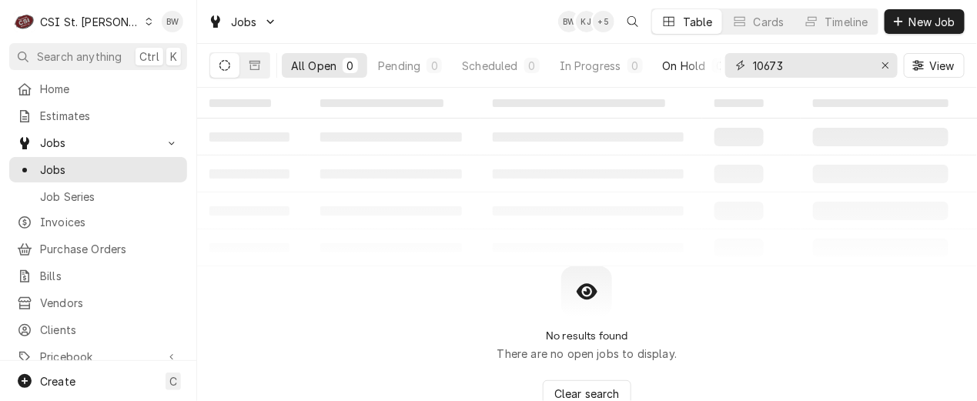
drag, startPoint x: 796, startPoint y: 64, endPoint x: 714, endPoint y: 64, distance: 82.4
click at [712, 64] on div "All Open 0 Pending 0 Scheduled 0 In Progress 0 On Hold 0 Completed 0 10673 View" at bounding box center [587, 65] width 756 height 43
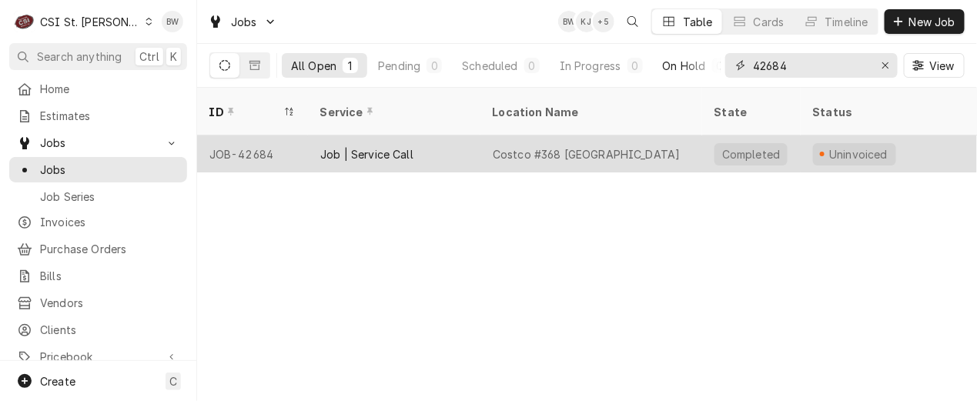
type input "42684"
click at [262, 136] on div "JOB-42684" at bounding box center [252, 154] width 111 height 37
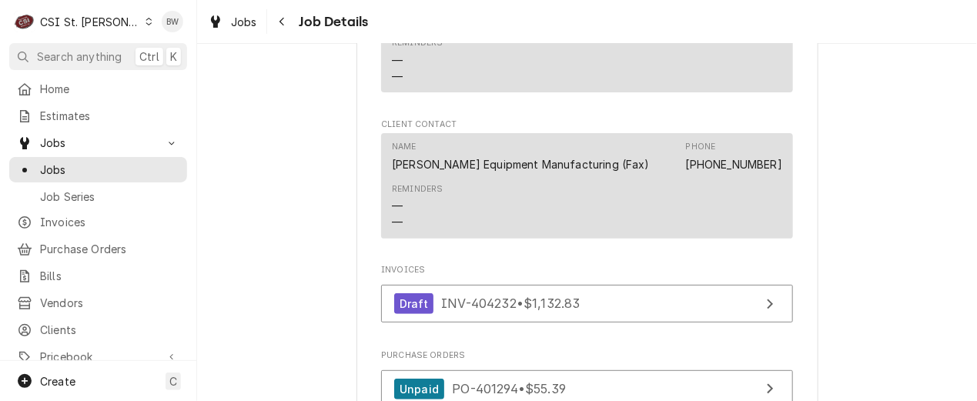
scroll to position [2003, 0]
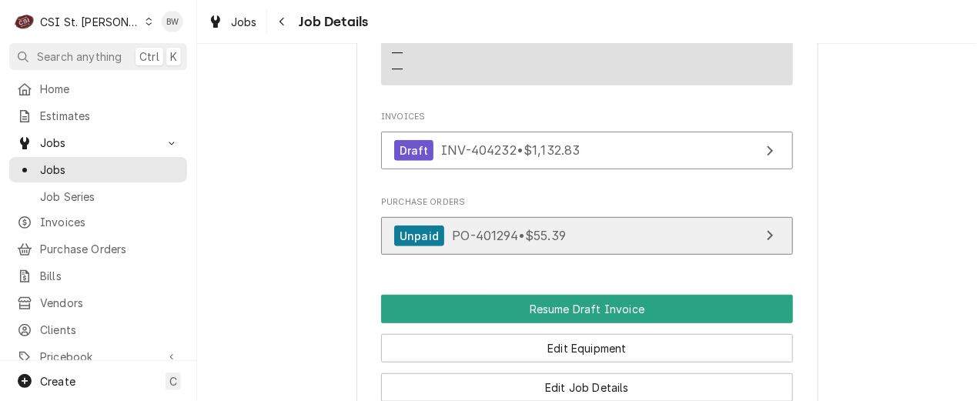
click at [465, 243] on span "PO-401294 • $55.39" at bounding box center [509, 235] width 114 height 15
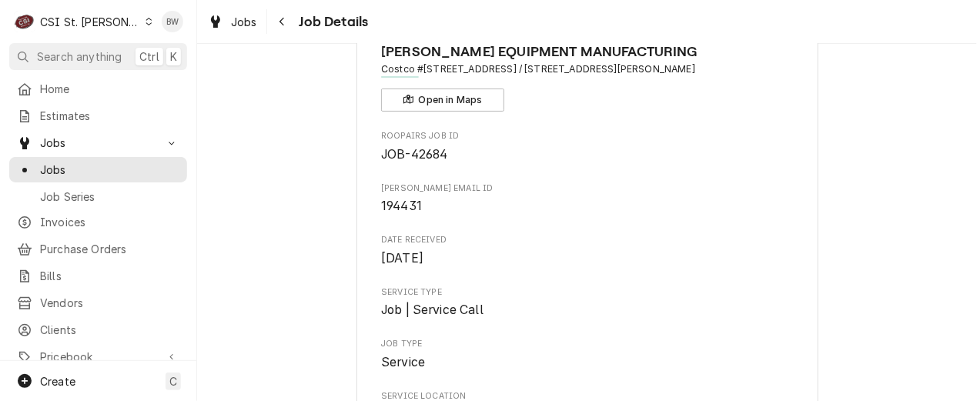
scroll to position [0, 0]
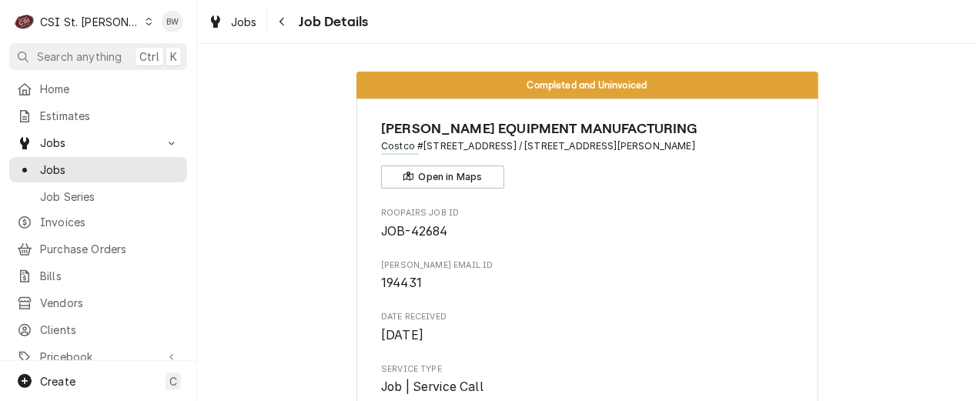
click at [283, 27] on div "Navigate back" at bounding box center [282, 21] width 15 height 15
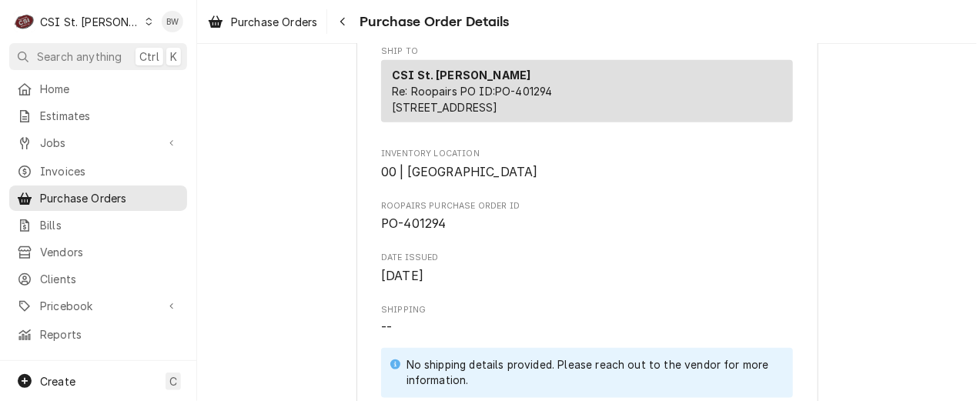
scroll to position [385, 0]
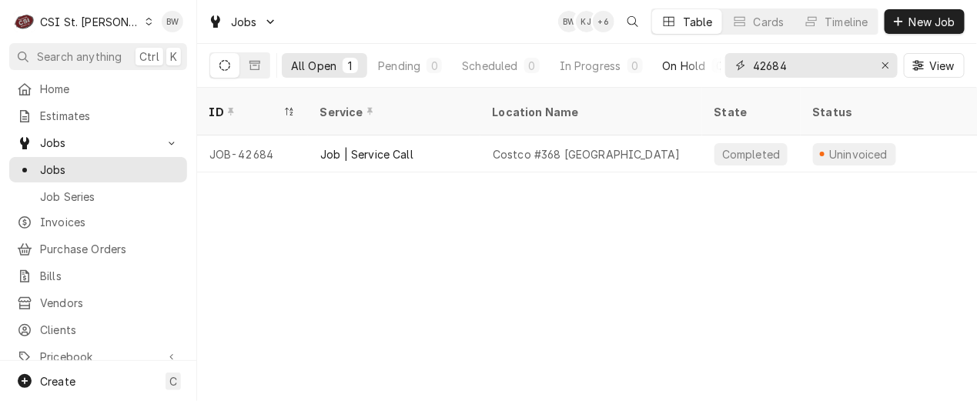
drag, startPoint x: 838, startPoint y: 75, endPoint x: 706, endPoint y: 60, distance: 132.6
click at [710, 62] on div "All Open 1 Pending 0 Scheduled 0 In Progress 0 On Hold 0 Completed 1 42684 View" at bounding box center [587, 65] width 756 height 43
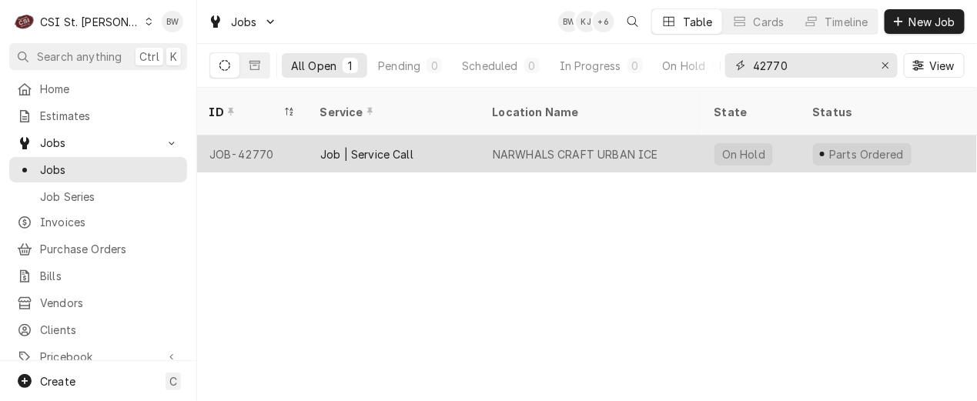
type input "42770"
click at [246, 136] on div "JOB-42770" at bounding box center [252, 154] width 111 height 37
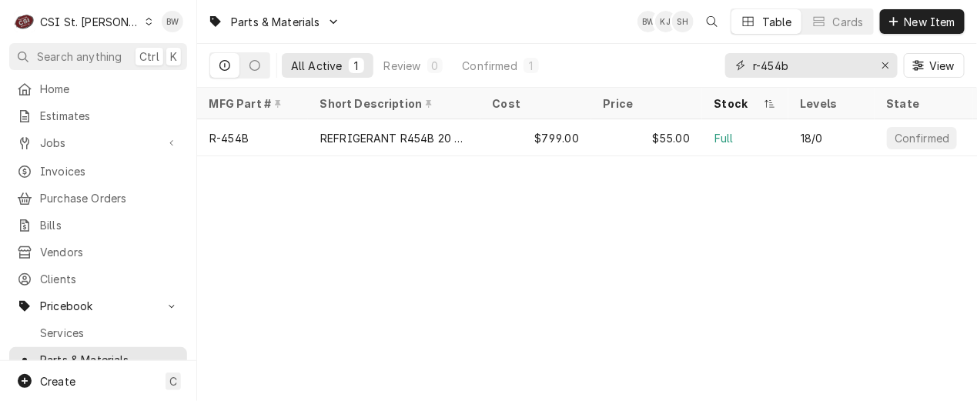
drag, startPoint x: 806, startPoint y: 73, endPoint x: 719, endPoint y: 68, distance: 88.0
click at [719, 68] on div "All Active 1 Review 0 Confirmed 1 r-454b View" at bounding box center [587, 65] width 756 height 43
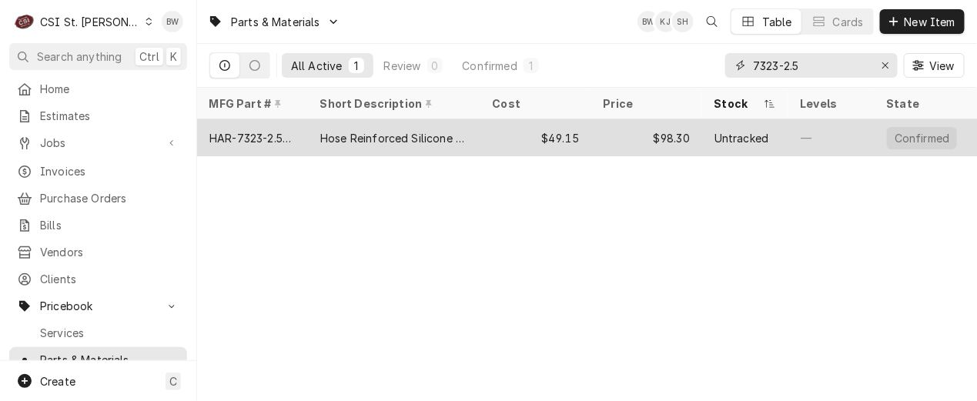
type input "7323-2.5"
click at [267, 132] on div "HAR-7323-2.500" at bounding box center [252, 138] width 86 height 16
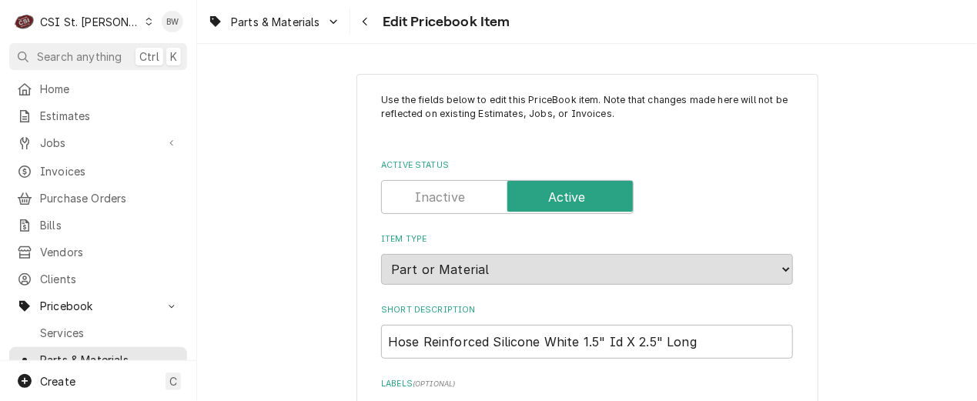
type textarea "x"
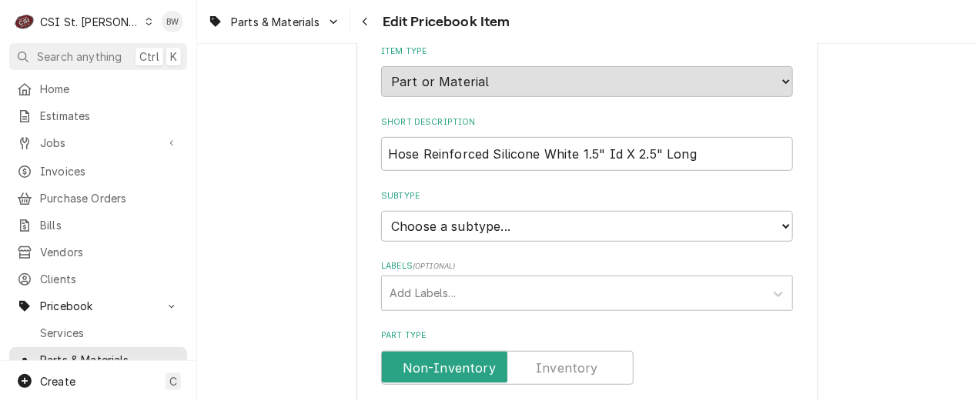
scroll to position [231, 0]
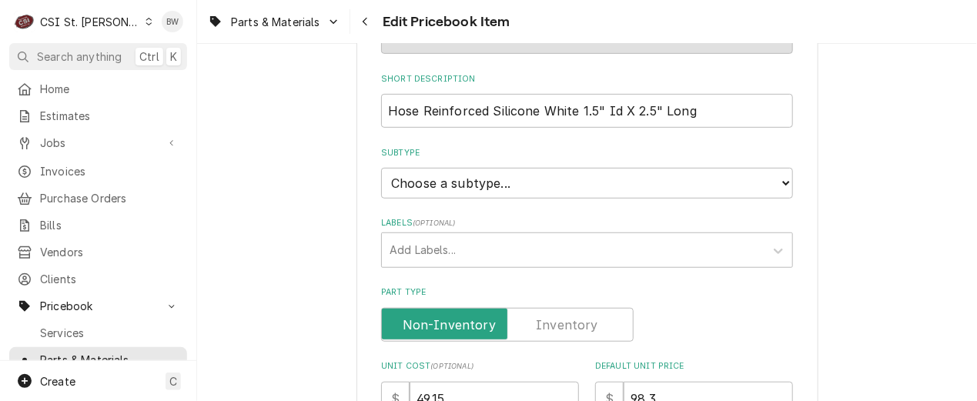
click at [551, 320] on label "Part Type" at bounding box center [507, 325] width 253 height 34
click at [551, 320] on input "Part Type" at bounding box center [507, 325] width 239 height 34
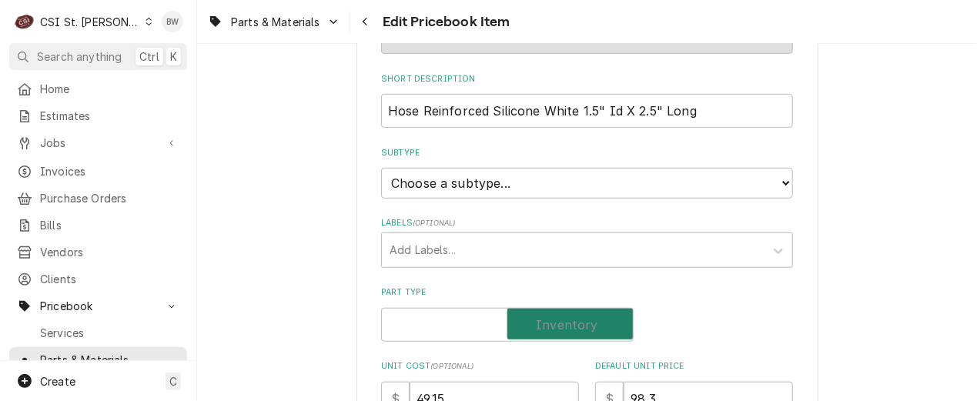
checkbox input "true"
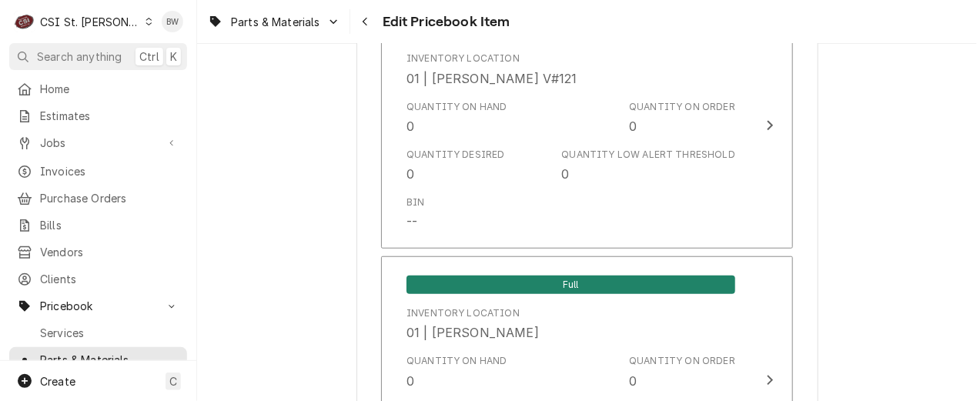
scroll to position [0, 0]
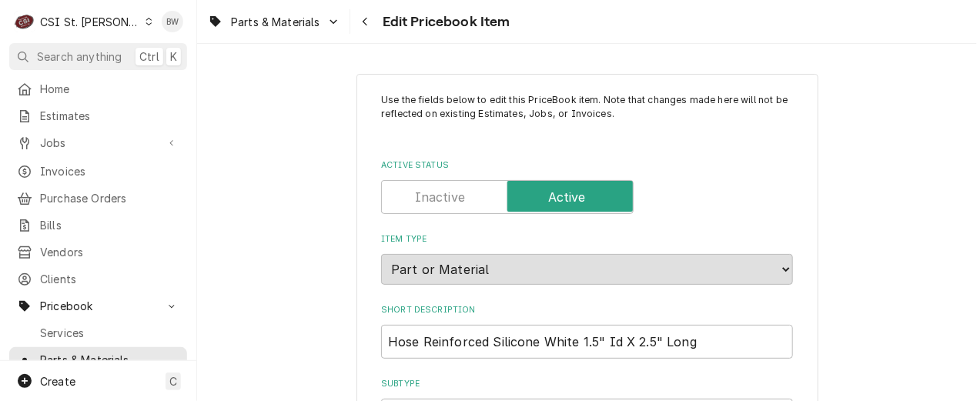
type textarea "x"
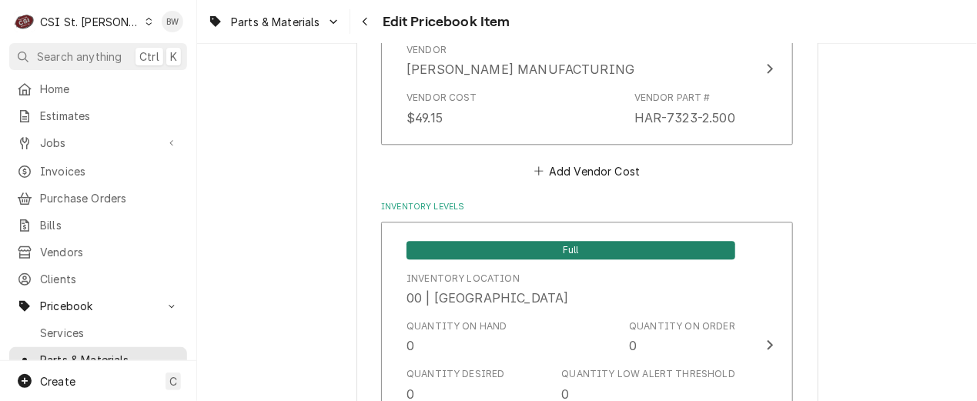
scroll to position [1155, 0]
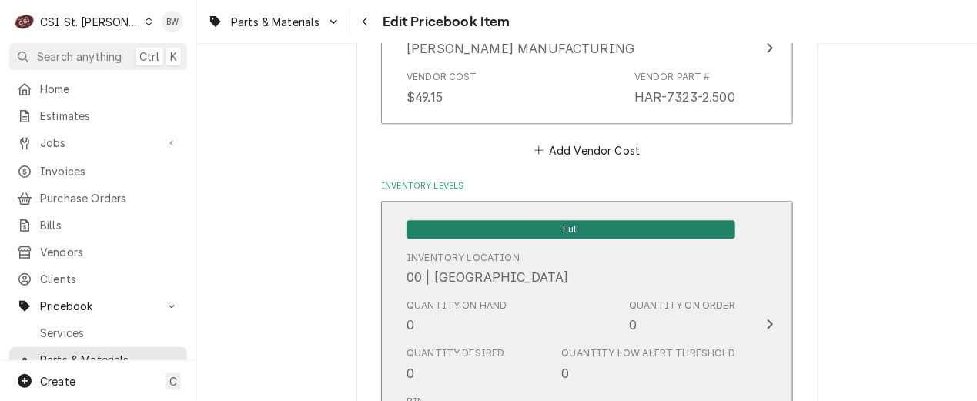
click at [551, 277] on div "Inventory Location 00 | STL WAREHOUSE" at bounding box center [571, 269] width 329 height 48
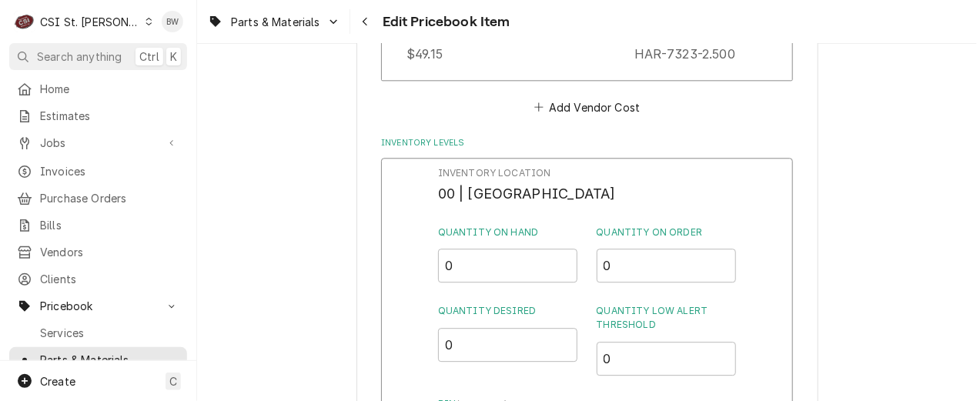
scroll to position [1232, 0]
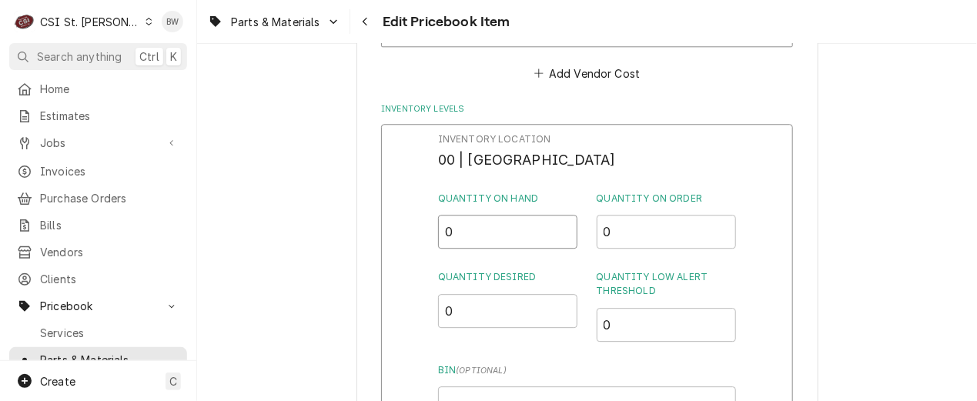
drag, startPoint x: 473, startPoint y: 240, endPoint x: 425, endPoint y: 237, distance: 47.9
click at [425, 237] on div "Inventory Location 00 | STL WAREHOUSE Quantity on Hand 0 Quantity on Order 0 Qu…" at bounding box center [587, 324] width 412 height 401
type input "1"
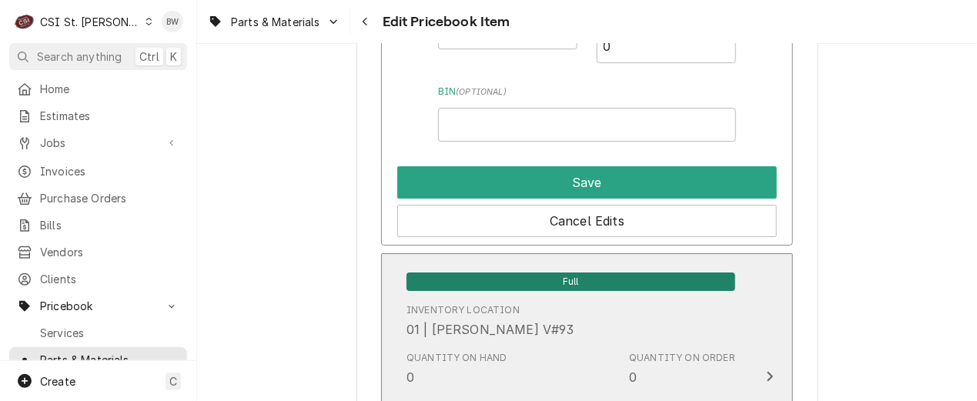
scroll to position [1540, 0]
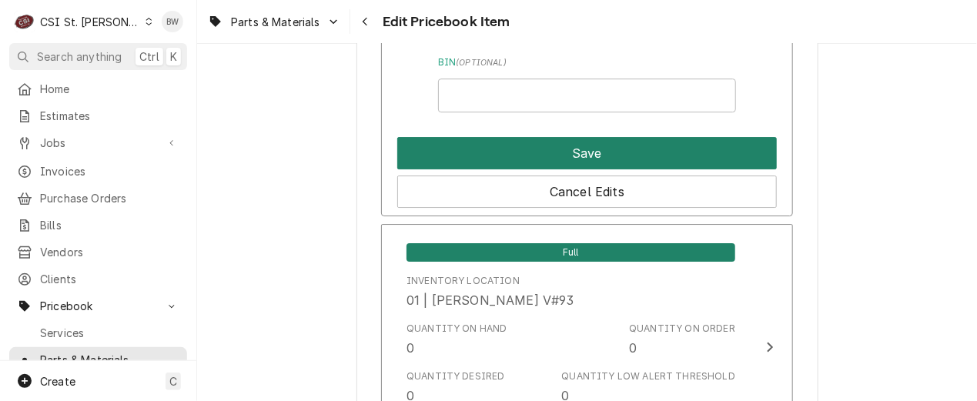
click at [552, 152] on button "Save" at bounding box center [587, 153] width 380 height 32
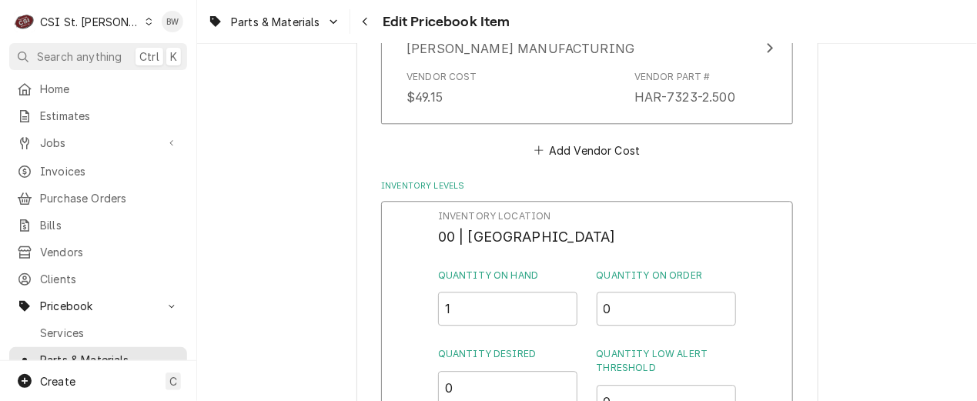
scroll to position [13425, 0]
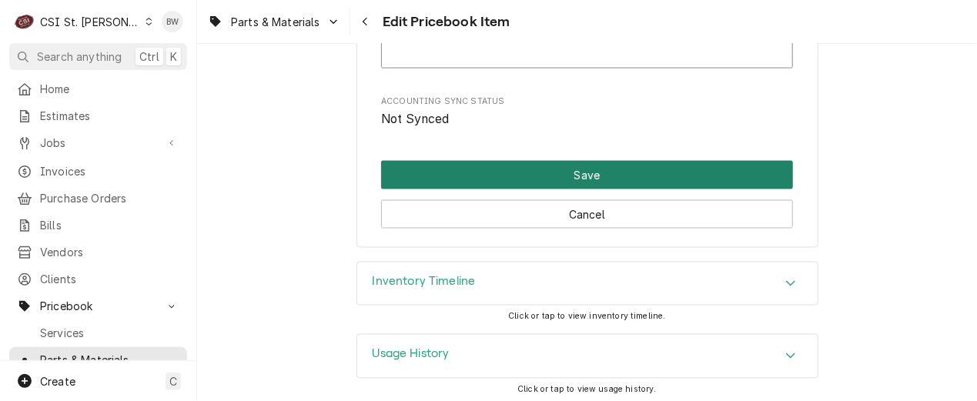
click at [546, 162] on button "Save" at bounding box center [587, 175] width 412 height 28
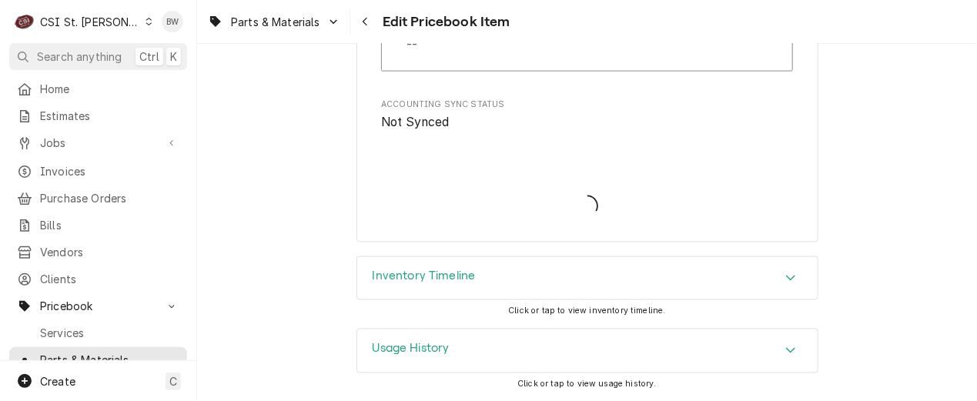
scroll to position [13415, 0]
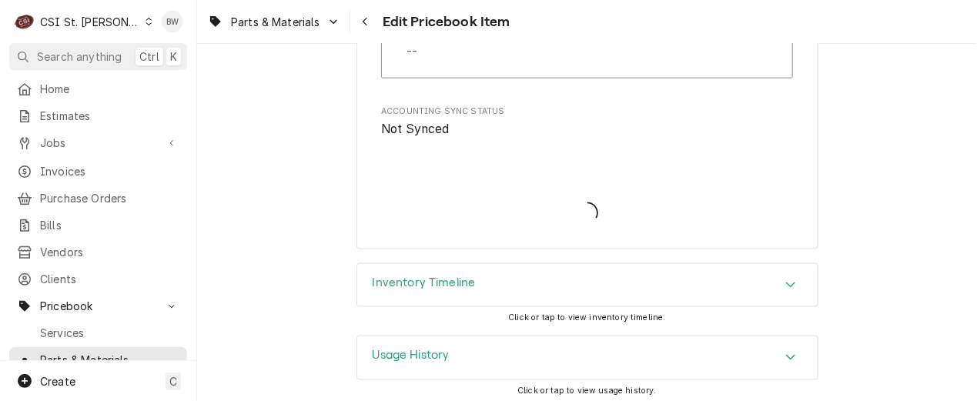
type textarea "x"
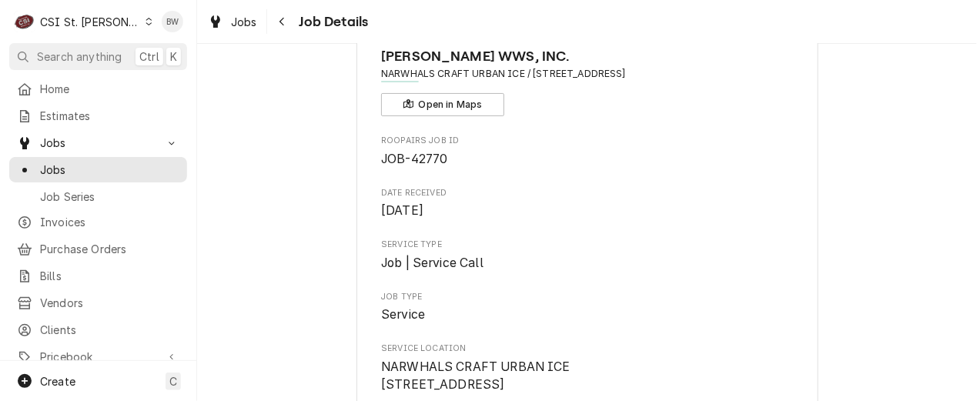
scroll to position [308, 0]
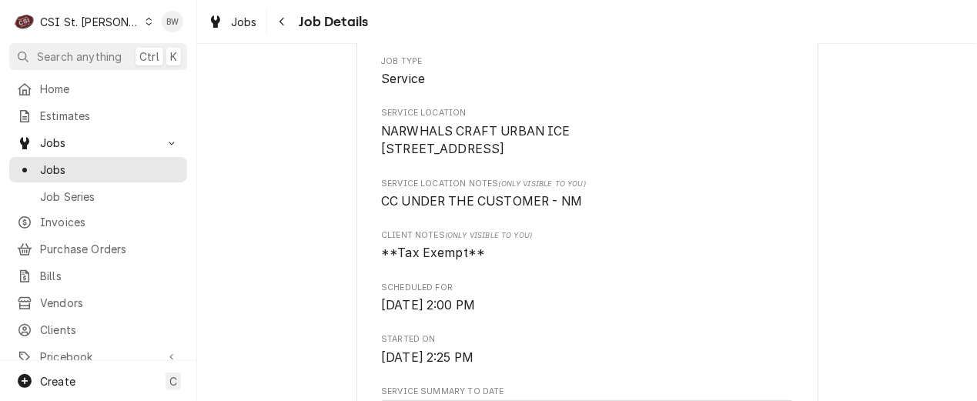
drag, startPoint x: 338, startPoint y: 270, endPoint x: 330, endPoint y: 268, distance: 8.8
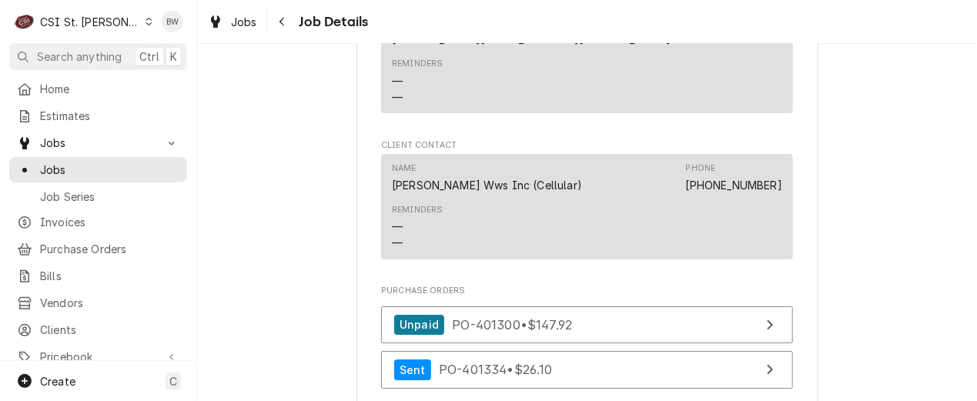
scroll to position [1694, 0]
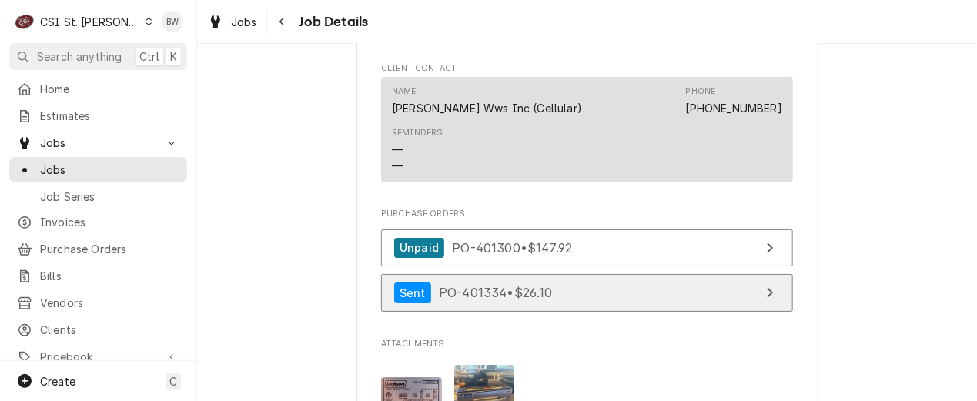
click at [470, 300] on span "PO-401334 • $26.10" at bounding box center [496, 292] width 114 height 15
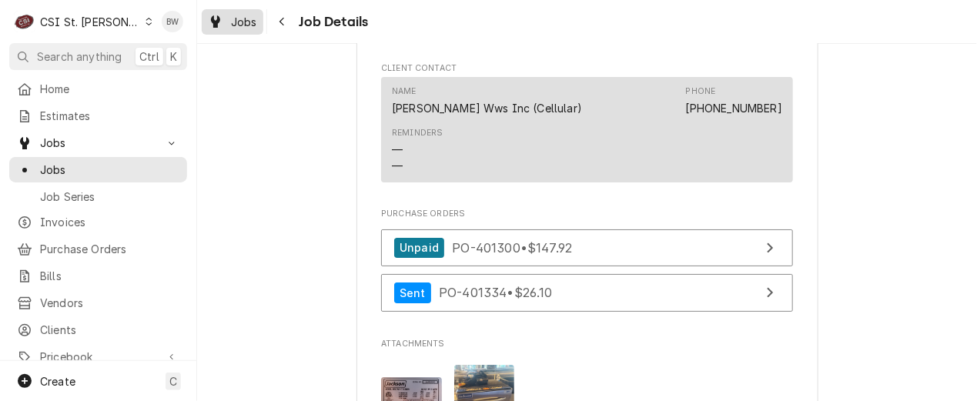
click at [256, 14] on span "Jobs" at bounding box center [244, 22] width 26 height 16
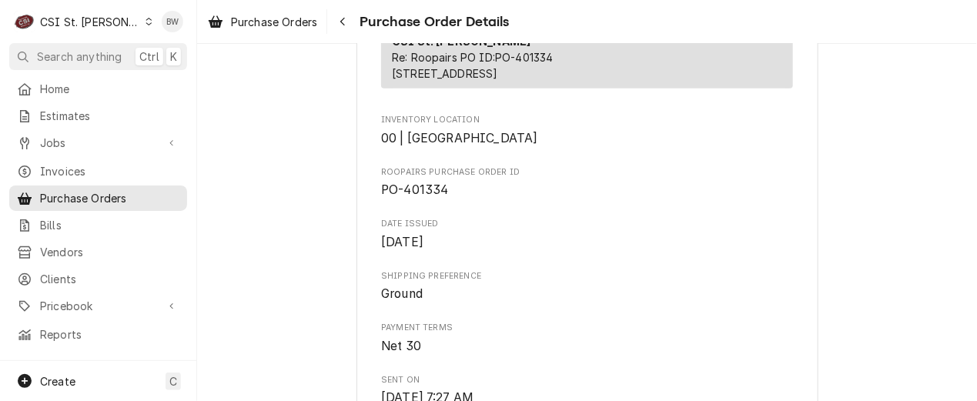
scroll to position [385, 0]
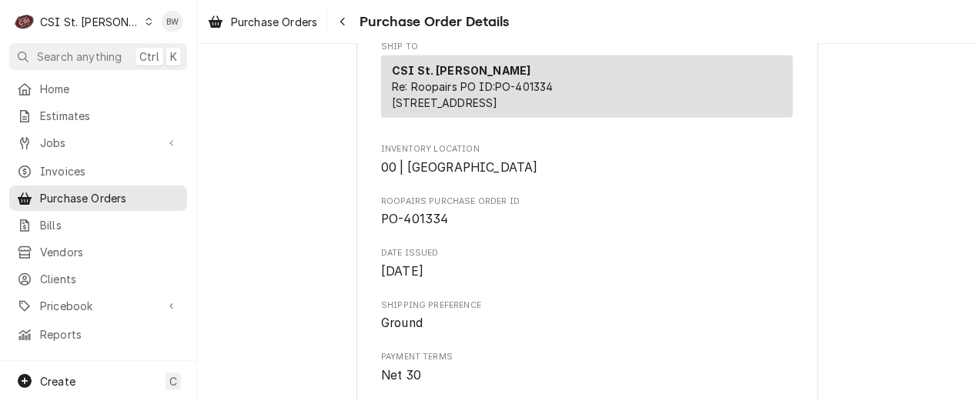
click at [297, 10] on link "Purchase Orders" at bounding box center [263, 21] width 122 height 25
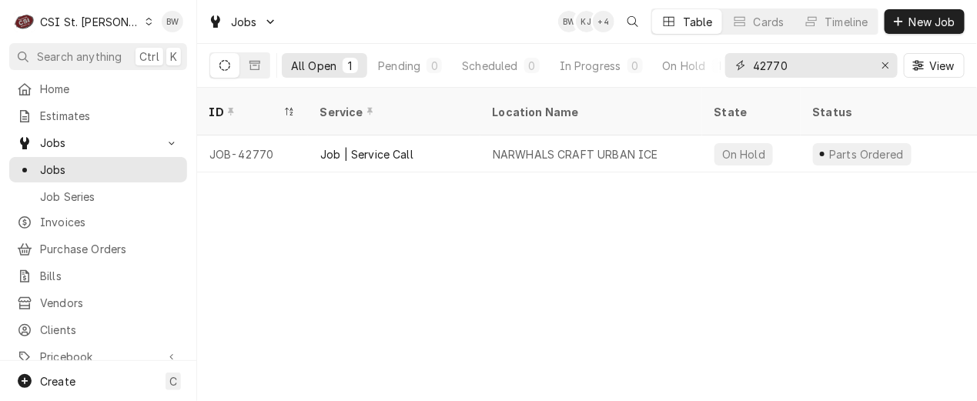
drag, startPoint x: 804, startPoint y: 62, endPoint x: 777, endPoint y: 69, distance: 28.0
click at [777, 69] on input "42770" at bounding box center [811, 65] width 116 height 25
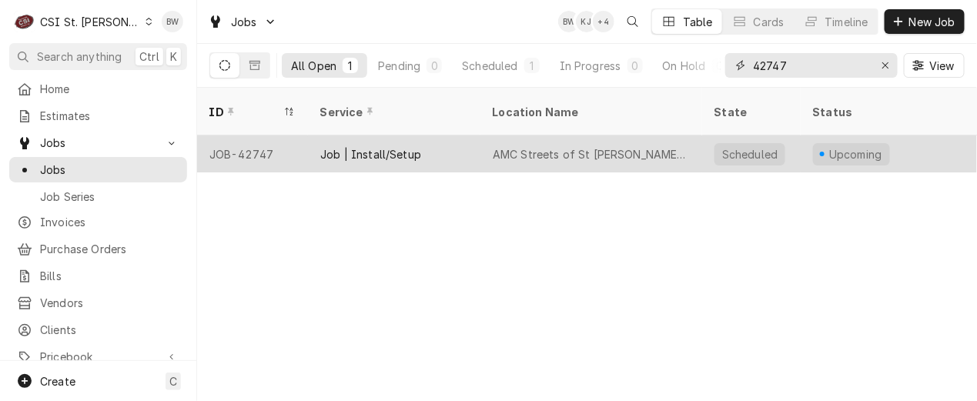
type input "42747"
click at [266, 136] on div "JOB-42747" at bounding box center [252, 154] width 111 height 37
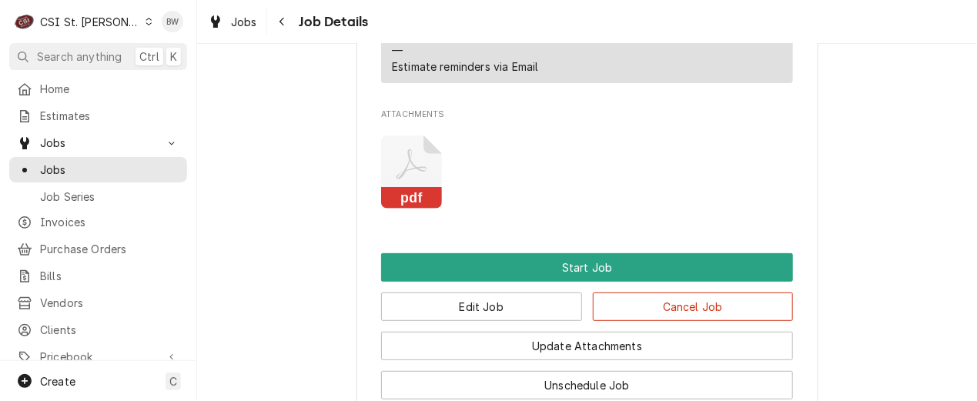
scroll to position [2068, 0]
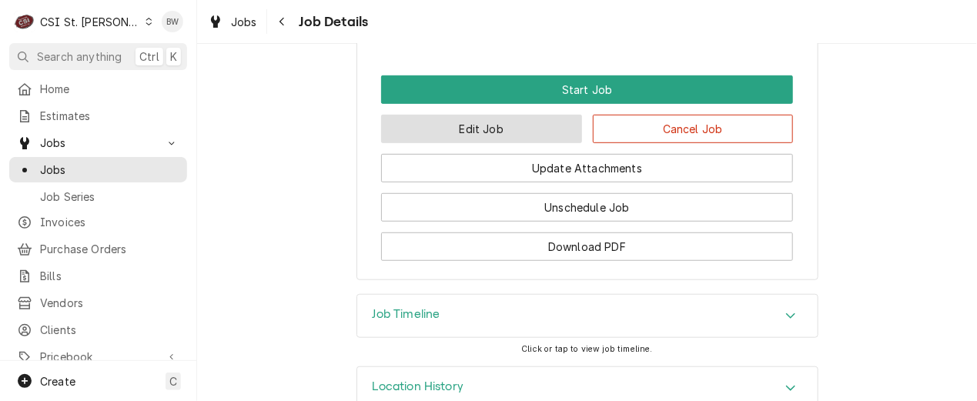
click at [493, 115] on button "Edit Job" at bounding box center [481, 129] width 201 height 28
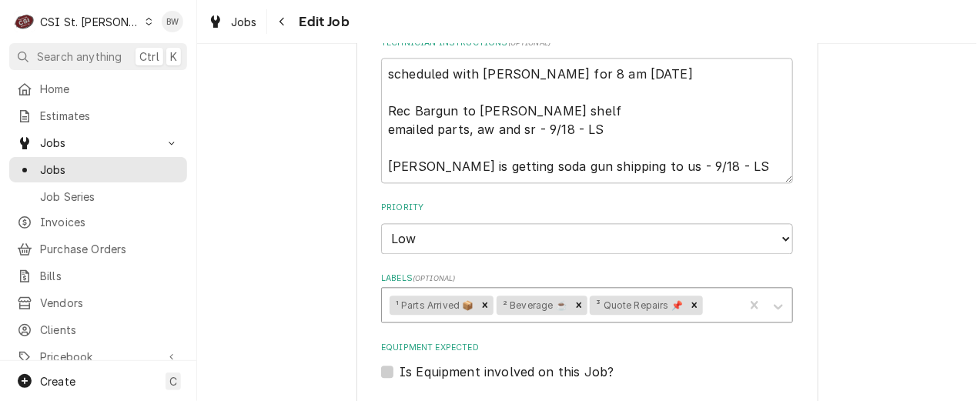
scroll to position [1001, 0]
type textarea "x"
type textarea "scheduled with [PERSON_NAME] for 8 am [DATE] B Rec Bargun to [PERSON_NAME] shel…"
type textarea "x"
type textarea "scheduled with [PERSON_NAME] for 8 am [DATE] Bar Rec Bargun to [PERSON_NAME] sh…"
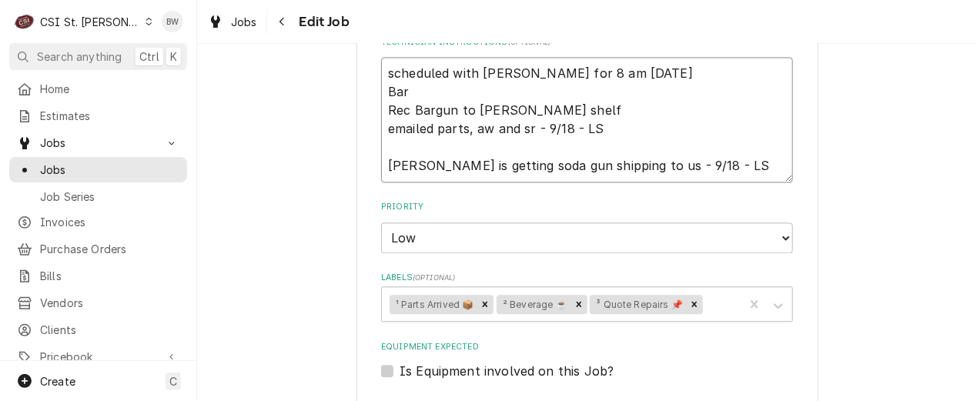
type textarea "x"
type textarea "scheduled with [PERSON_NAME] for 8 am [DATE] [PERSON_NAME] Rec Bargun to [PERSO…"
type textarea "x"
type textarea "scheduled with [PERSON_NAME] for 8 am [DATE] Bargu Rec Bargun to [PERSON_NAME] …"
type textarea "x"
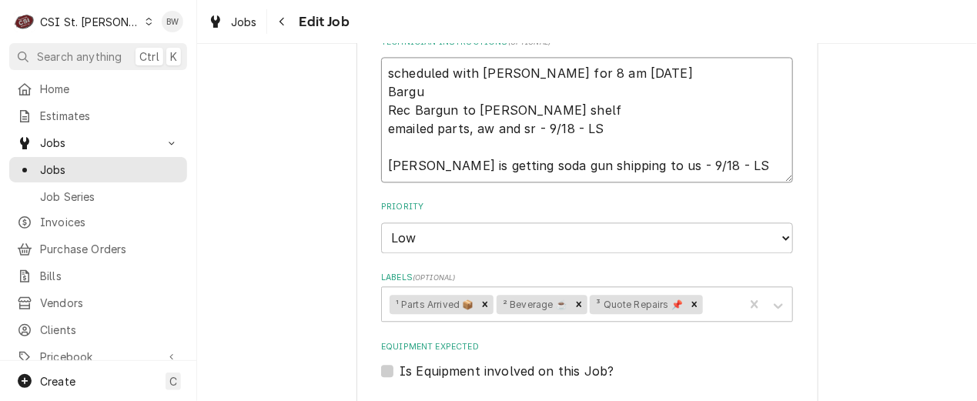
type textarea "scheduled with [PERSON_NAME] for 8 am [DATE] Bargun Rec Bargun to [PERSON_NAME]…"
type textarea "x"
type textarea "scheduled with [PERSON_NAME] for 8 am [DATE] Bargun Rec Bargun to [PERSON_NAME]…"
type textarea "x"
type textarea "scheduled with [PERSON_NAME] for 8 am [DATE] Bargun m Rec Bargun to [PERSON_NAM…"
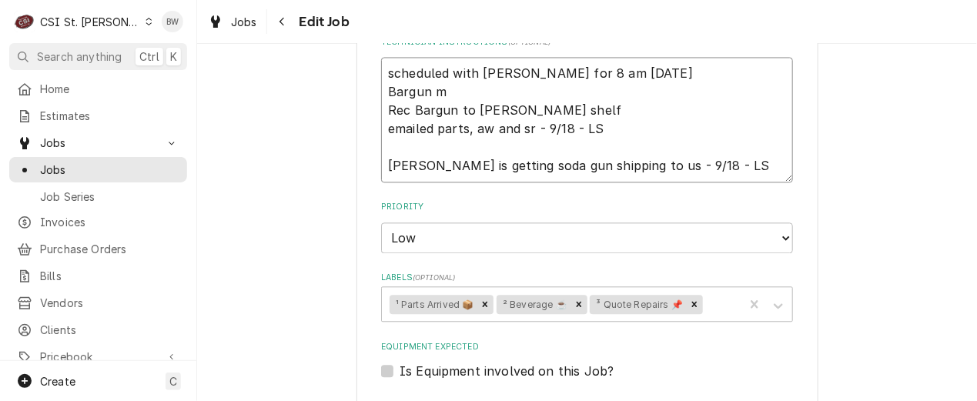
type textarea "x"
type textarea "scheduled with [PERSON_NAME] for 8 am [DATE] Bargun mo Rec Bargun to [PERSON_NA…"
type textarea "x"
type textarea "scheduled with [PERSON_NAME] for 8 am [DATE] Bargun mov Rec Bargun to [PERSON_N…"
type textarea "x"
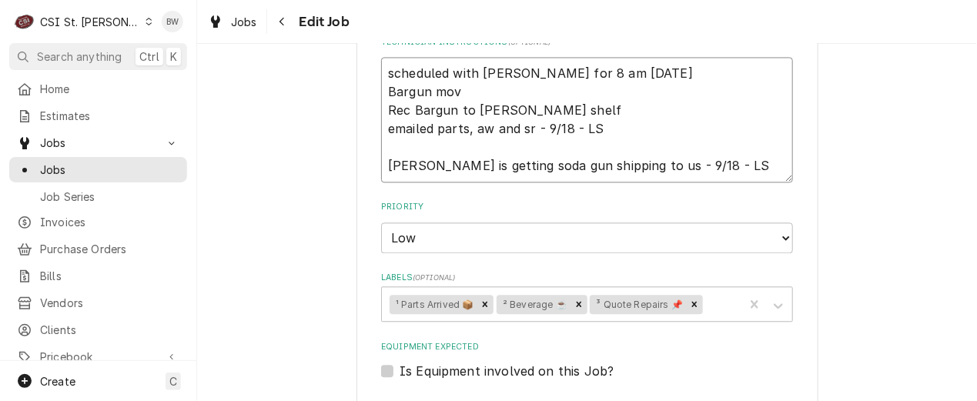
type textarea "scheduled with [PERSON_NAME] for 8 am [DATE] Bargun move Rec Bargun to [PERSON_…"
type textarea "x"
type textarea "scheduled with [PERSON_NAME] for 8 am [DATE] Bargun moved Rec Bargun to [PERSON…"
type textarea "x"
type textarea "scheduled with [PERSON_NAME] for 8 am [DATE] Bargun moved Rec Bargun to [PERSON…"
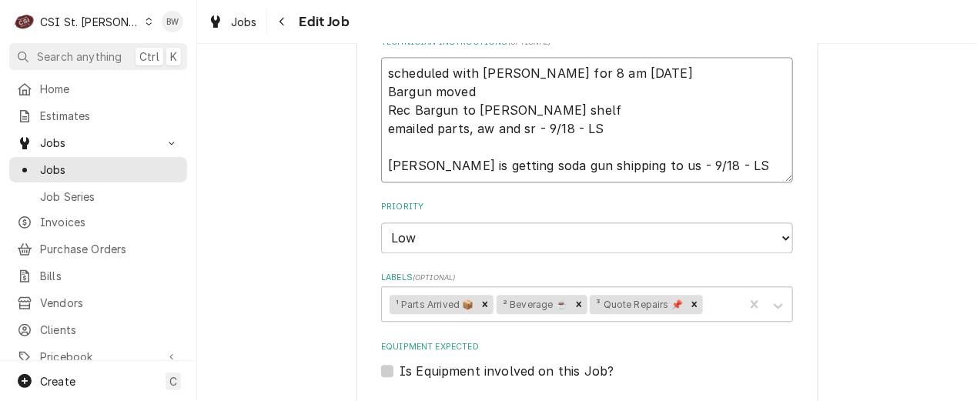
type textarea "x"
type textarea "scheduled with David for 8 am Thursday 10/2 Bargun moved t Rec Bargun to Courtn…"
type textarea "x"
type textarea "scheduled with David for 8 am Thursday 10/2 Bargun moved to Rec Bargun to Court…"
type textarea "x"
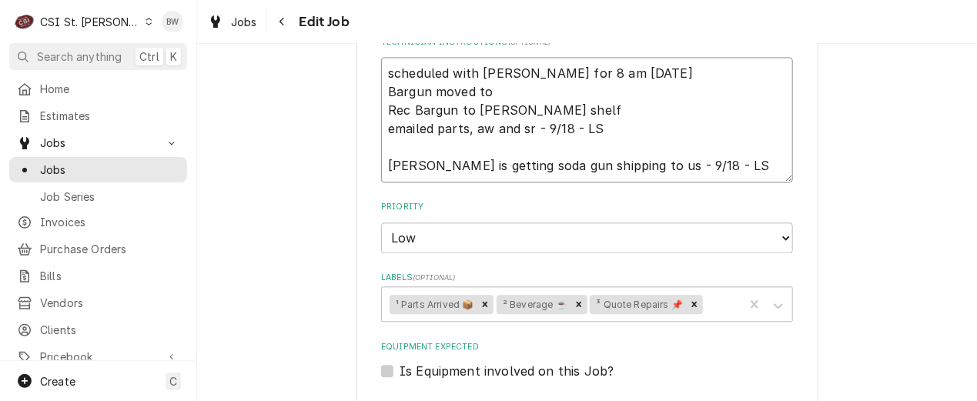
type textarea "scheduled with David for 8 am Thursday 10/2 Bargun moved to Rec Bargun to Court…"
type textarea "x"
type textarea "scheduled with David for 8 am Thursday 10/2 Bargun moved to Er Rec Bargun to Co…"
type textarea "x"
type textarea "scheduled with David for 8 am Thursday 10/2 Bargun moved to Eri Rec Bargun to C…"
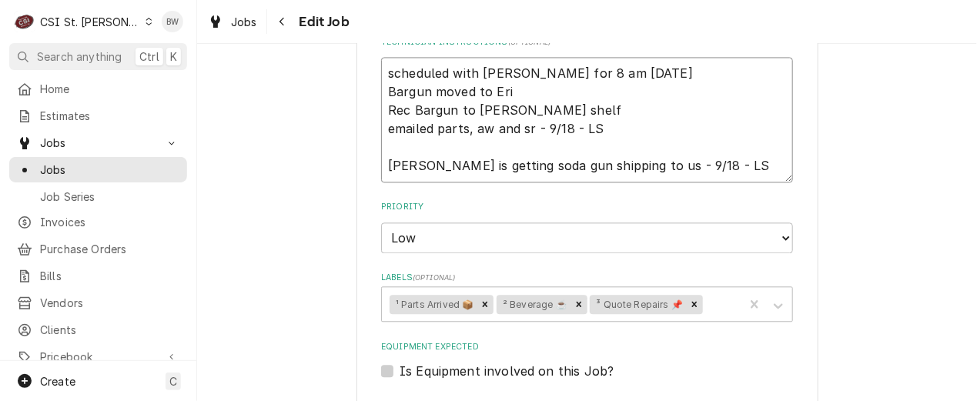
type textarea "x"
type textarea "scheduled with David for 8 am Thursday 10/2 Bargun moved to Eric Rec Bargun to …"
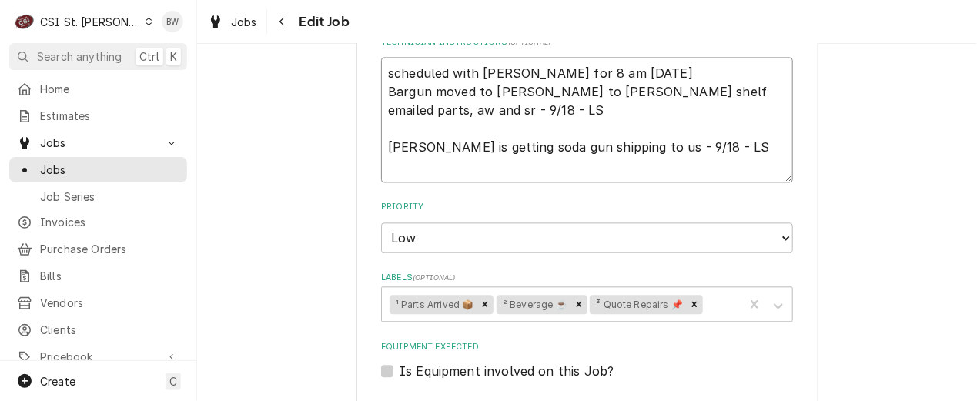
type textarea "x"
type textarea "scheduled with David for 8 am Thursday 10/2 Bargun moved to Eric Rec Bargun to …"
type textarea "x"
type textarea "scheduled with David for 8 am Thursday 10/2 Bargun moved to Eric G Rec Bargun t…"
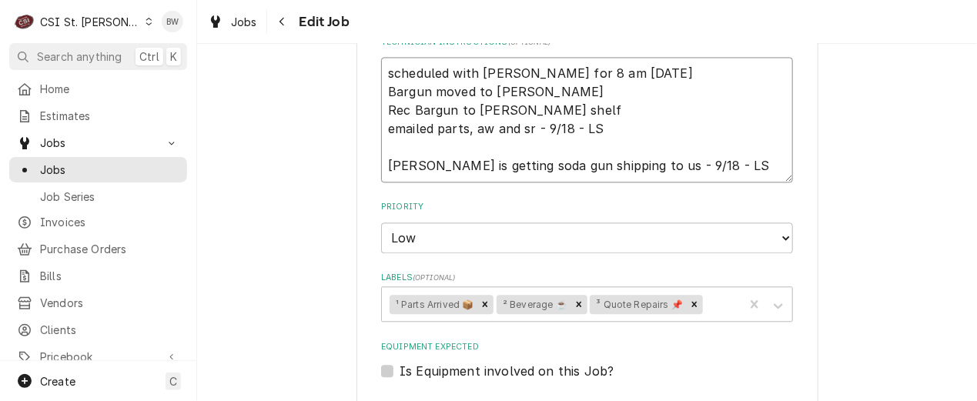
type textarea "x"
type textarea "scheduled with David for 8 am Thursday 10/2 Bargun moved to Eric G Rec Bargun t…"
type textarea "x"
type textarea "scheduled with David for 8 am Thursday 10/2 Bargun moved to Eric G sh Rec Bargu…"
type textarea "x"
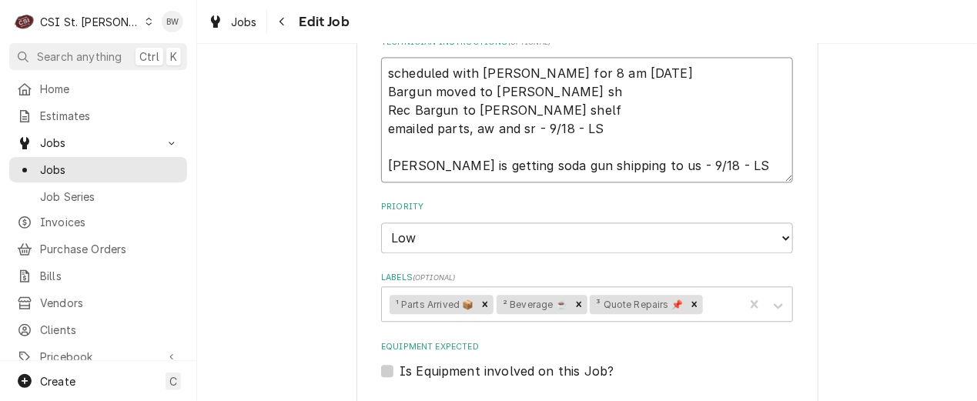
type textarea "scheduled with David for 8 am Thursday 10/2 Bargun moved to Eric G she Rec Barg…"
type textarea "x"
type textarea "scheduled with David for 8 am Thursday 10/2 Bargun moved to Eric G shel Rec Bar…"
type textarea "x"
type textarea "scheduled with David for 8 am Thursday 10/2 Bargun moved to Eric G shelf Rec Ba…"
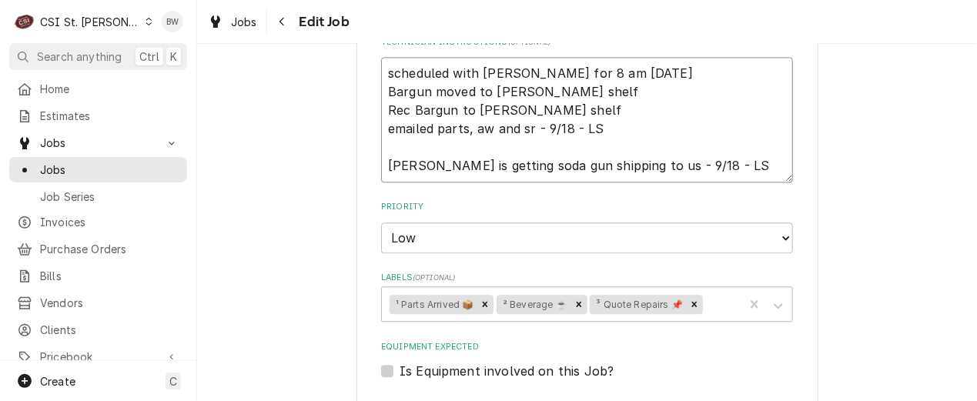
type textarea "x"
type textarea "scheduled with David for 8 am Thursday 10/2 Bargun moved to Eric G shelf Rec Ba…"
type textarea "x"
type textarea "scheduled with David for 8 am Thursday 10/2 Bargun moved to Eric G shelf 9/ Rec…"
type textarea "x"
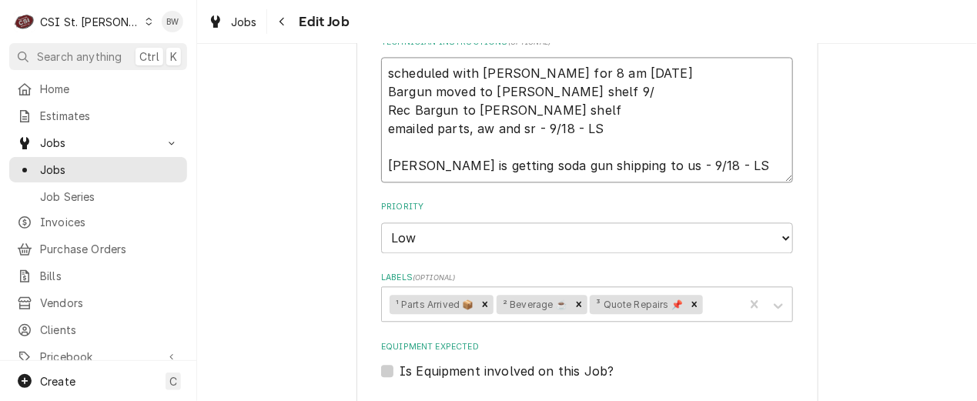
type textarea "scheduled with David for 8 am Thursday 10/2 Bargun moved to Eric G shelf 9/2 Re…"
type textarea "x"
type textarea "scheduled with David for 8 am Thursday 10/2 Bargun moved to Eric G shelf 9/29 R…"
type textarea "x"
type textarea "scheduled with David for 8 am Thursday 10/2 Bar gun moved to Eric G shelf 9/29 …"
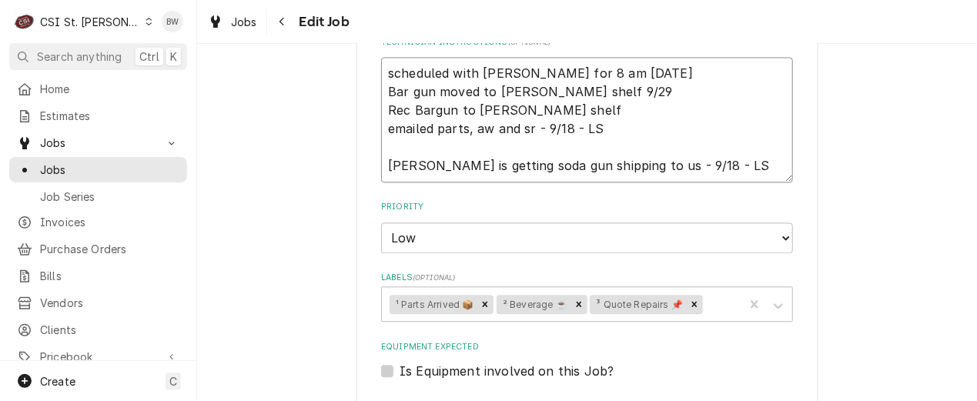
type textarea "x"
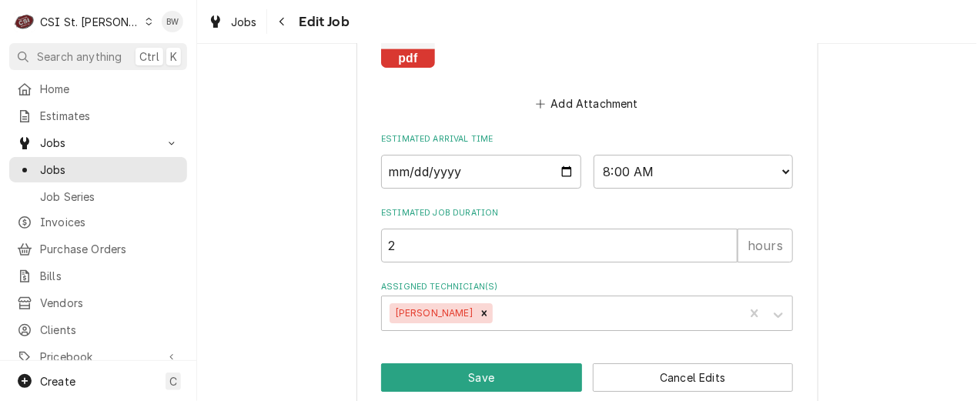
scroll to position [1586, 0]
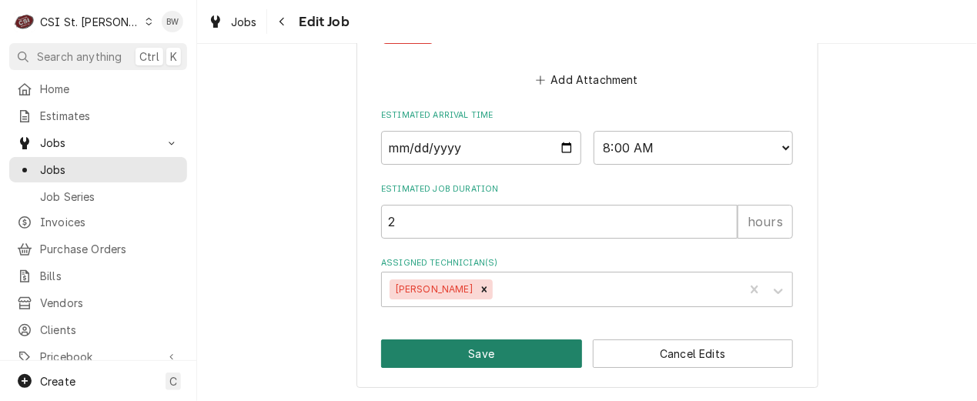
type textarea "scheduled with David for 8 am Thursday 10/2 Bar gun moved to Eric G shelf 9/29 …"
click at [452, 353] on button "Save" at bounding box center [481, 354] width 201 height 28
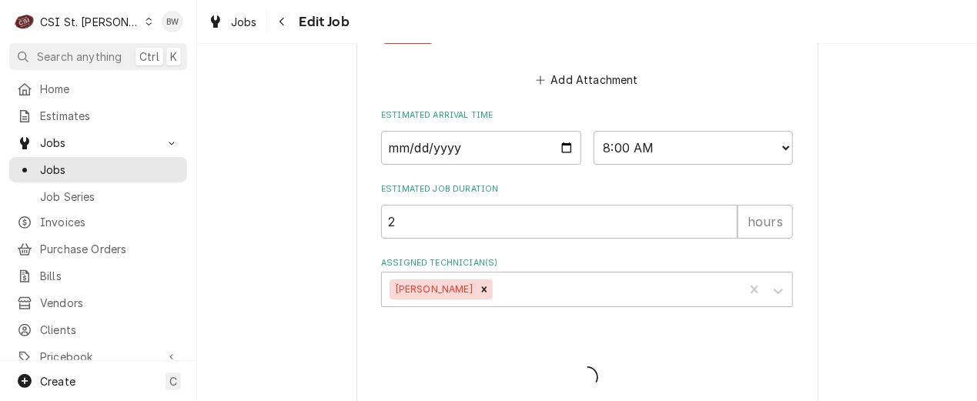
type textarea "x"
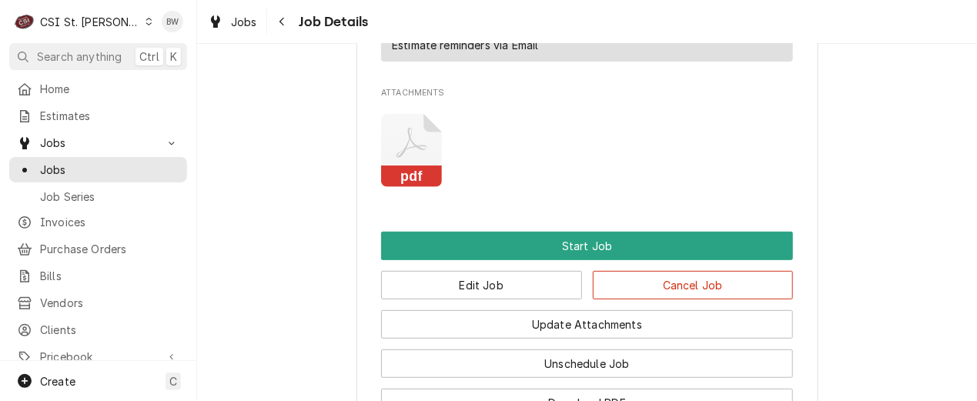
scroll to position [2003, 0]
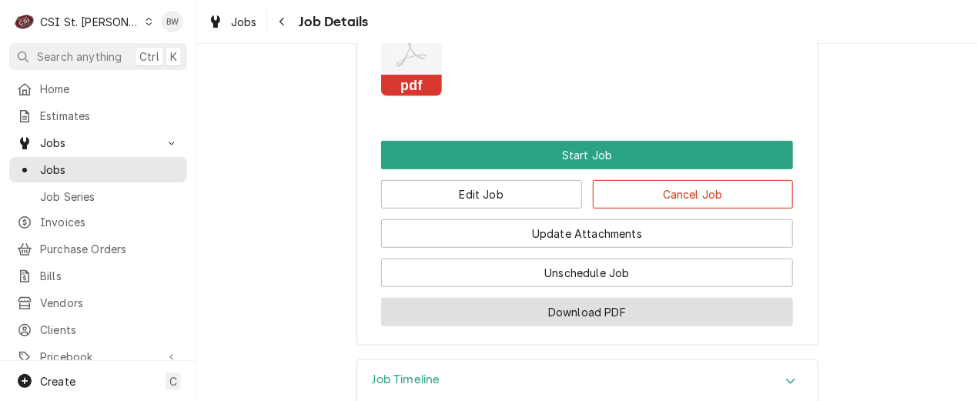
click at [556, 298] on button "Download PDF" at bounding box center [587, 312] width 412 height 28
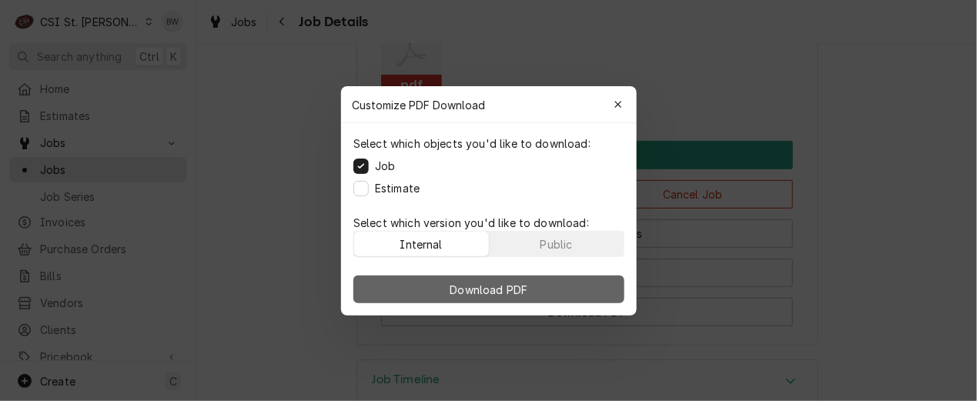
click at [431, 283] on button "Download PDF" at bounding box center [489, 290] width 271 height 28
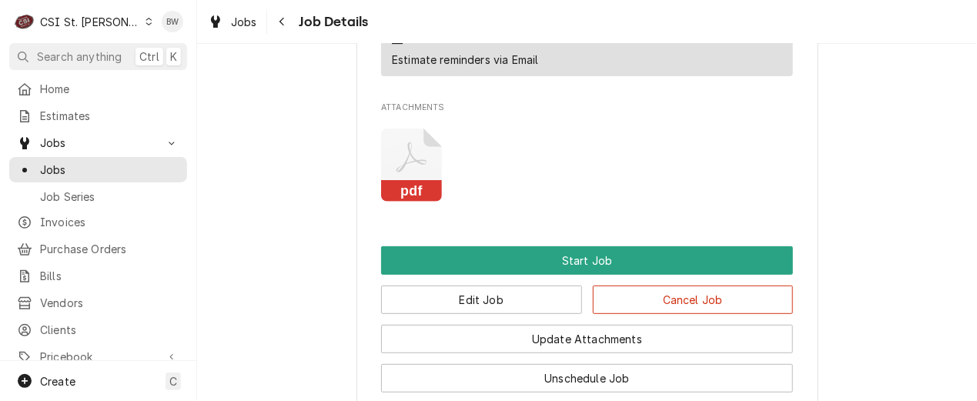
scroll to position [1848, 0]
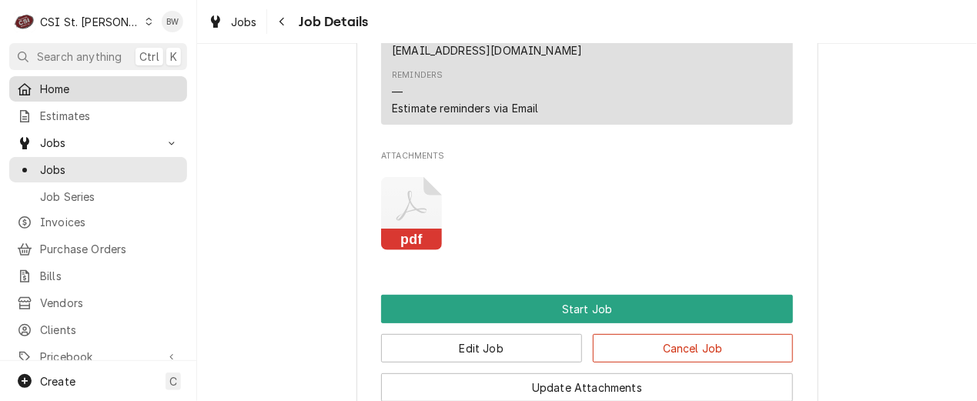
drag, startPoint x: 96, startPoint y: 88, endPoint x: 90, endPoint y: 95, distance: 8.8
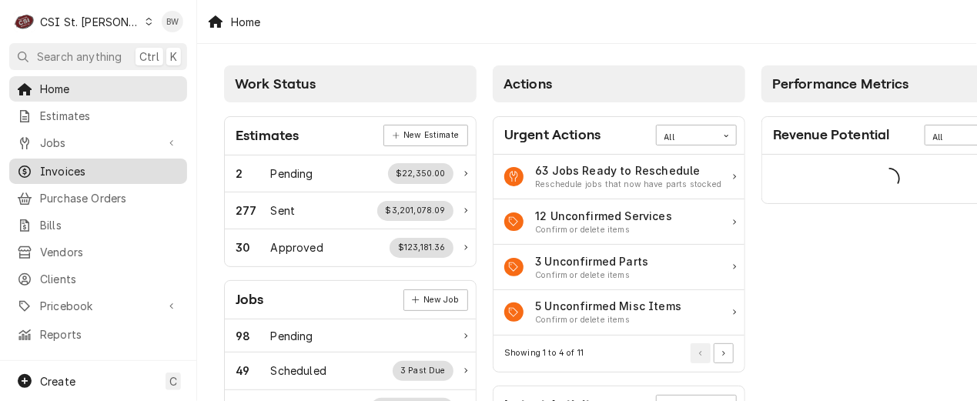
click at [75, 172] on span "Invoices" at bounding box center [109, 171] width 139 height 16
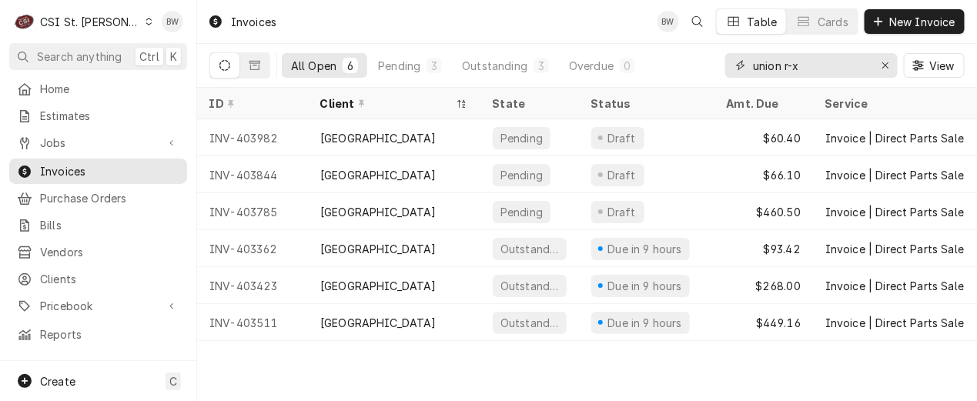
drag, startPoint x: 825, startPoint y: 65, endPoint x: 708, endPoint y: 64, distance: 117.1
click at [708, 64] on div "All Open 6 Pending 3 Outstanding 3 Overdue 0 union r-x View" at bounding box center [587, 65] width 756 height 43
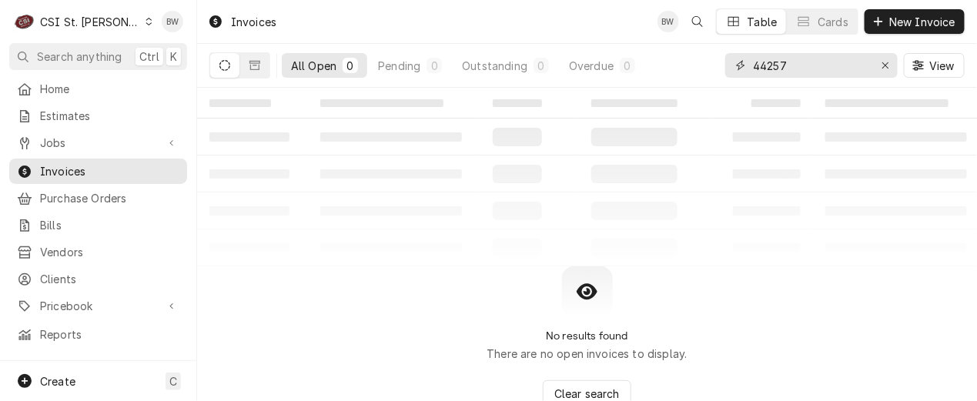
click at [764, 66] on input "44257" at bounding box center [811, 65] width 116 height 25
click at [759, 66] on input "44257" at bounding box center [811, 65] width 116 height 25
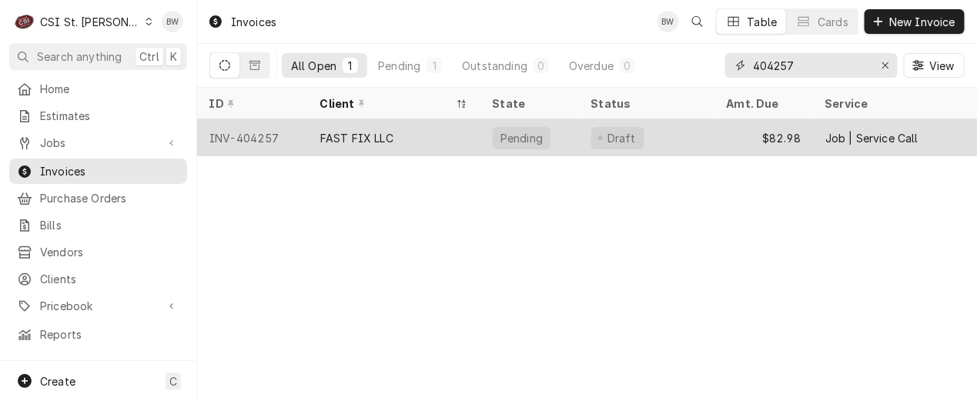
type input "404257"
click at [279, 132] on div "INV-404257" at bounding box center [252, 137] width 111 height 37
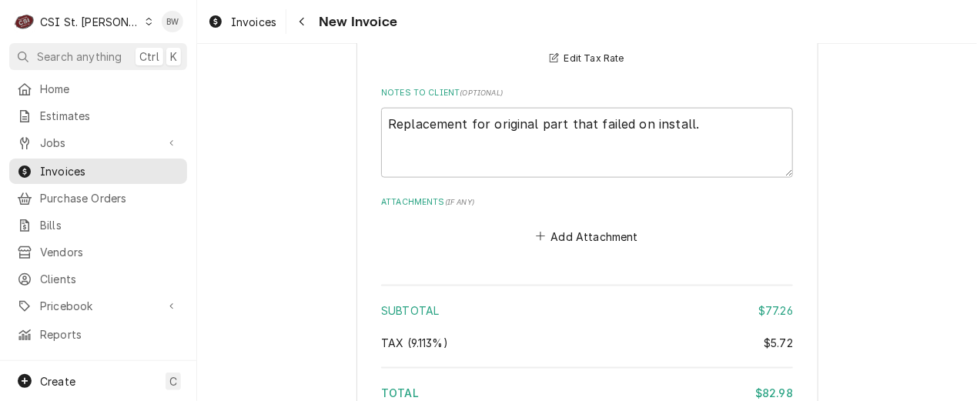
scroll to position [2265, 0]
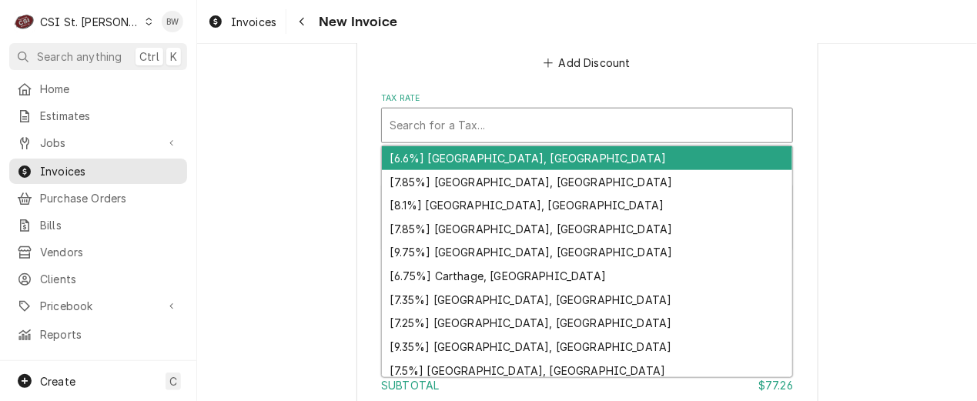
click at [453, 133] on div "Tax Rate" at bounding box center [587, 126] width 395 height 28
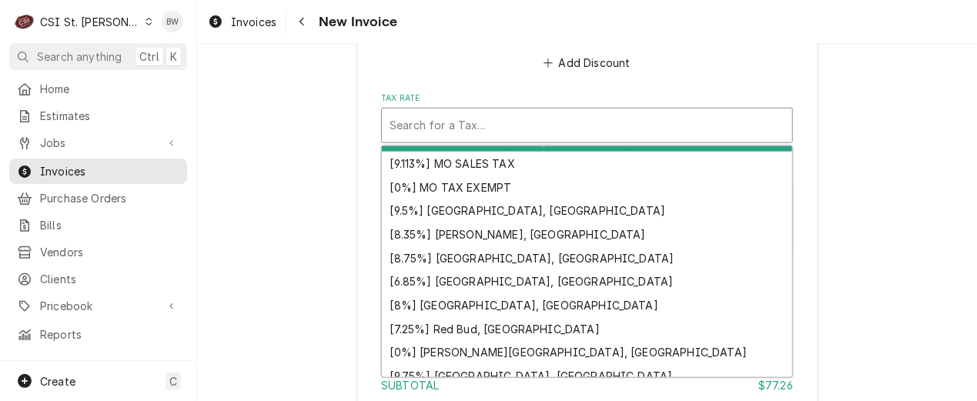
scroll to position [630, 0]
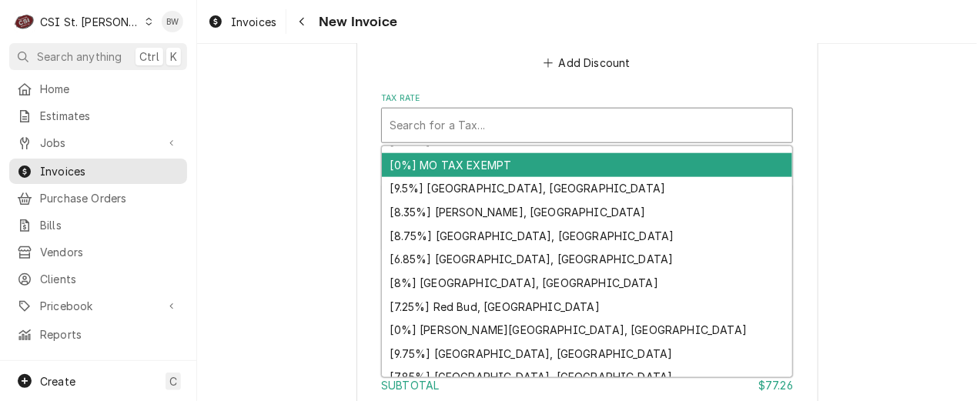
click at [493, 166] on div "[0%] MO TAX EXEMPT" at bounding box center [587, 165] width 411 height 24
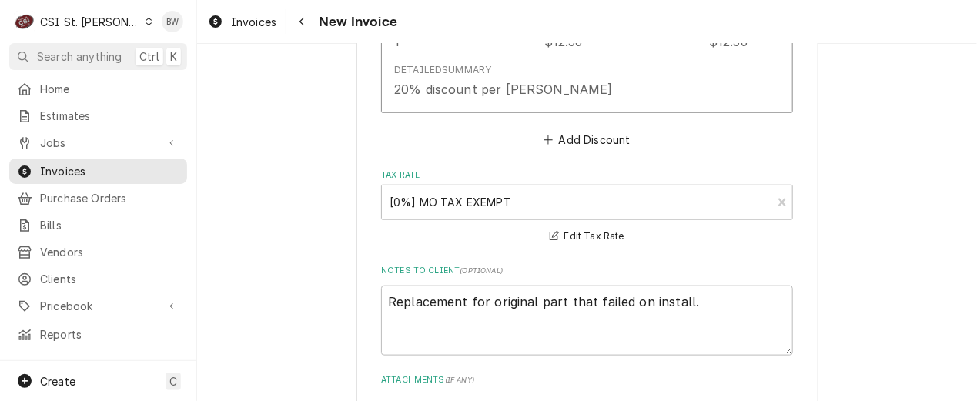
scroll to position [1957, 0]
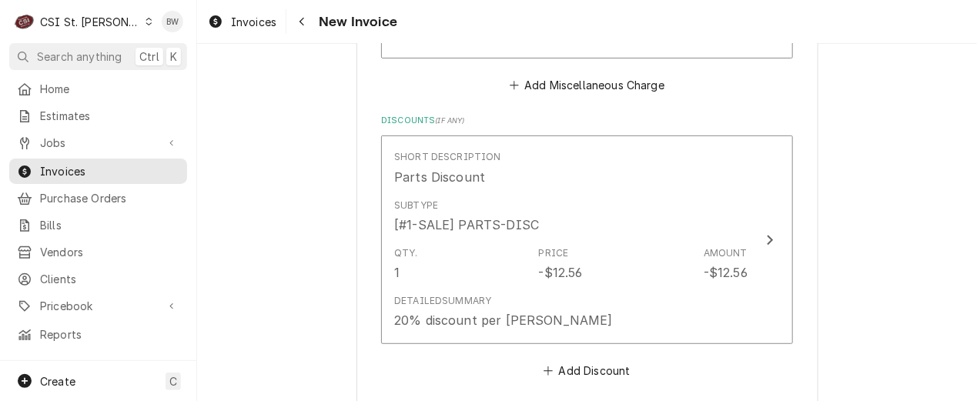
drag, startPoint x: 308, startPoint y: 29, endPoint x: 311, endPoint y: 89, distance: 59.4
click at [310, 85] on div "Invoices New Invoice Please provide the following information to create your in…" at bounding box center [587, 200] width 780 height 401
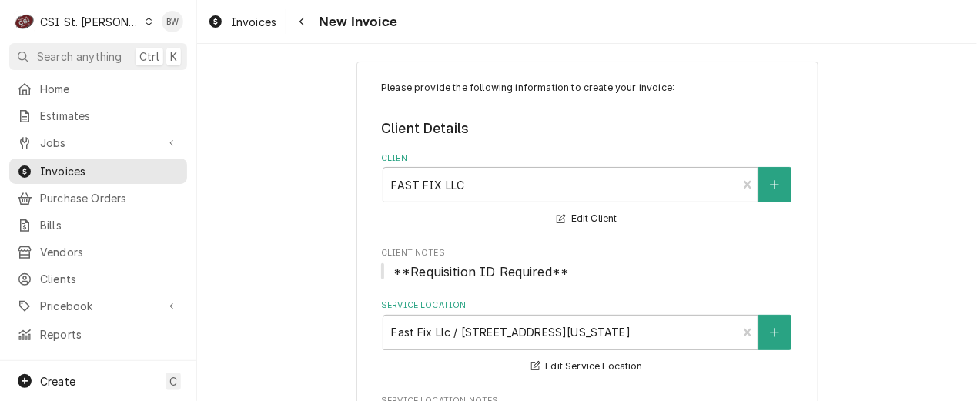
scroll to position [0, 0]
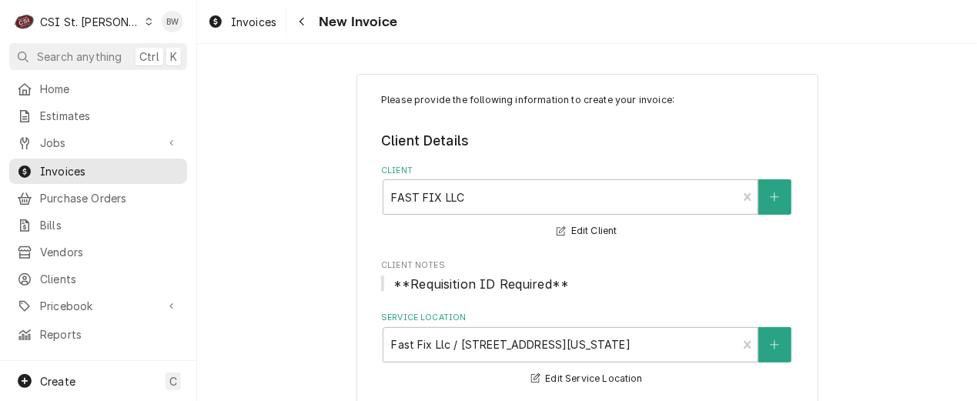
type textarea "x"
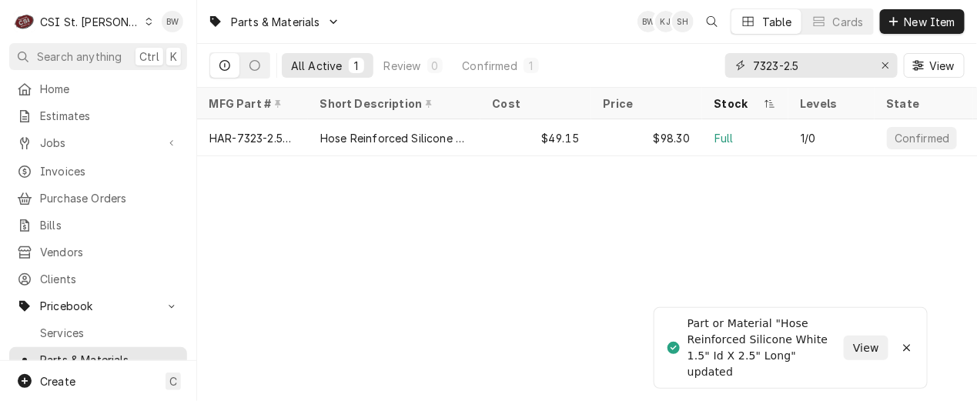
drag, startPoint x: 812, startPoint y: 68, endPoint x: 687, endPoint y: 69, distance: 124.8
click at [687, 69] on div "All Active 1 Review 0 Confirmed 1 7323-2.5 View" at bounding box center [587, 65] width 756 height 43
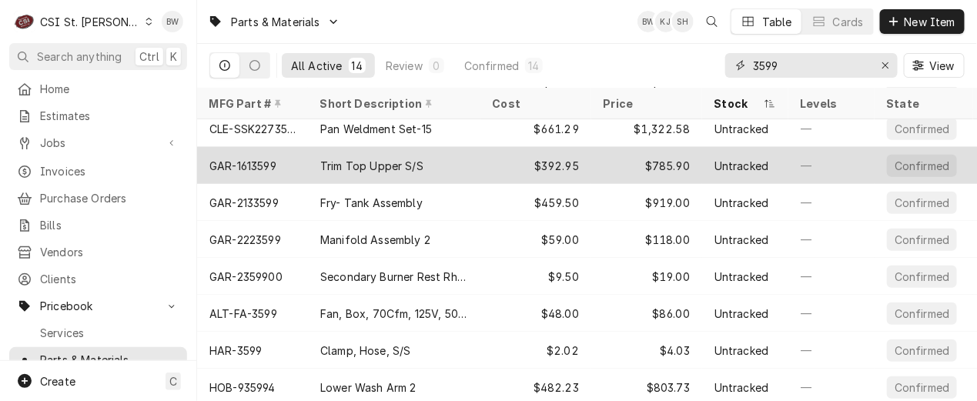
scroll to position [243, 0]
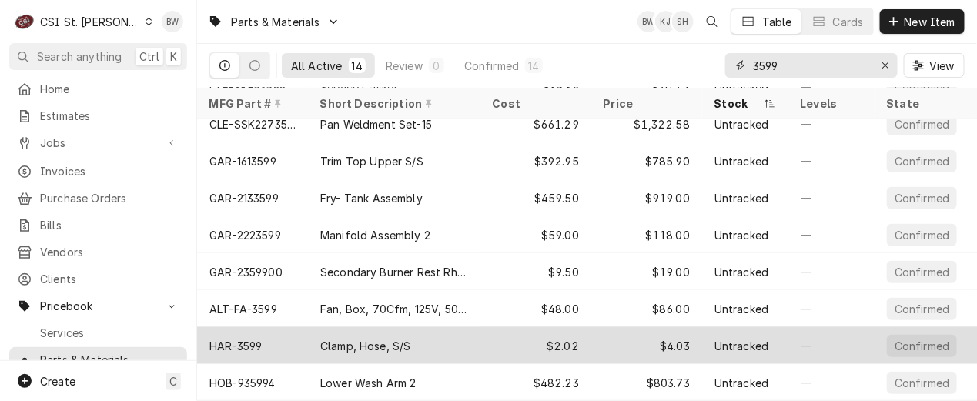
type input "3599"
click at [277, 330] on div "HAR-3599" at bounding box center [252, 345] width 111 height 37
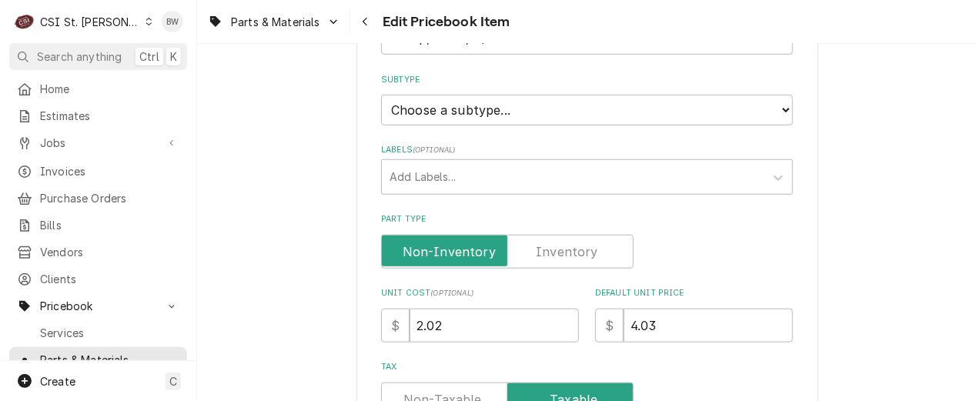
scroll to position [308, 0]
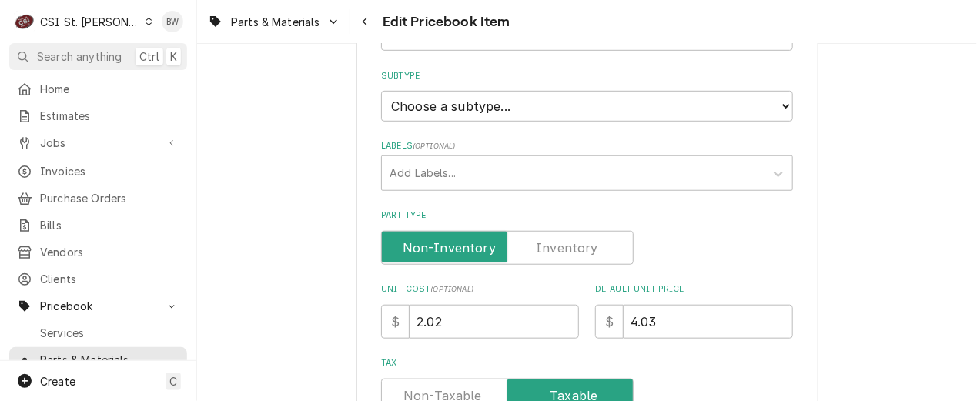
click at [583, 243] on label "Part Type" at bounding box center [507, 248] width 253 height 34
click at [583, 243] on input "Part Type" at bounding box center [507, 248] width 239 height 34
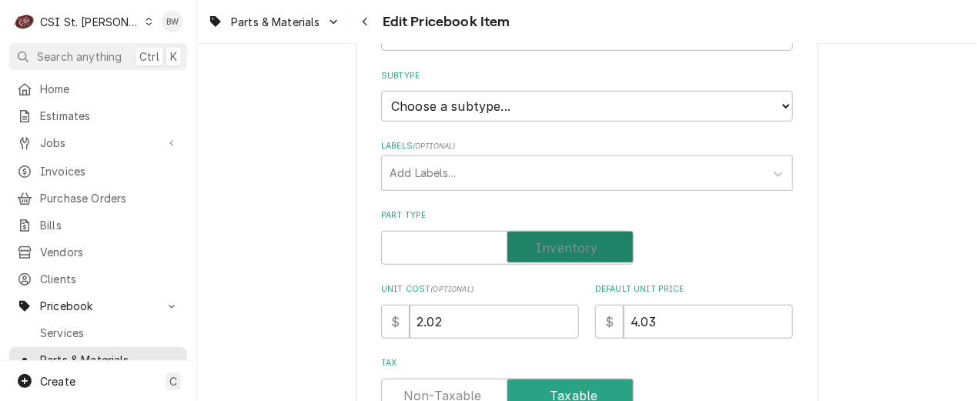
checkbox input "true"
type textarea "x"
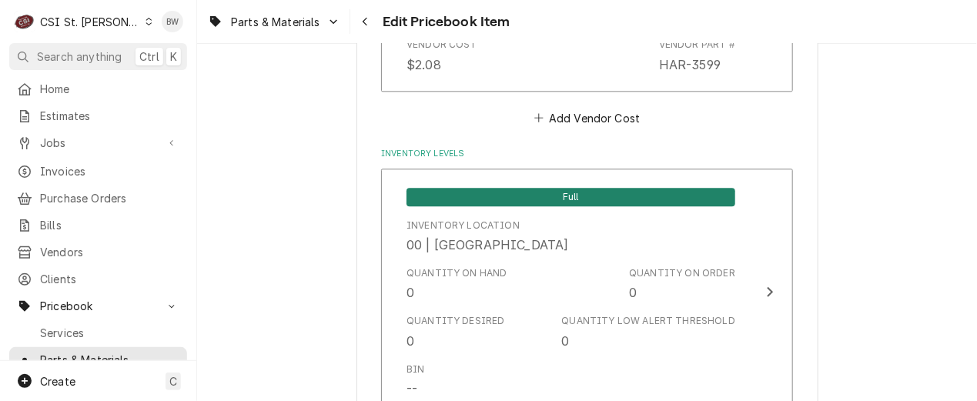
scroll to position [1232, 0]
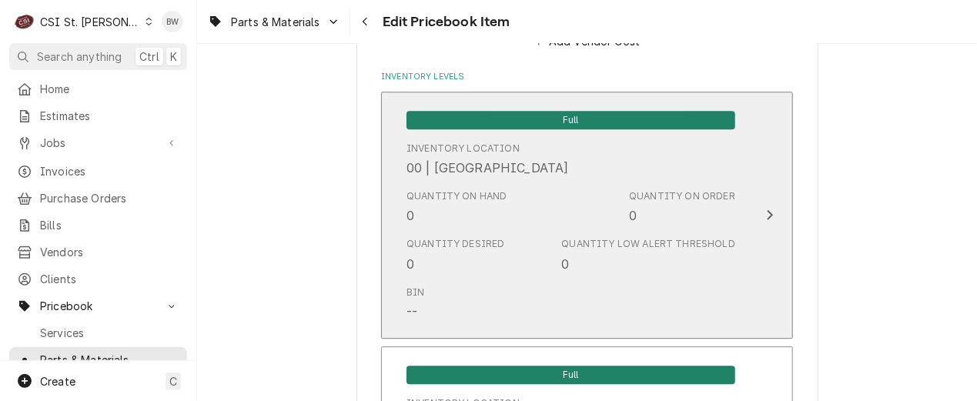
click at [515, 244] on div "Quantity Desired 0 Quantity Low Alert Threshold 0" at bounding box center [571, 255] width 329 height 48
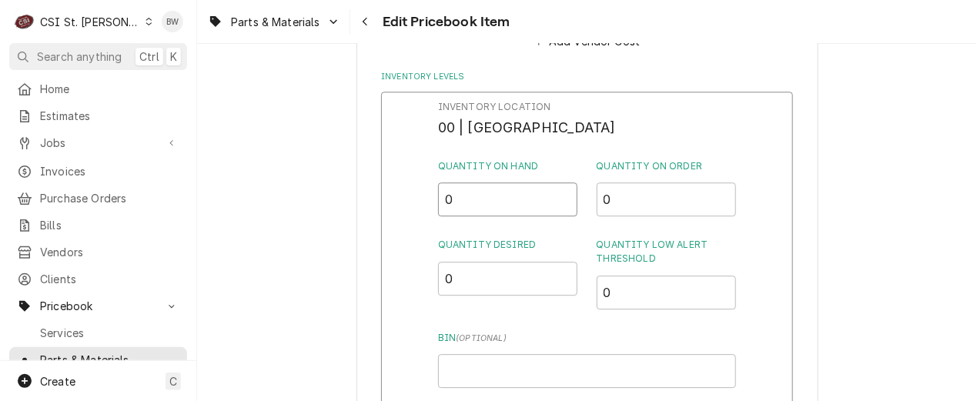
drag, startPoint x: 453, startPoint y: 205, endPoint x: 434, endPoint y: 205, distance: 18.5
click at [434, 205] on div "Inventory Location 00 | STL WAREHOUSE Quantity on Hand 0 Quantity on Order 0 Qu…" at bounding box center [587, 292] width 412 height 401
type input "3"
click at [400, 217] on div "Inventory Location 00 | STL WAREHOUSE Quantity on Hand 3 Quantity on Order 0 Qu…" at bounding box center [587, 292] width 412 height 401
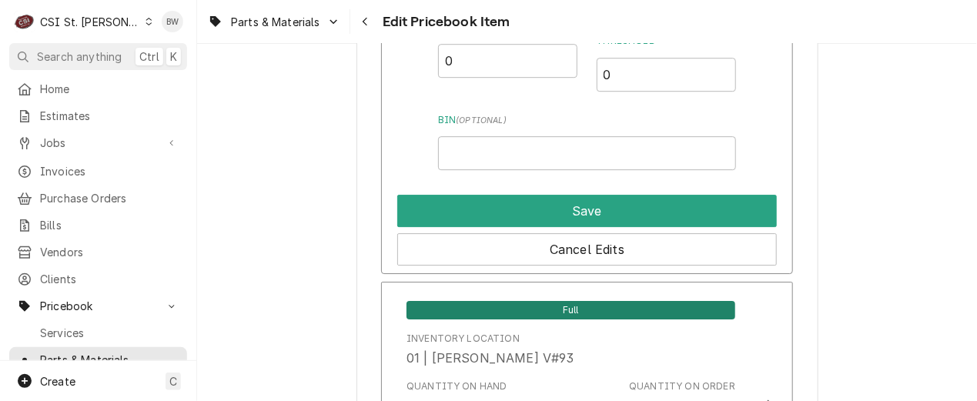
scroll to position [1540, 0]
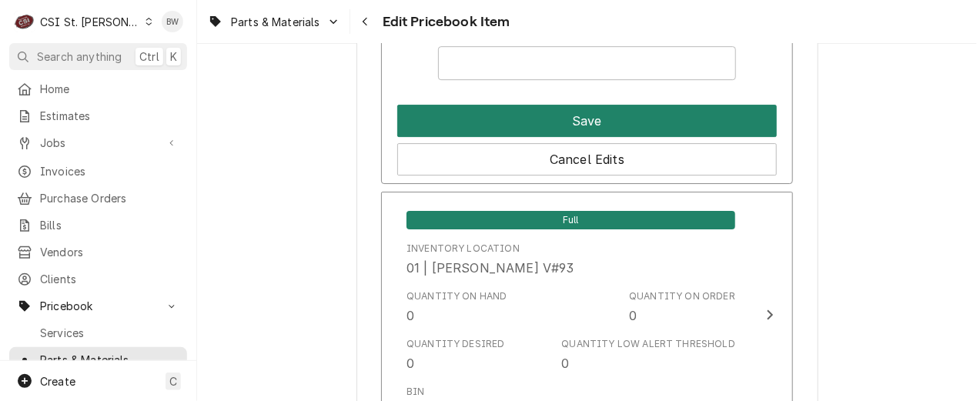
click at [574, 121] on button "Save" at bounding box center [587, 121] width 380 height 32
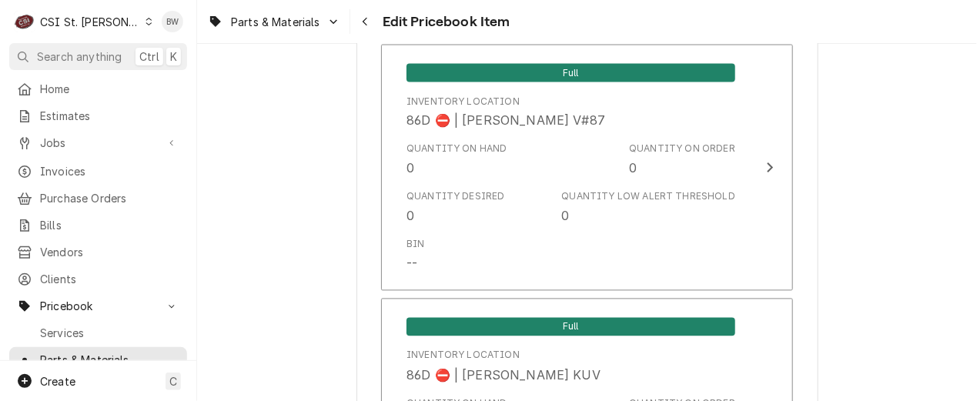
scroll to position [13237, 0]
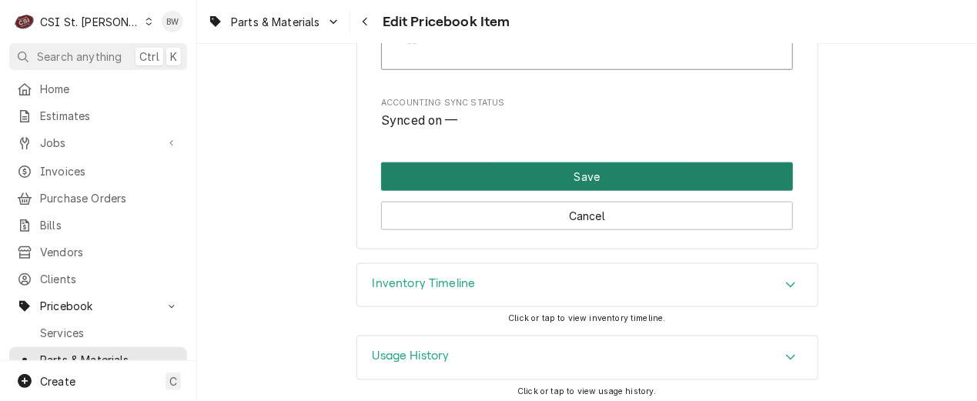
click at [548, 168] on button "Save" at bounding box center [587, 177] width 412 height 28
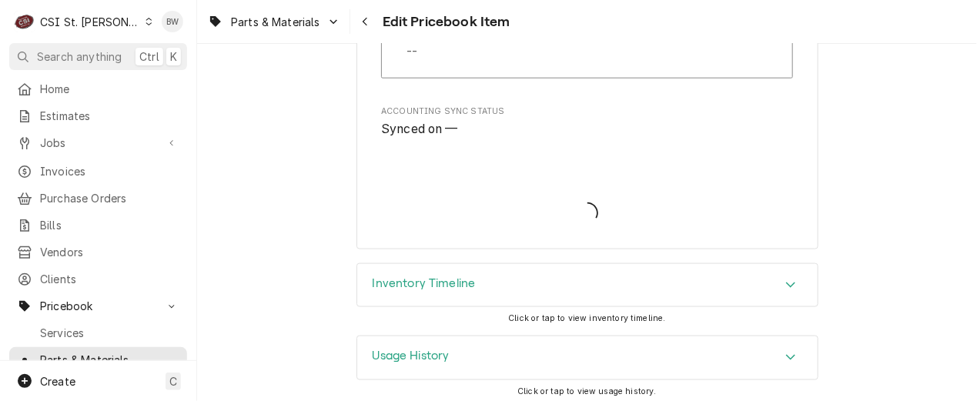
type textarea "x"
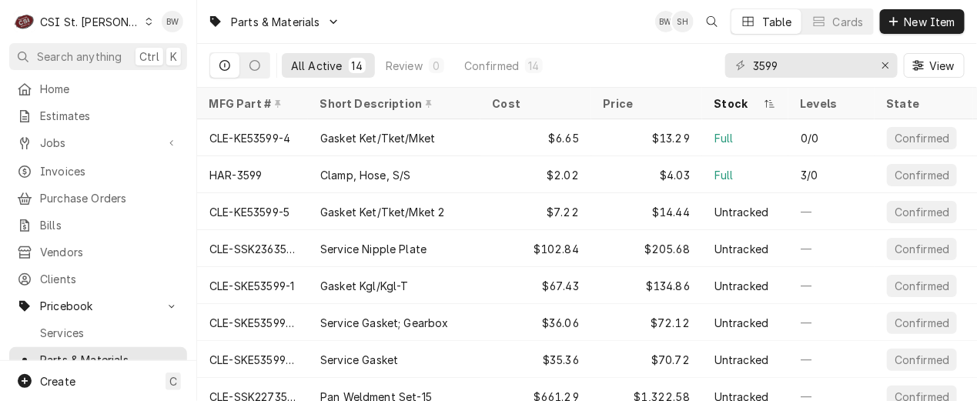
click at [319, 178] on div "Clamp, Hose, S/S" at bounding box center [394, 174] width 173 height 37
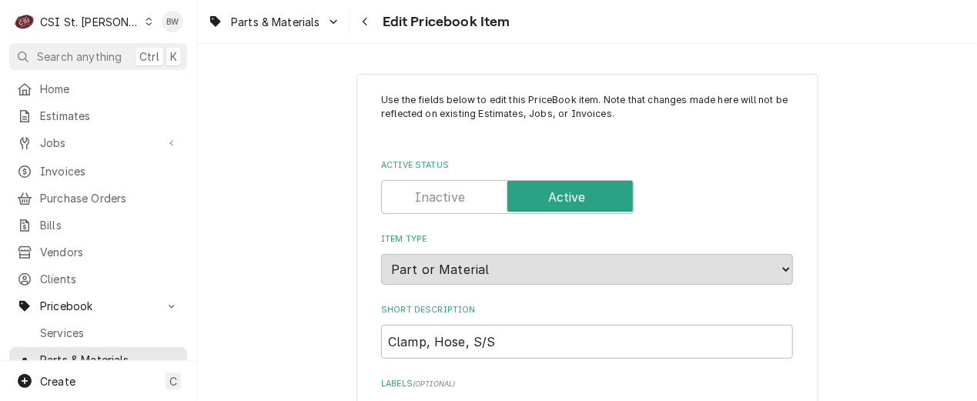
type textarea "x"
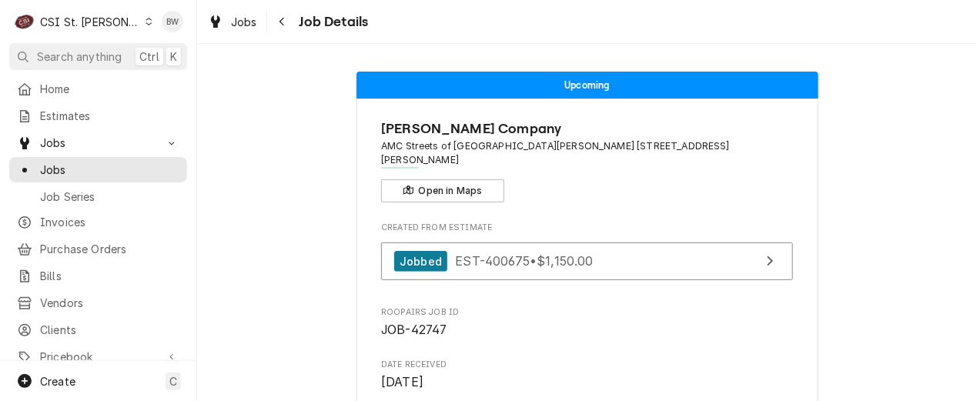
scroll to position [1848, 0]
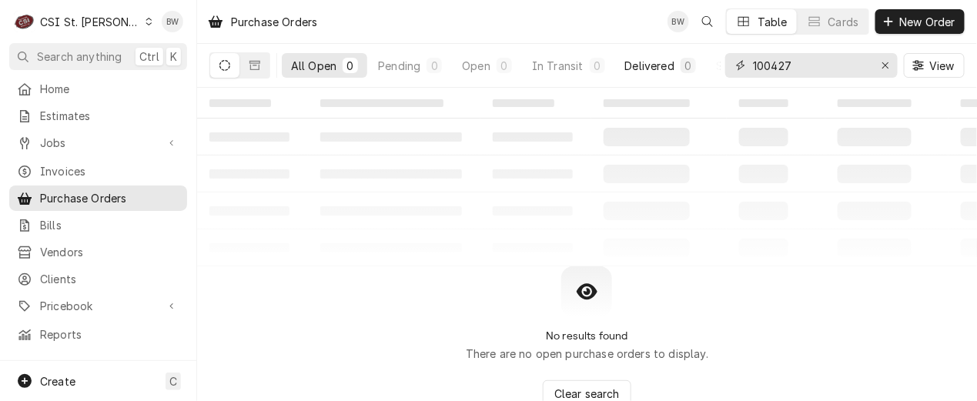
drag, startPoint x: 823, startPoint y: 72, endPoint x: 699, endPoint y: 64, distance: 125.0
click at [699, 64] on div "All Open 0 Pending 0 Open 0 In Transit 0 Delivered 0 Stocked 0 100427 View" at bounding box center [587, 65] width 756 height 43
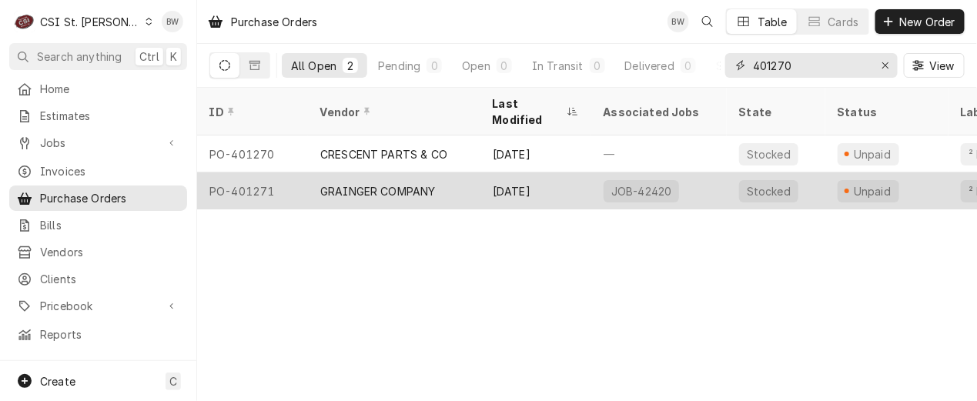
type input "401270"
click at [263, 173] on div "PO-401271" at bounding box center [252, 191] width 111 height 37
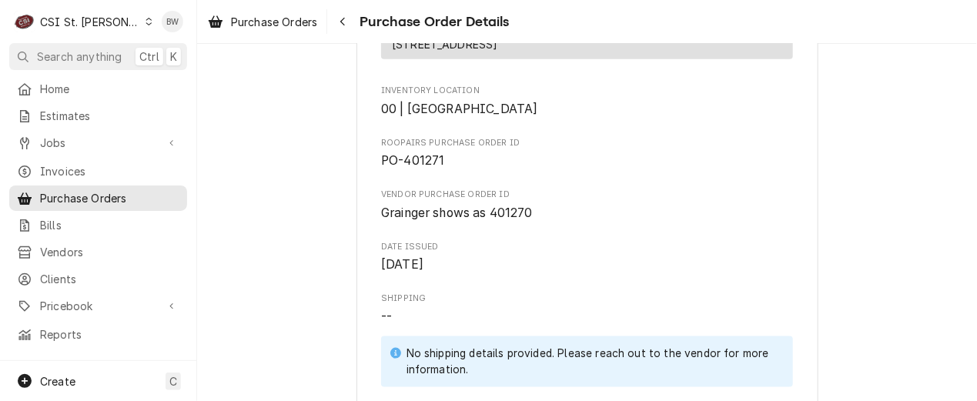
scroll to position [521, 0]
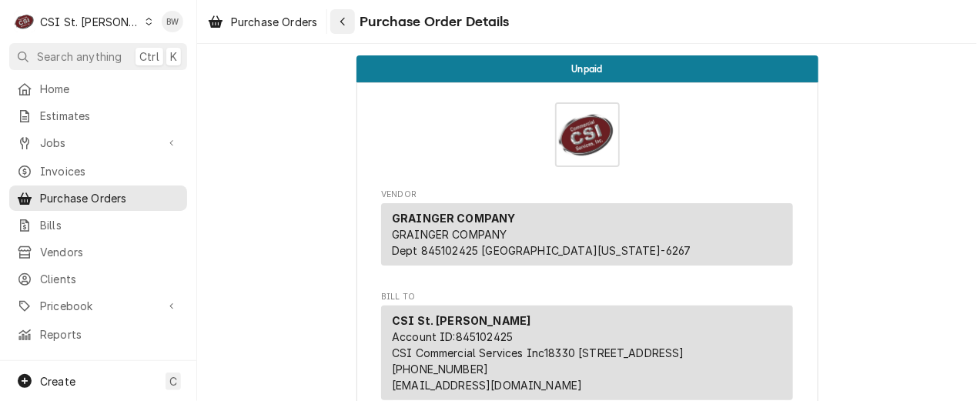
click at [350, 24] on div "Navigate back" at bounding box center [342, 21] width 15 height 15
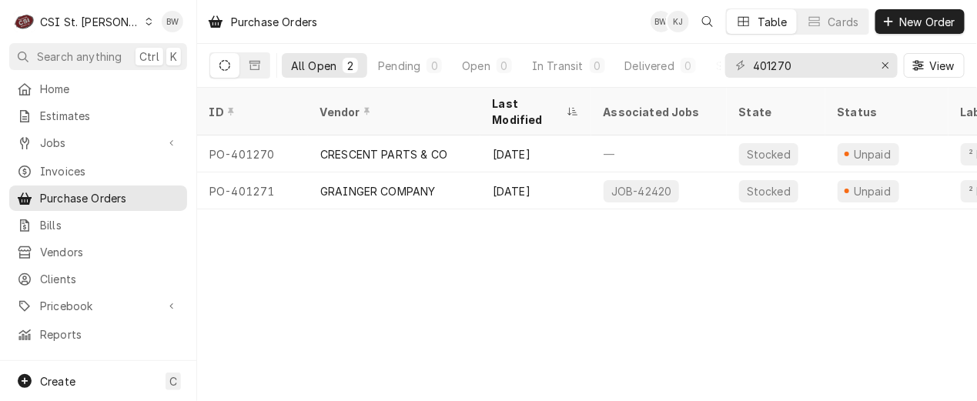
click at [518, 289] on div "Purchase Orders BW KJ Table Cards New Order All Open 2 Pending 0 Open 0 In Tran…" at bounding box center [587, 200] width 780 height 401
